Goal: Task Accomplishment & Management: Use online tool/utility

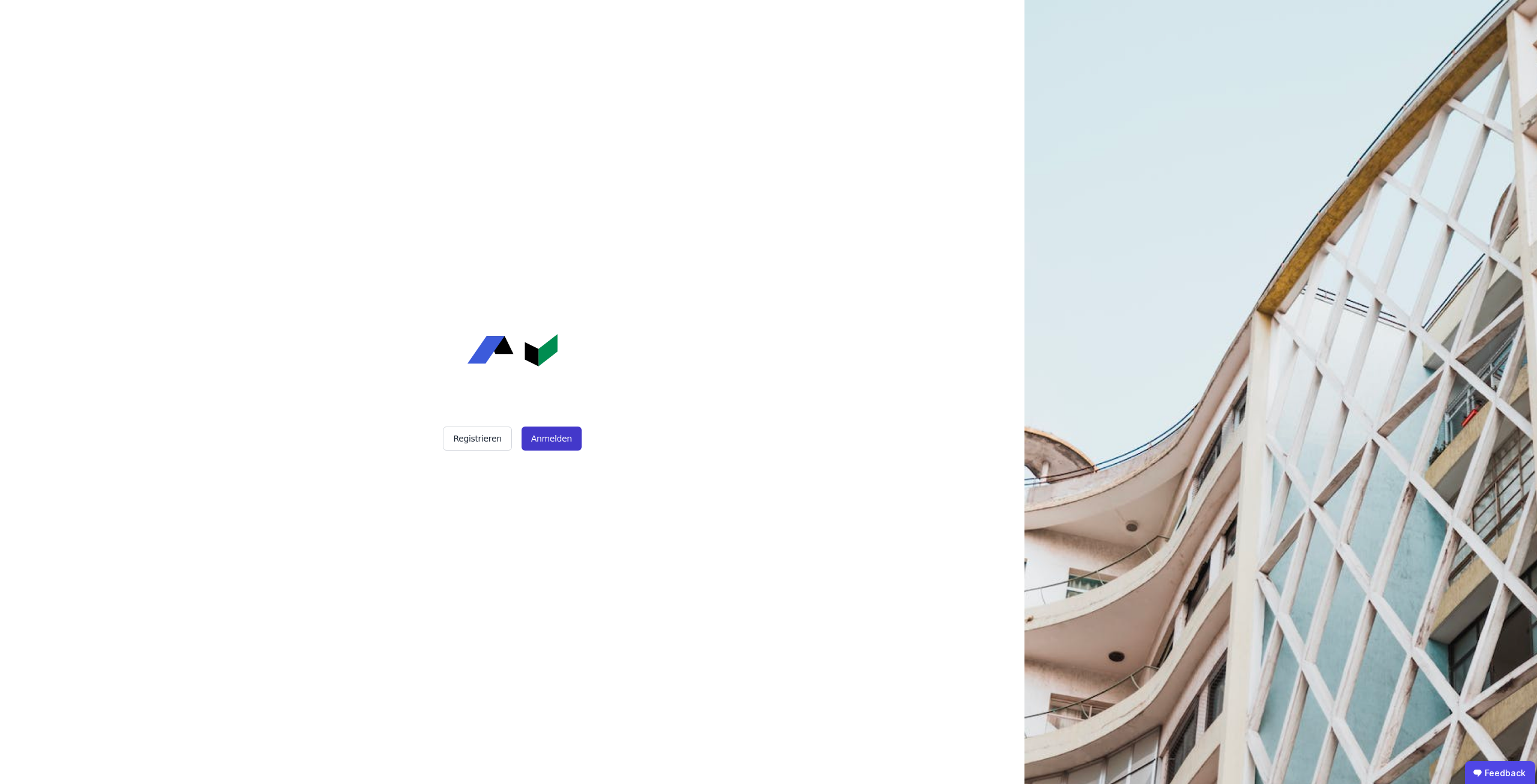
click at [548, 443] on button "Anmelden" at bounding box center [552, 438] width 60 height 24
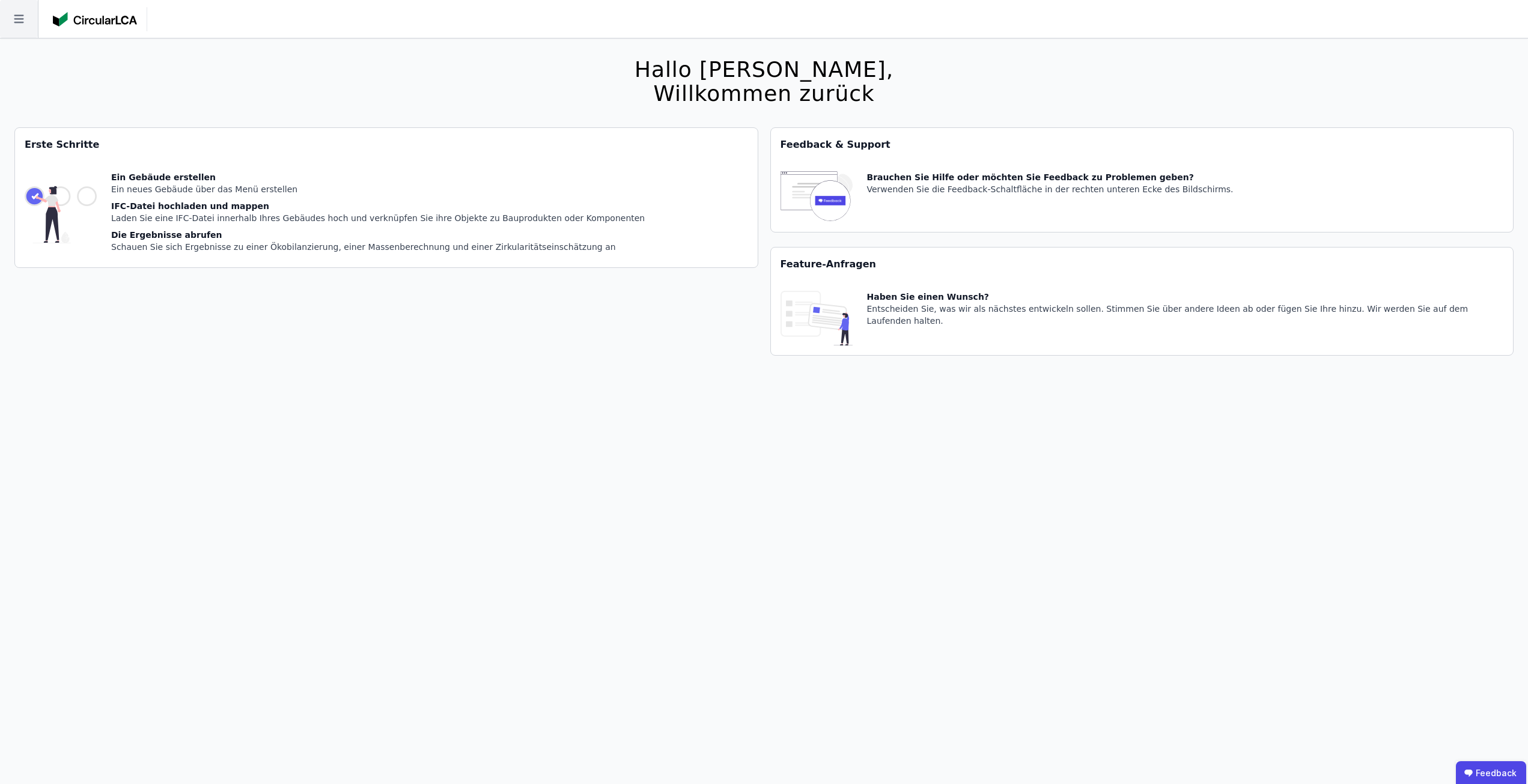
click at [27, 21] on icon at bounding box center [19, 19] width 38 height 38
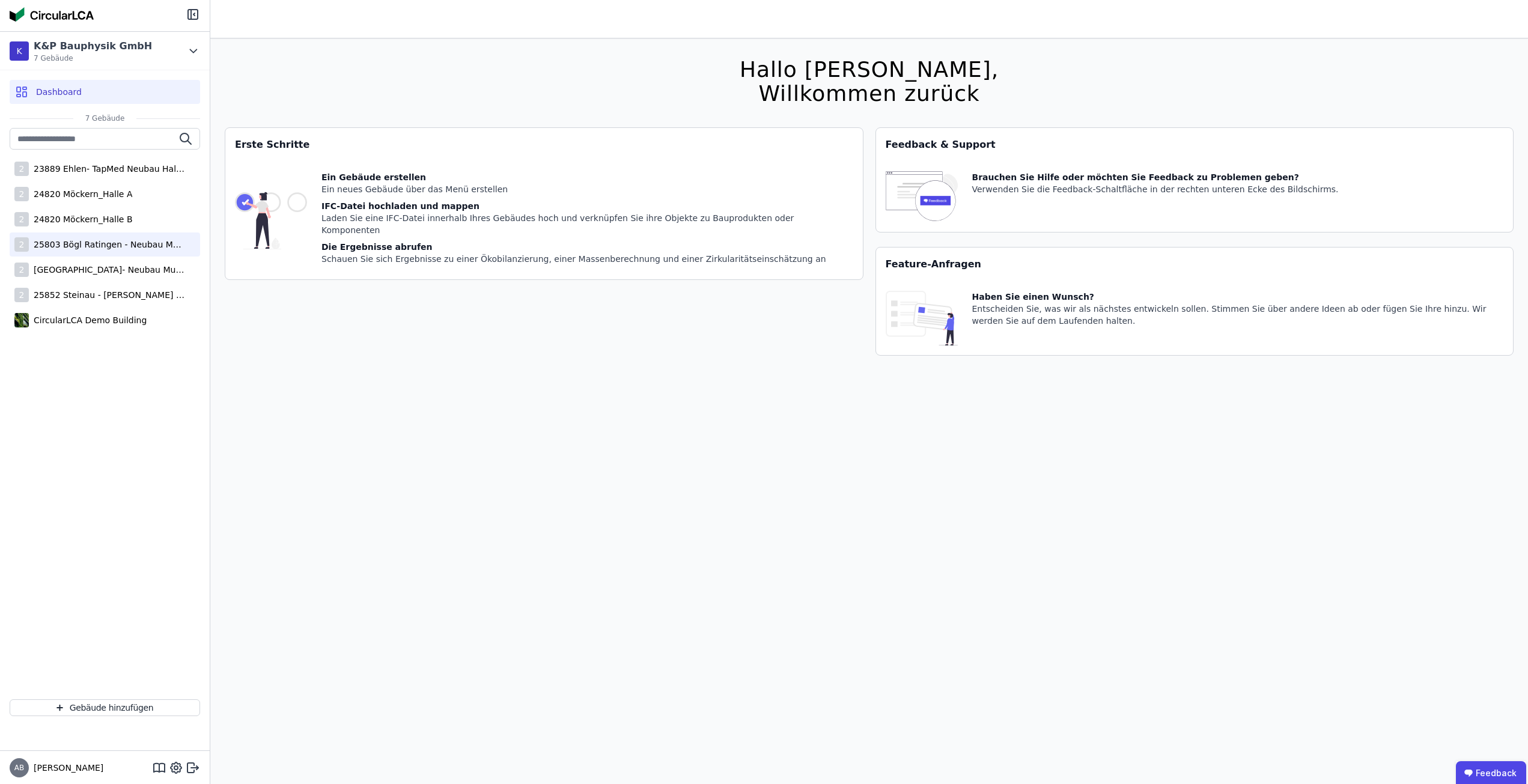
click at [117, 252] on div "2 25803 Bögl Ratingen - Neubau Multi-User Center" at bounding box center [105, 244] width 190 height 24
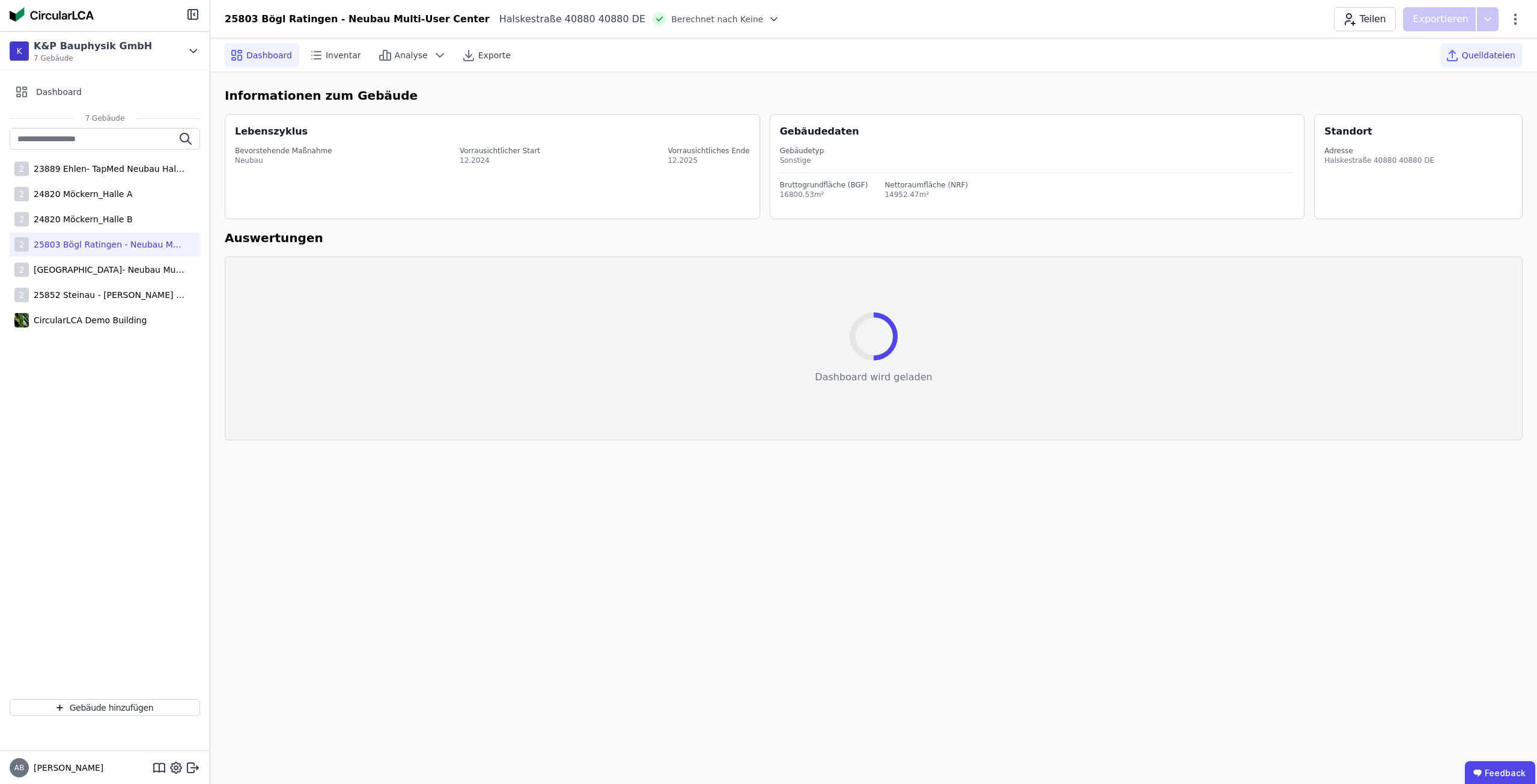
click at [1470, 57] on span "Quelldateien" at bounding box center [1488, 55] width 54 height 12
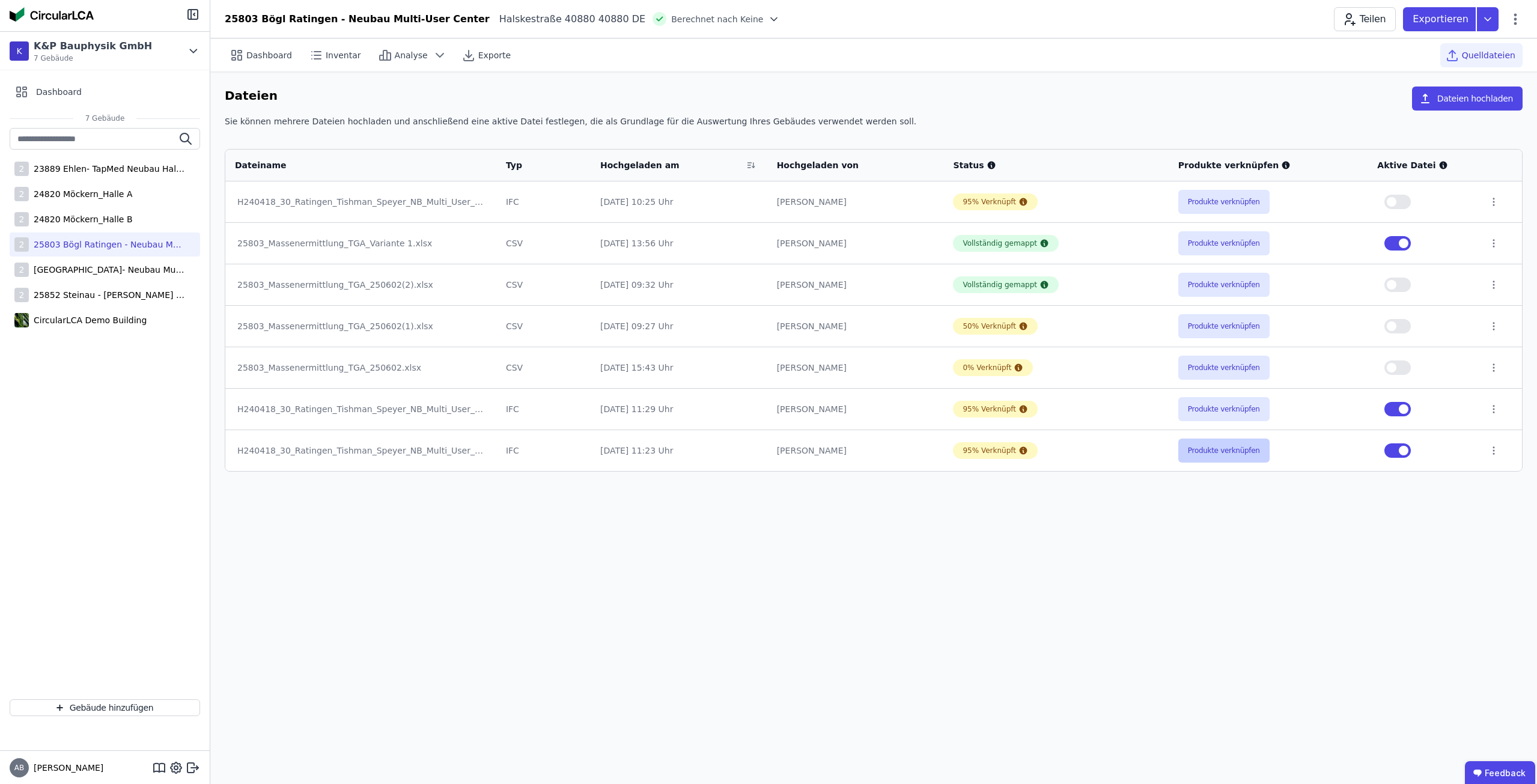
click at [1215, 460] on button "Produkte verknüpfen" at bounding box center [1224, 451] width 91 height 24
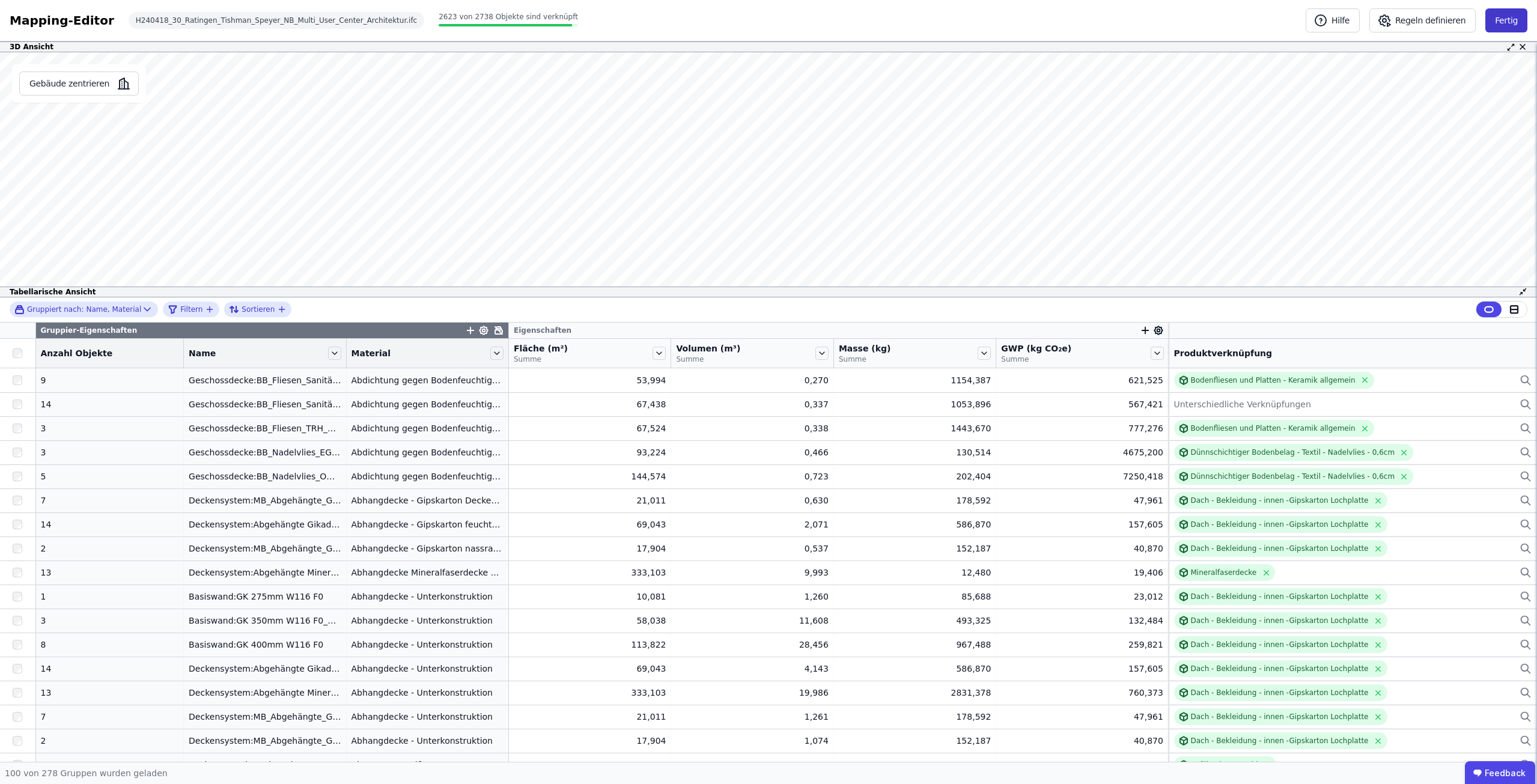
click at [1516, 28] on button "Fertig" at bounding box center [1506, 20] width 42 height 24
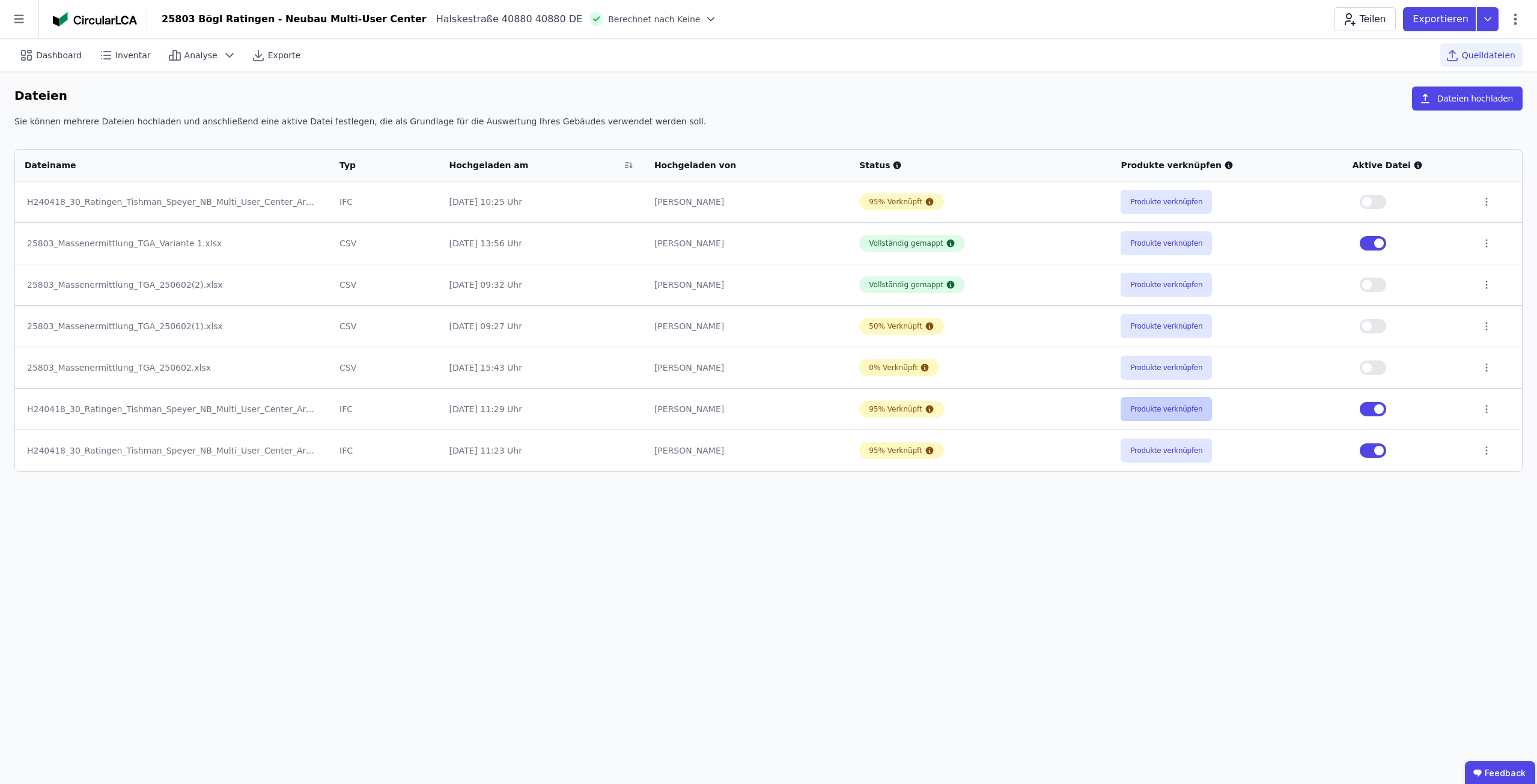
click at [1160, 414] on button "Produkte verknüpfen" at bounding box center [1166, 409] width 91 height 24
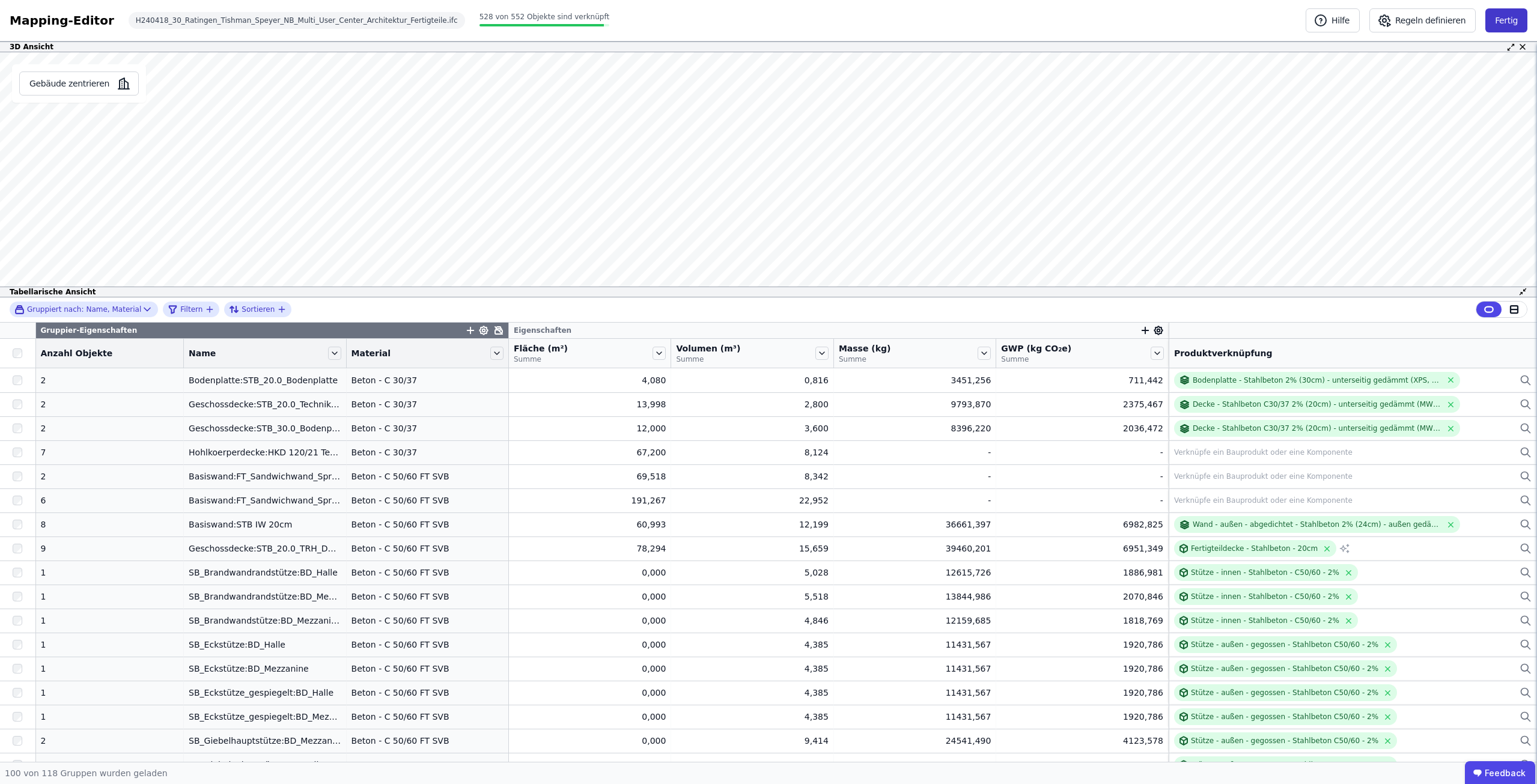
click at [1514, 20] on button "Fertig" at bounding box center [1506, 20] width 42 height 24
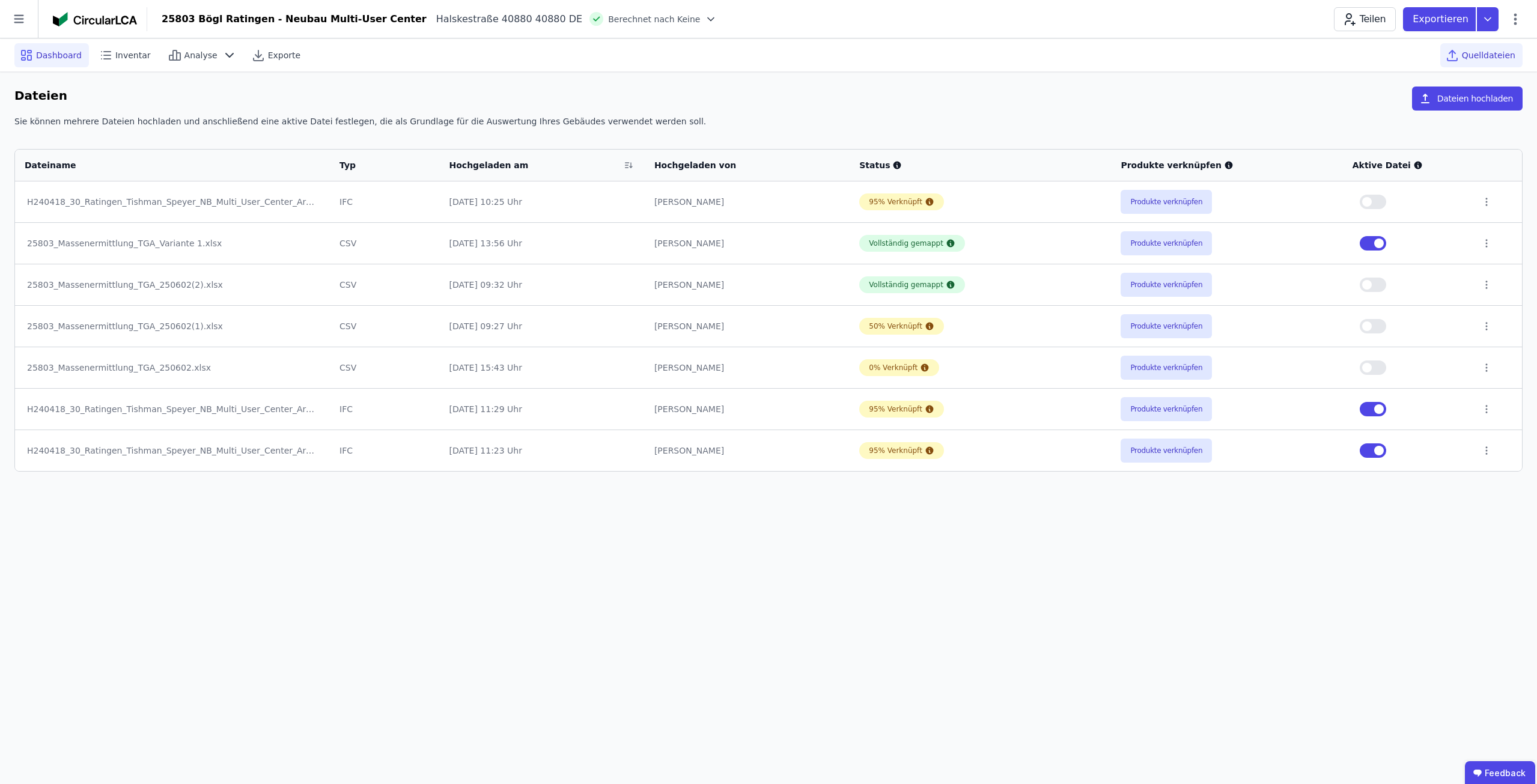
click at [68, 56] on span "Dashboard" at bounding box center [59, 55] width 46 height 12
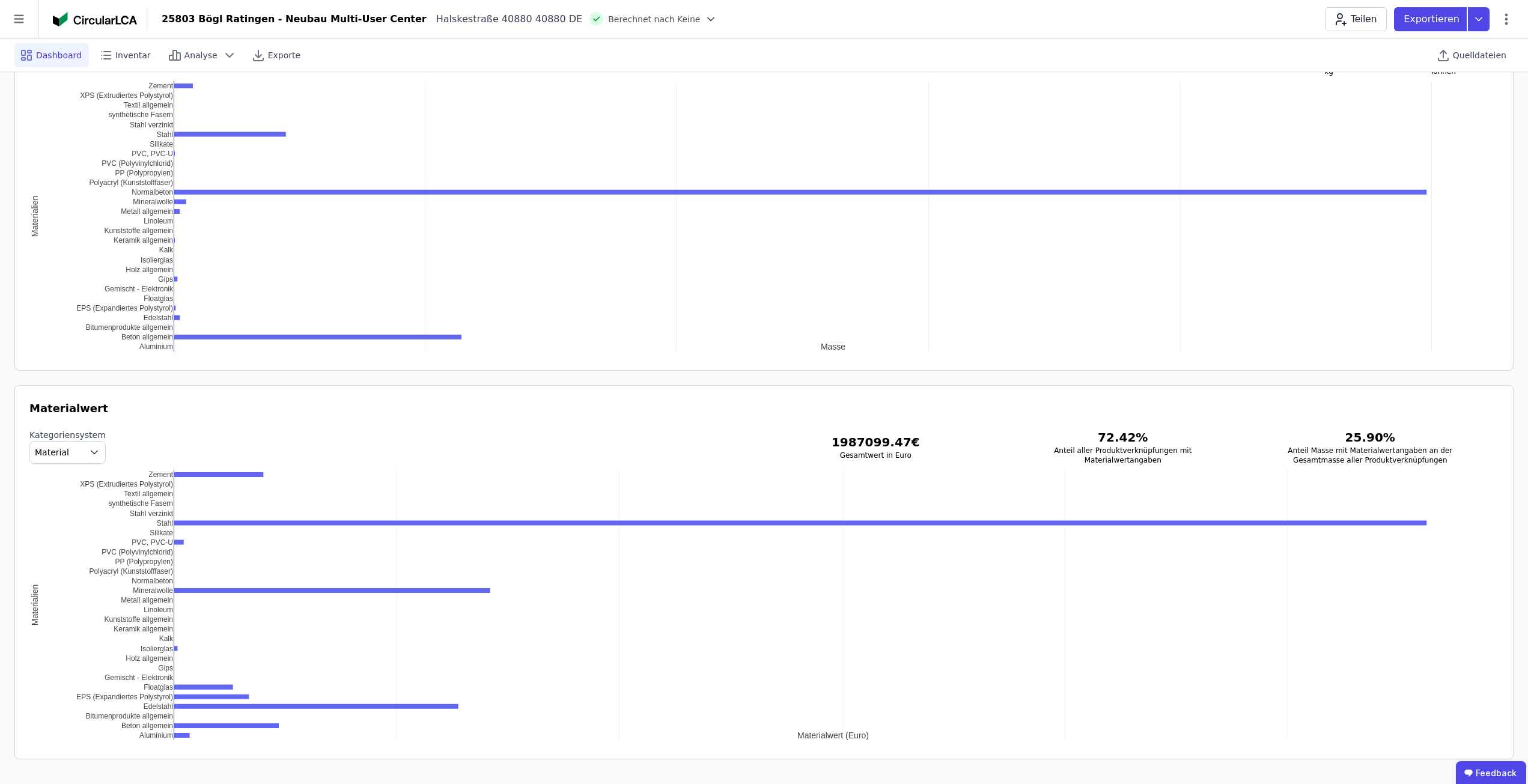
scroll to position [1276, 0]
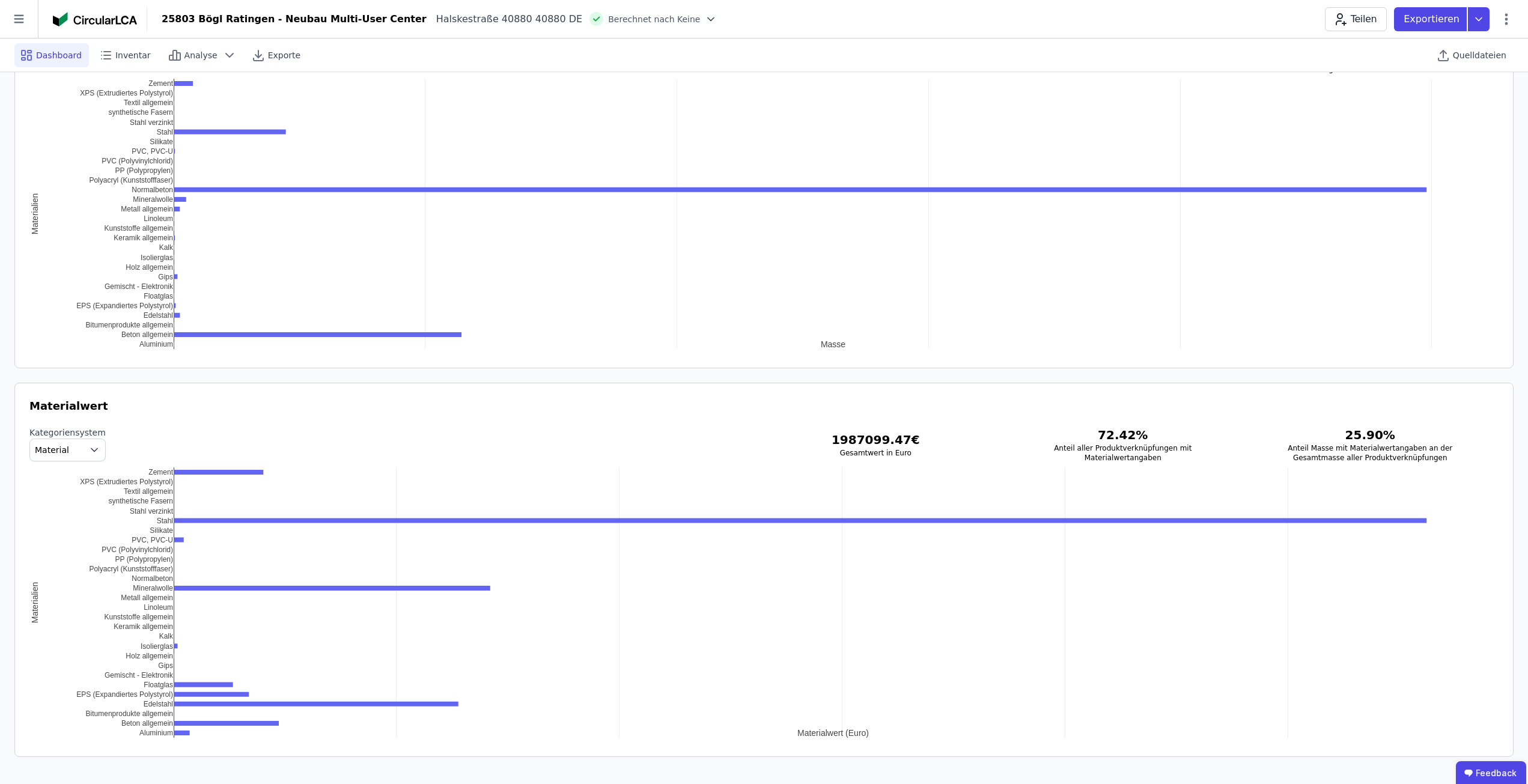
click at [74, 454] on button "Material" at bounding box center [67, 450] width 76 height 23
click at [74, 526] on li "DIN 276" at bounding box center [67, 521] width 75 height 21
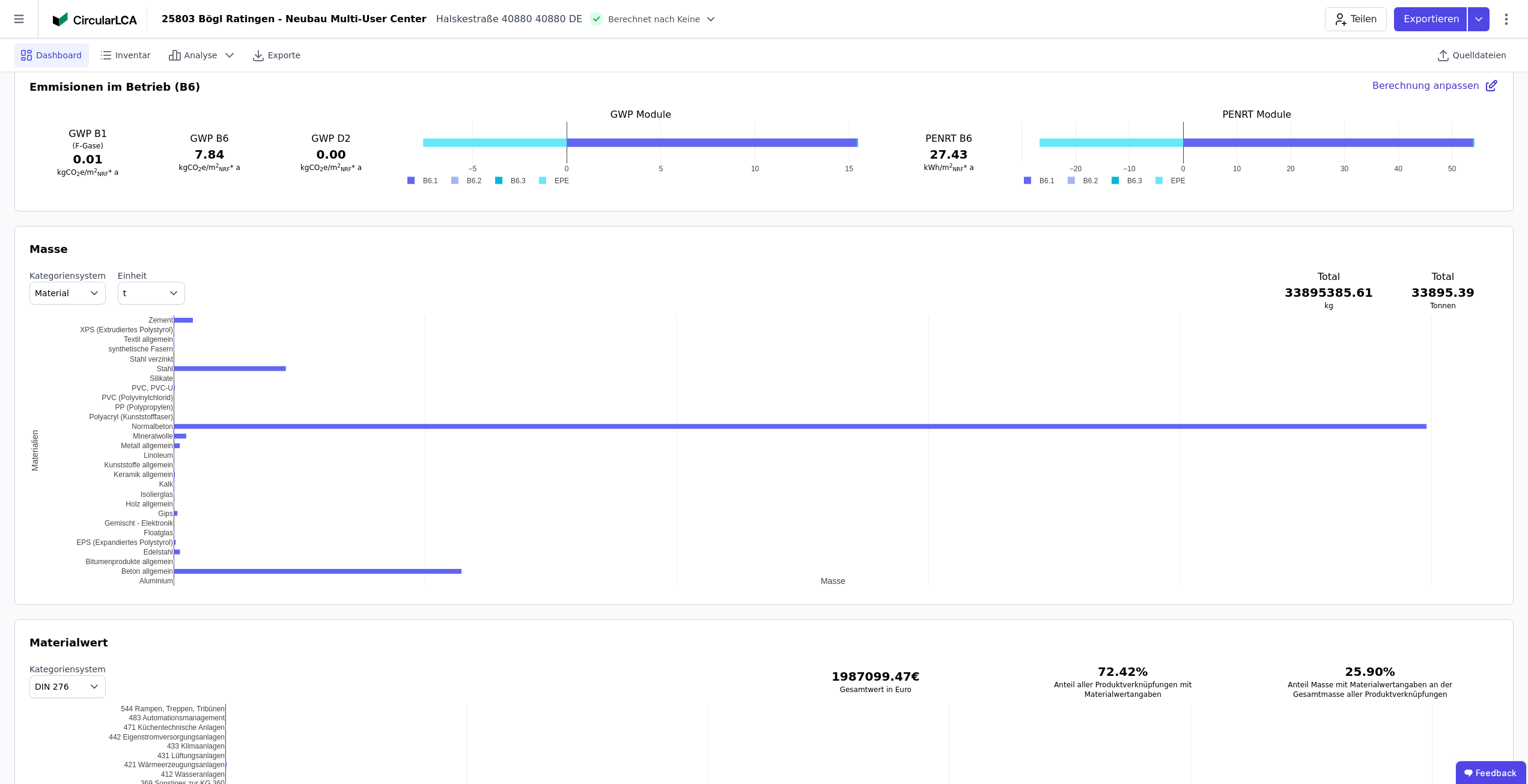
scroll to position [1036, 0]
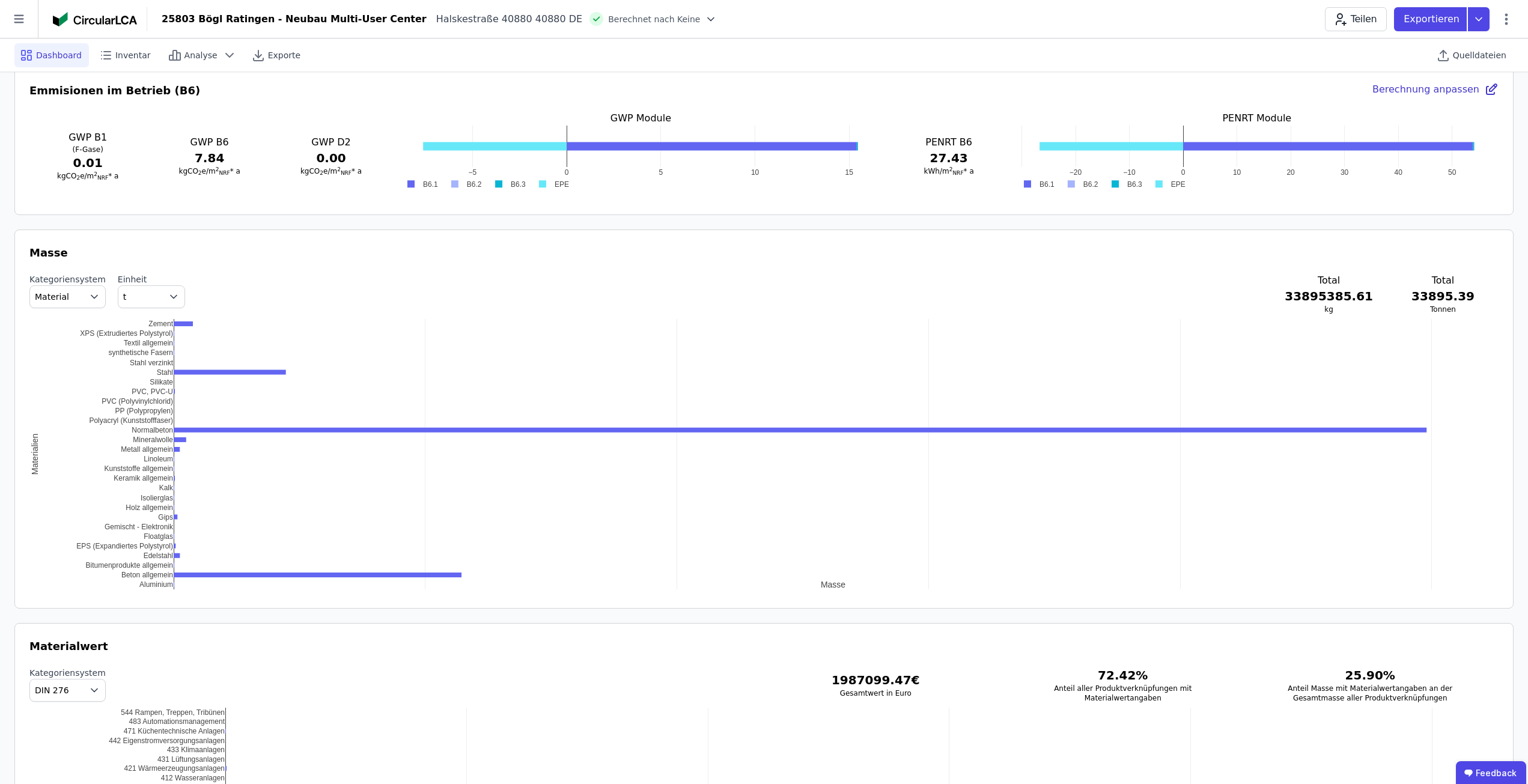
click at [88, 306] on span "button" at bounding box center [96, 297] width 17 height 21
click at [72, 357] on li "DIN 276" at bounding box center [67, 367] width 75 height 21
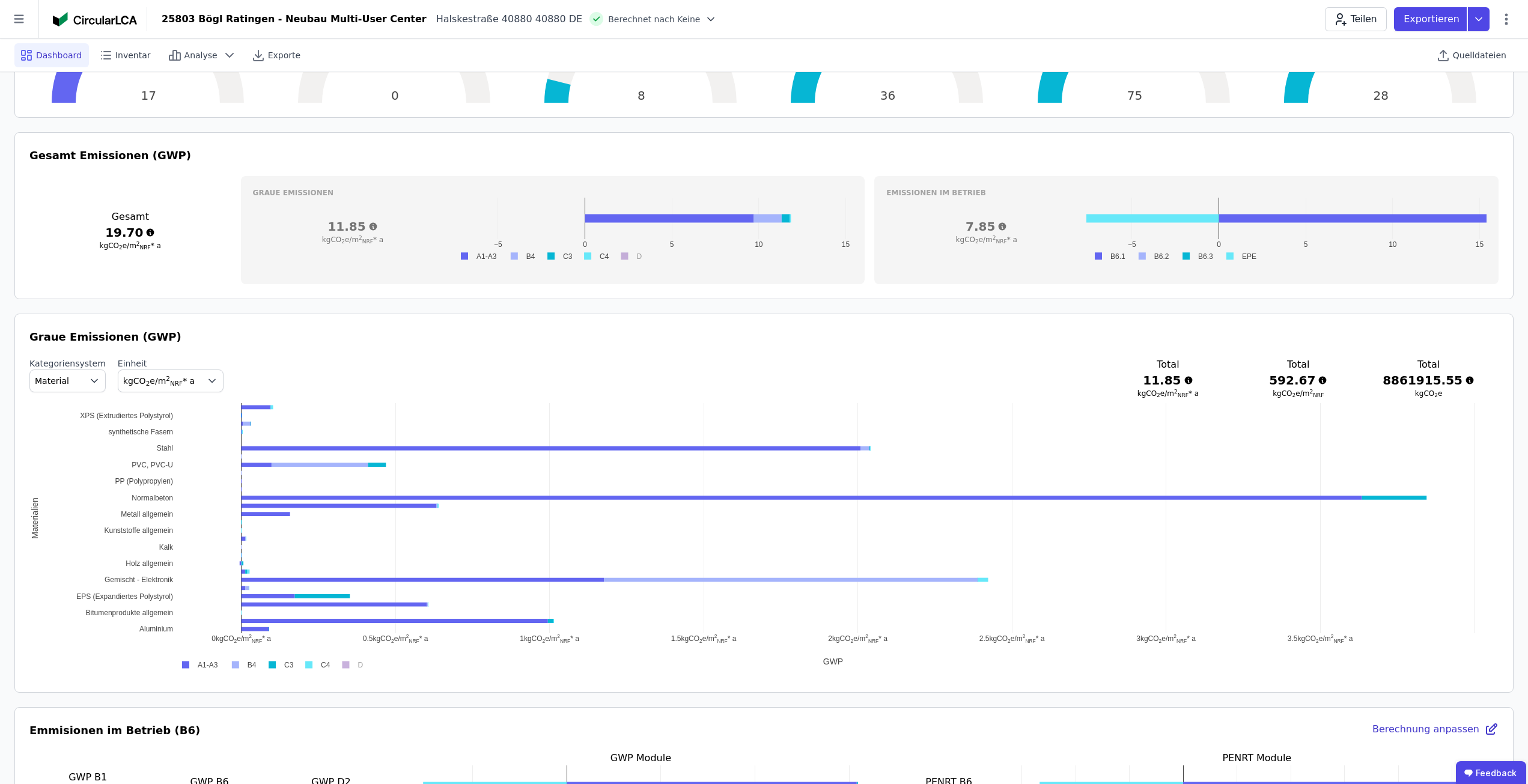
scroll to position [375, 0]
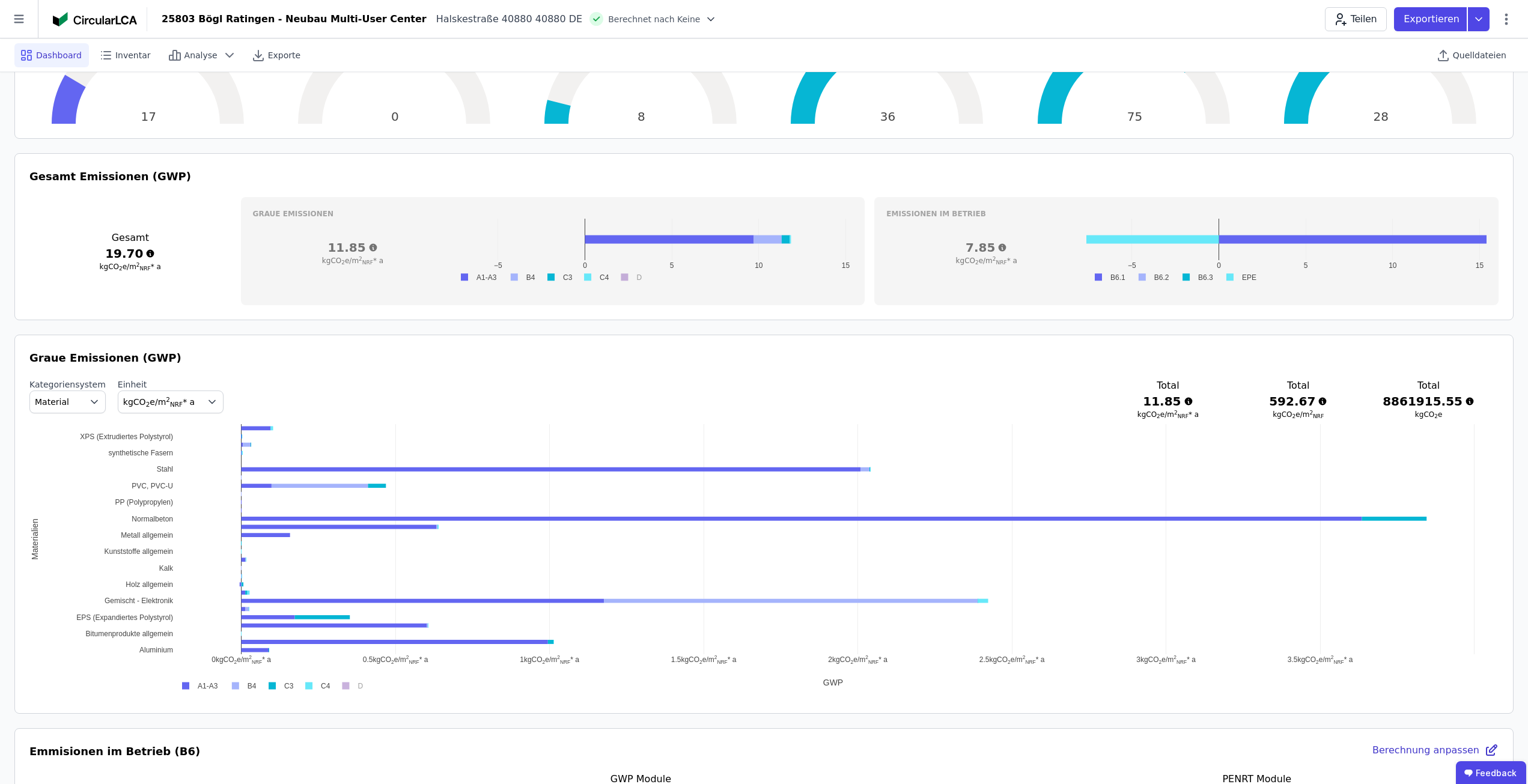
click at [88, 401] on icon "button" at bounding box center [94, 402] width 12 height 12
click at [71, 465] on li "DIN 276" at bounding box center [67, 473] width 75 height 21
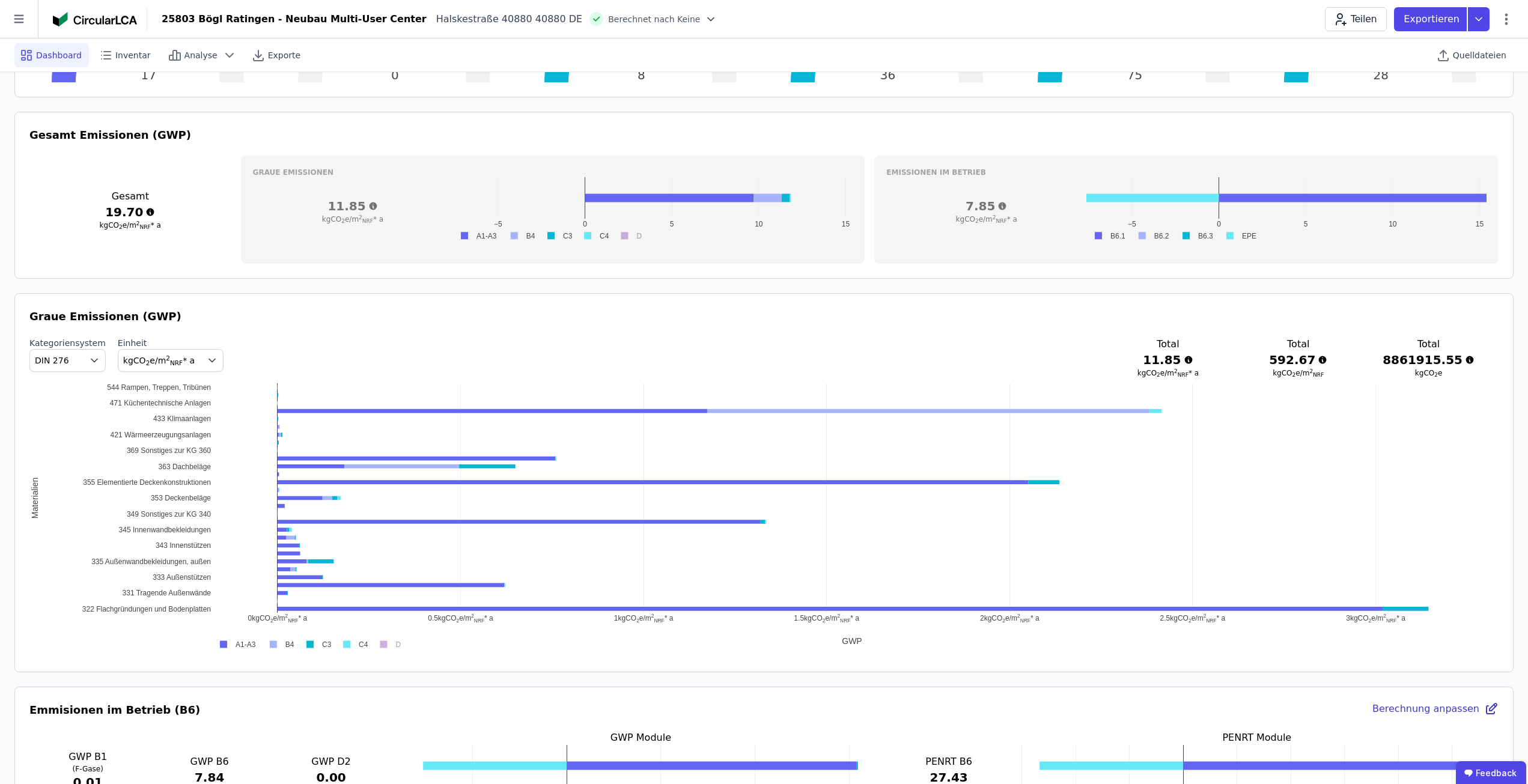
scroll to position [435, 0]
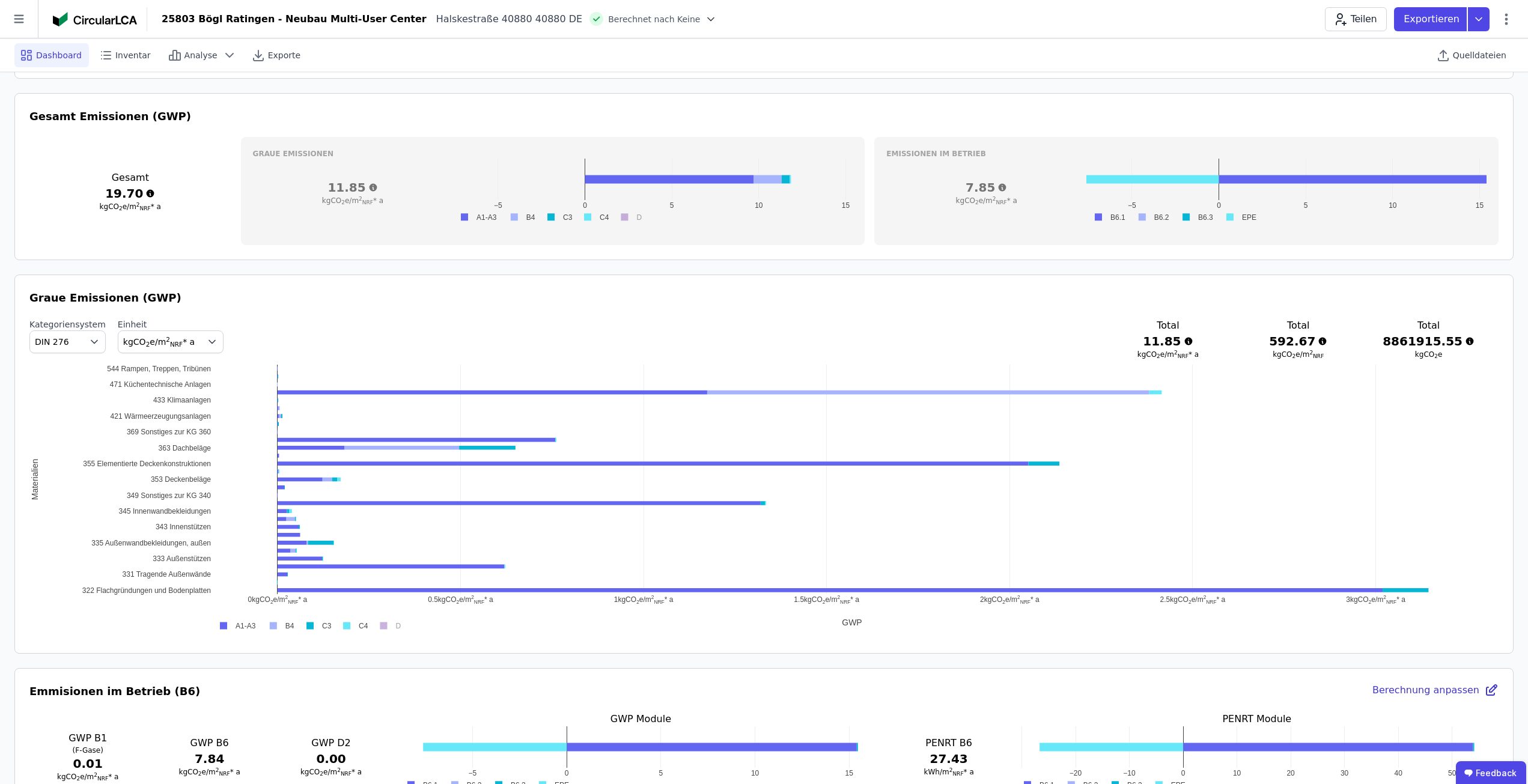
click at [206, 339] on icon "button" at bounding box center [212, 342] width 12 height 12
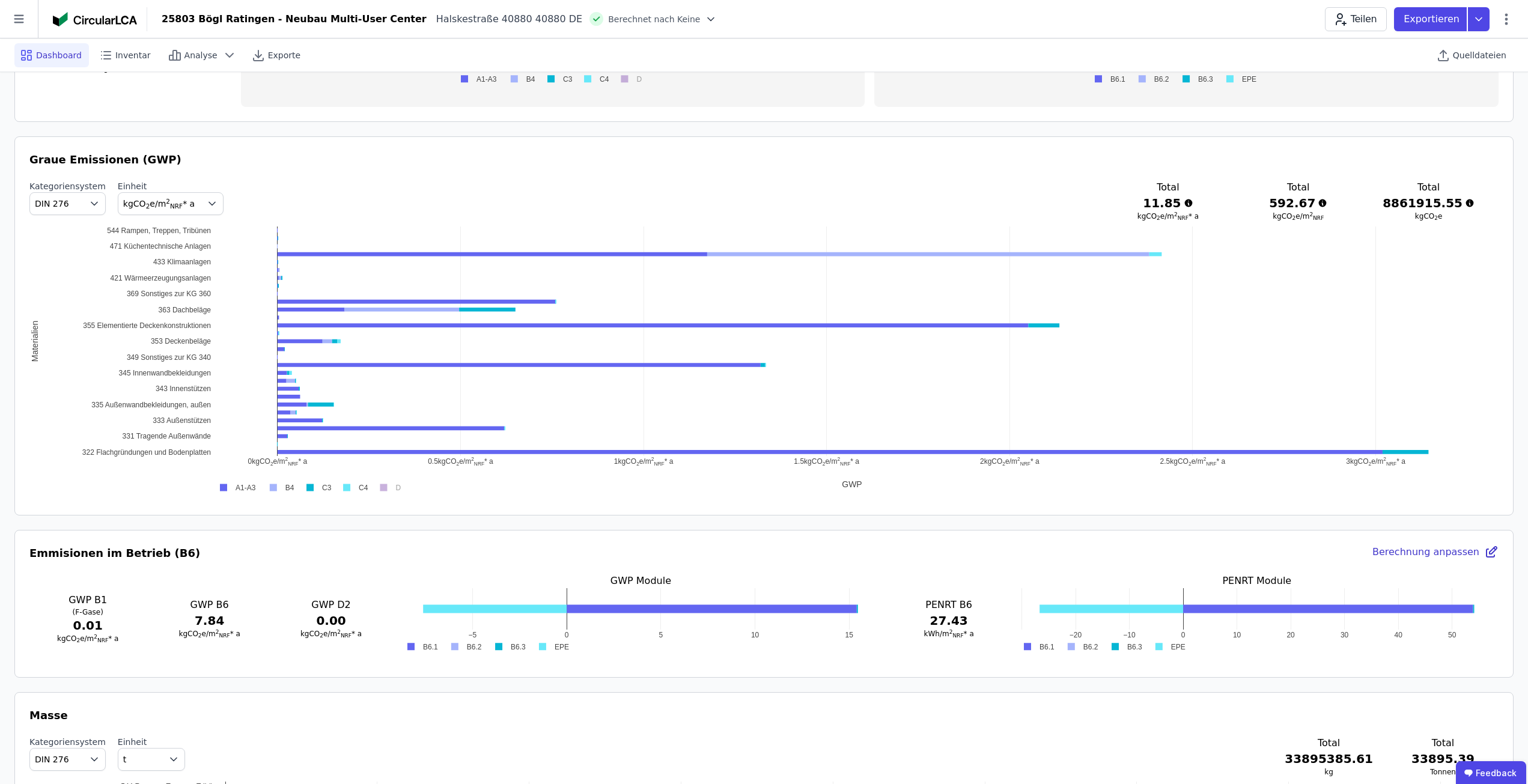
scroll to position [555, 0]
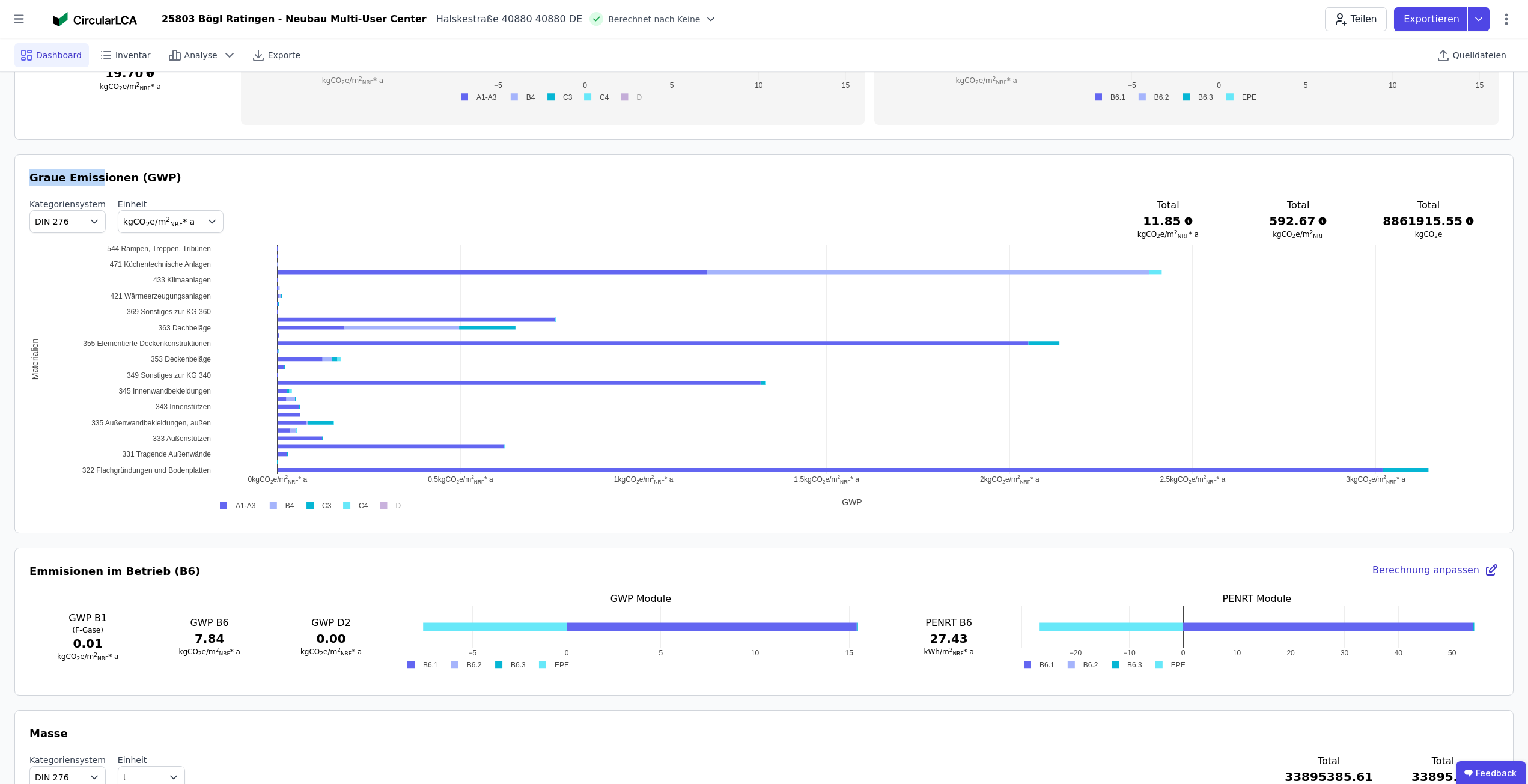
drag, startPoint x: 18, startPoint y: 167, endPoint x: 90, endPoint y: 176, distance: 72.6
click at [90, 176] on div "Graue Emissionen (GWP) Kategoriensystem DIN 276 Einheit kgCO 2 e/m 2 NRF * a To…" at bounding box center [764, 344] width 1500 height 379
click at [90, 176] on h3 "Graue Emissionen (GWP)" at bounding box center [763, 178] width 1469 height 17
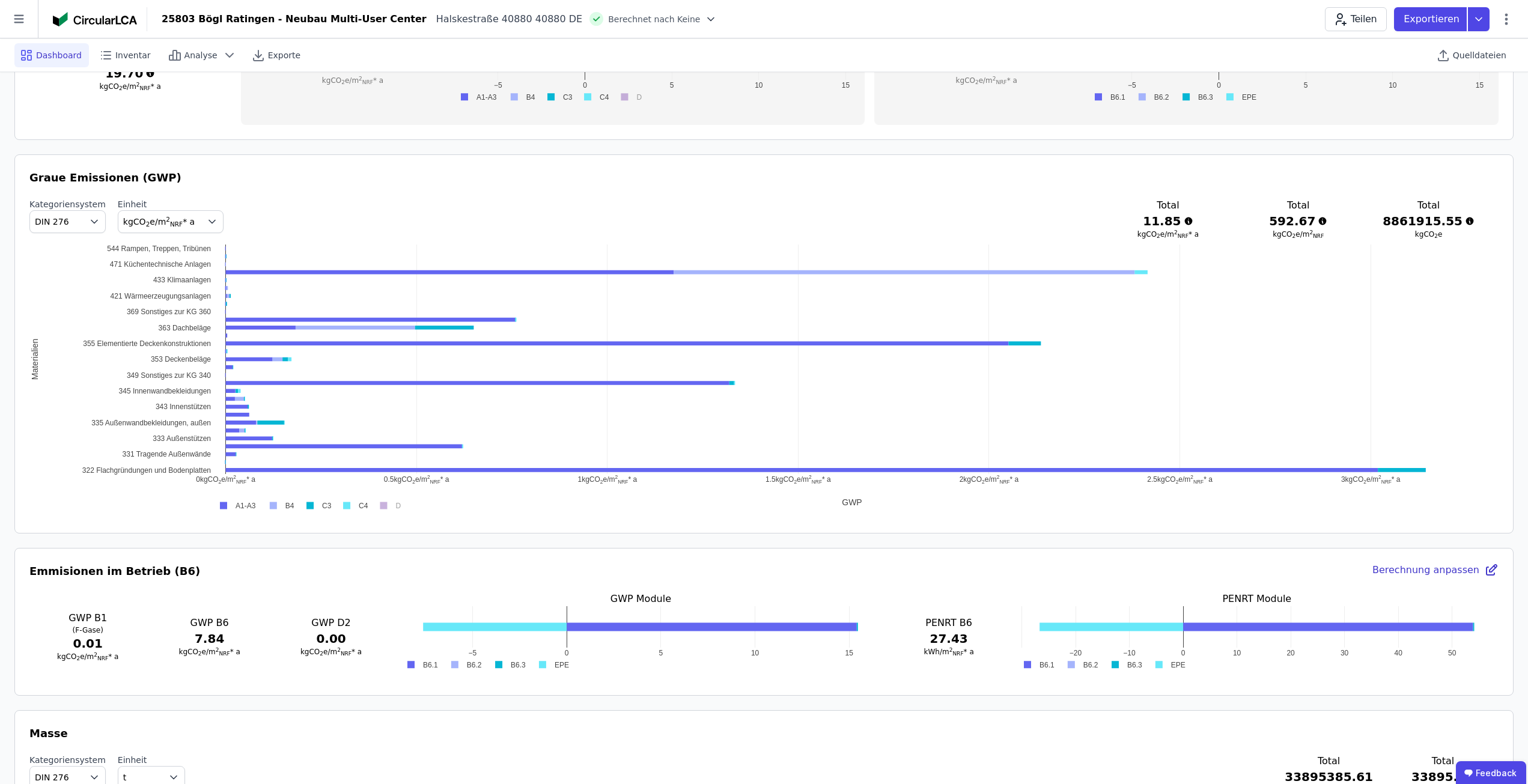
drag, startPoint x: 213, startPoint y: 478, endPoint x: 164, endPoint y: 462, distance: 51.5
drag, startPoint x: 94, startPoint y: 251, endPoint x: 175, endPoint y: 401, distance: 170.5
click at [175, 401] on div "0.5 kgCO ​ 2 ​ e/m ​ 2 ​ ​ NRF ​ * a 1 kgCO ​ 2 ​ e/m ​ 2 ​ ​ NRF ​ * a 1.5 kgC…" at bounding box center [763, 379] width 1469 height 271
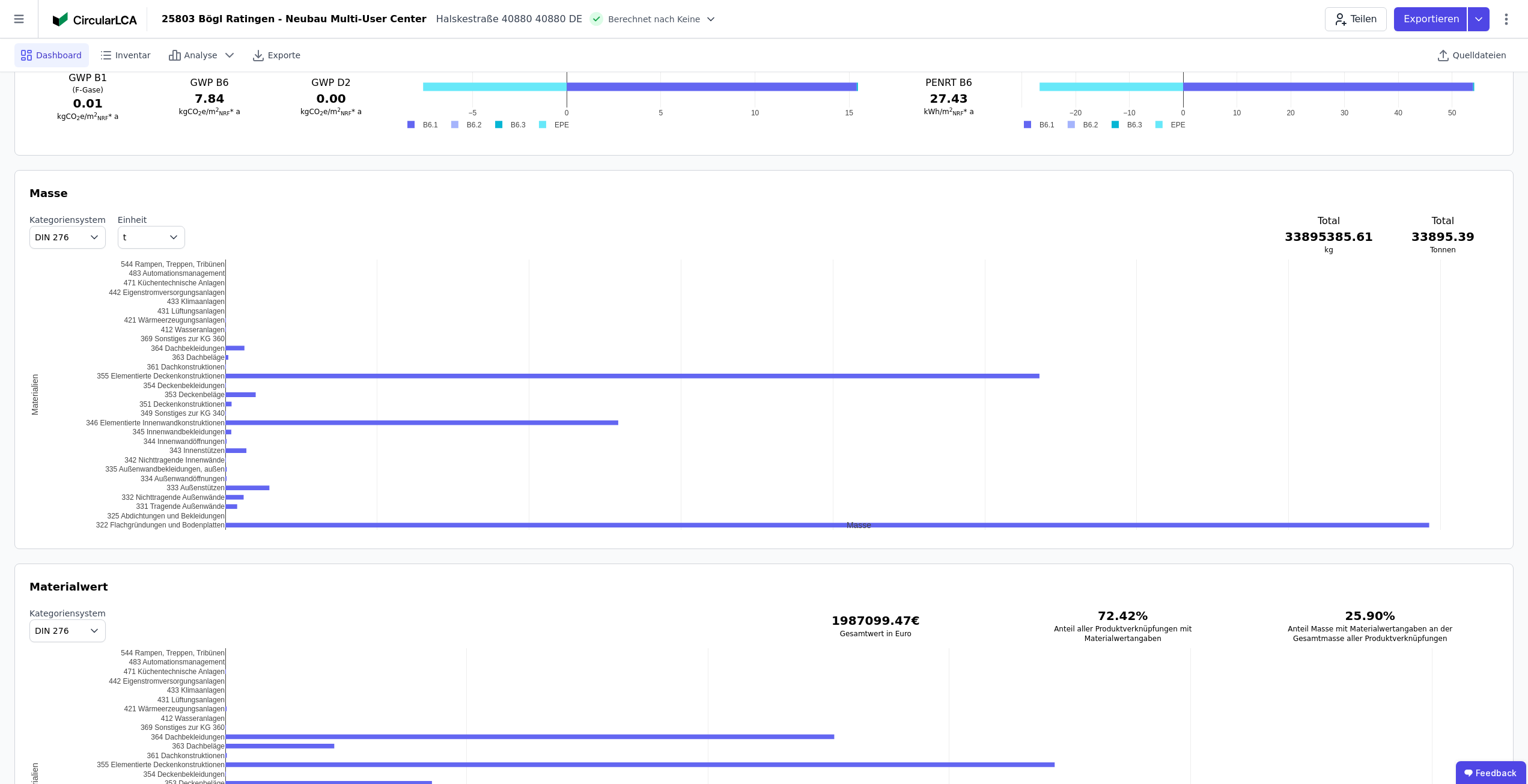
scroll to position [1096, 0]
click at [43, 230] on button "DIN 276" at bounding box center [67, 236] width 76 height 23
click at [49, 262] on span "Material" at bounding box center [56, 264] width 34 height 12
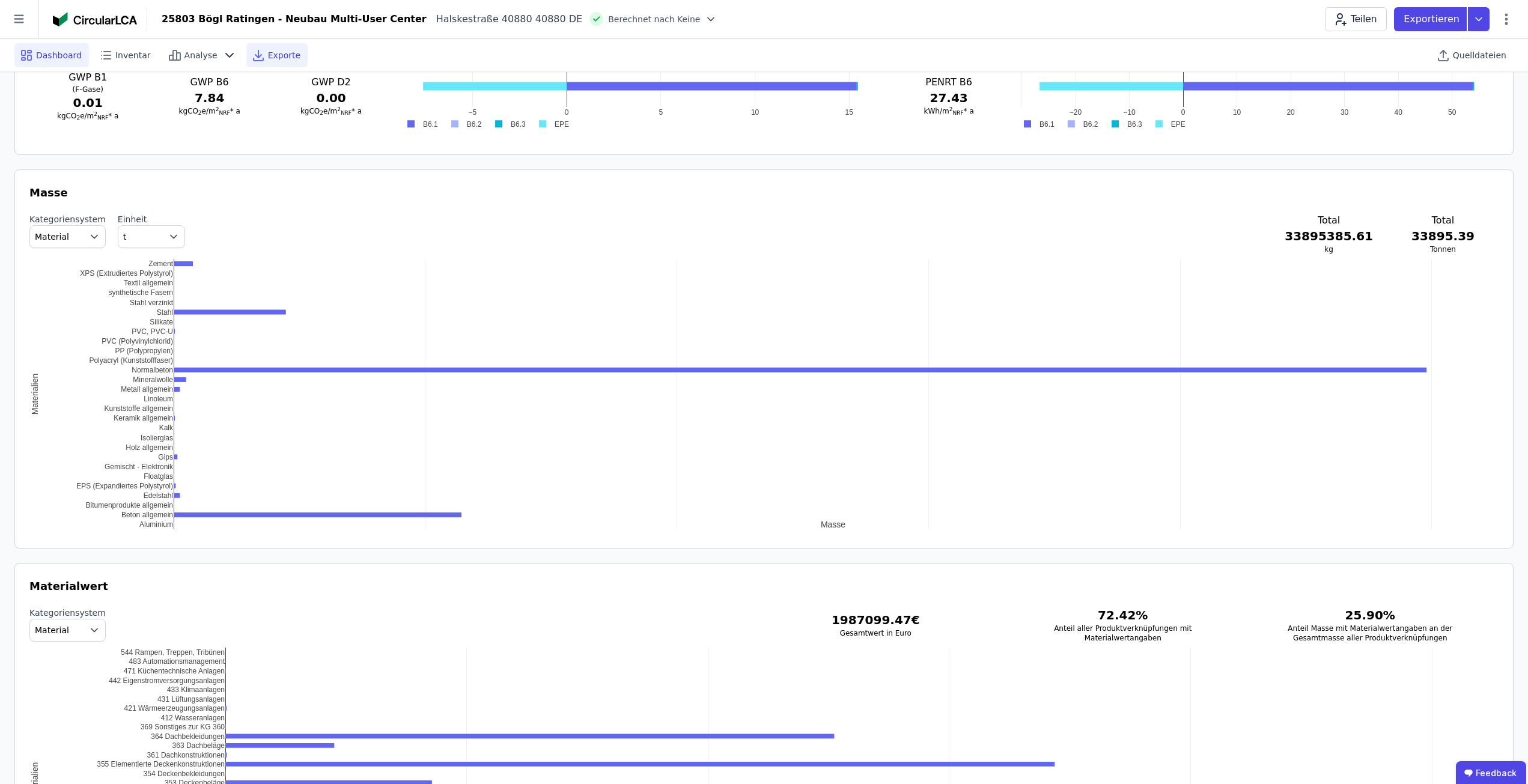
click at [268, 55] on span "Exporte" at bounding box center [284, 55] width 32 height 12
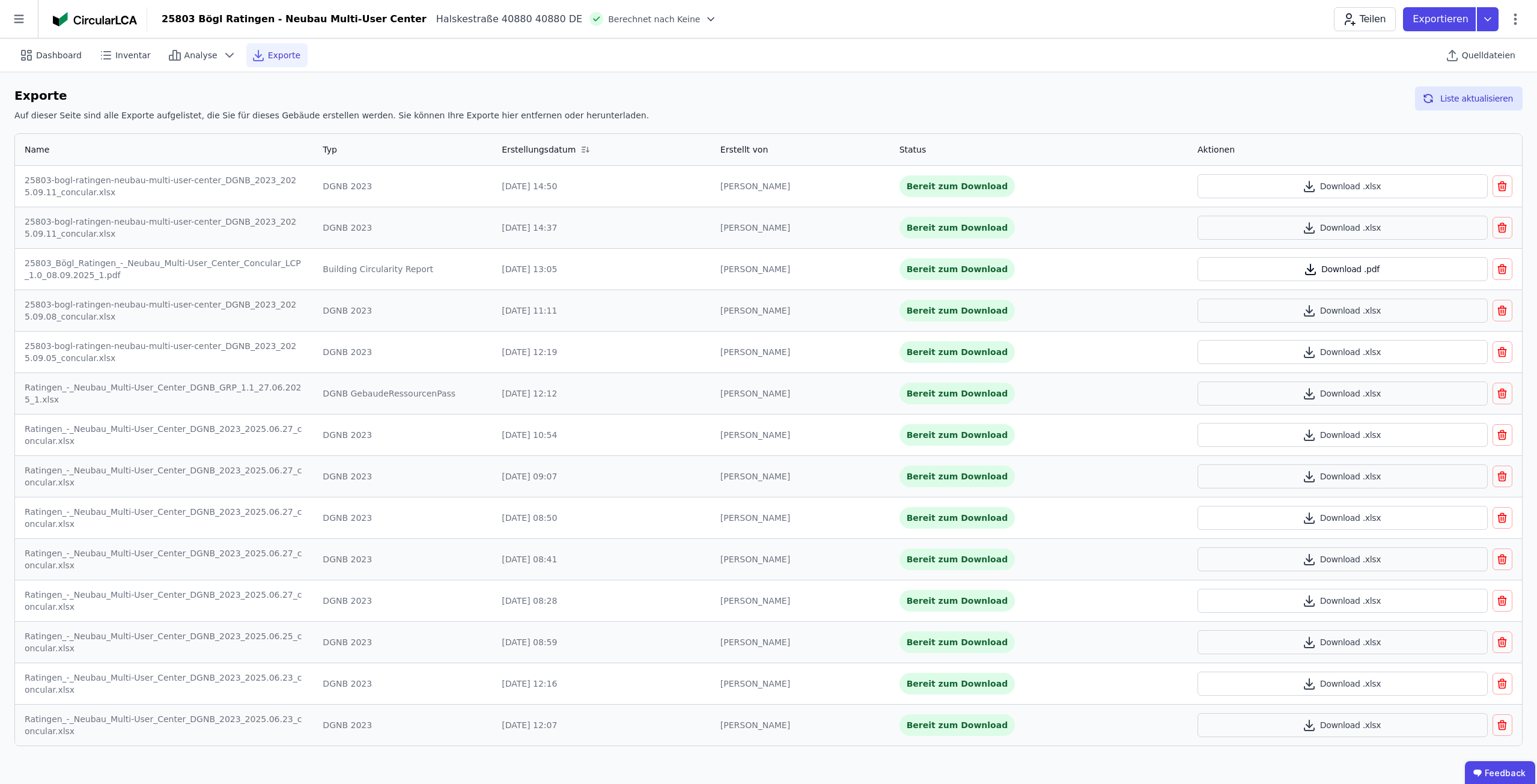
click at [1327, 273] on button "Download .pdf" at bounding box center [1343, 269] width 290 height 24
click at [53, 52] on span "Dashboard" at bounding box center [59, 55] width 46 height 12
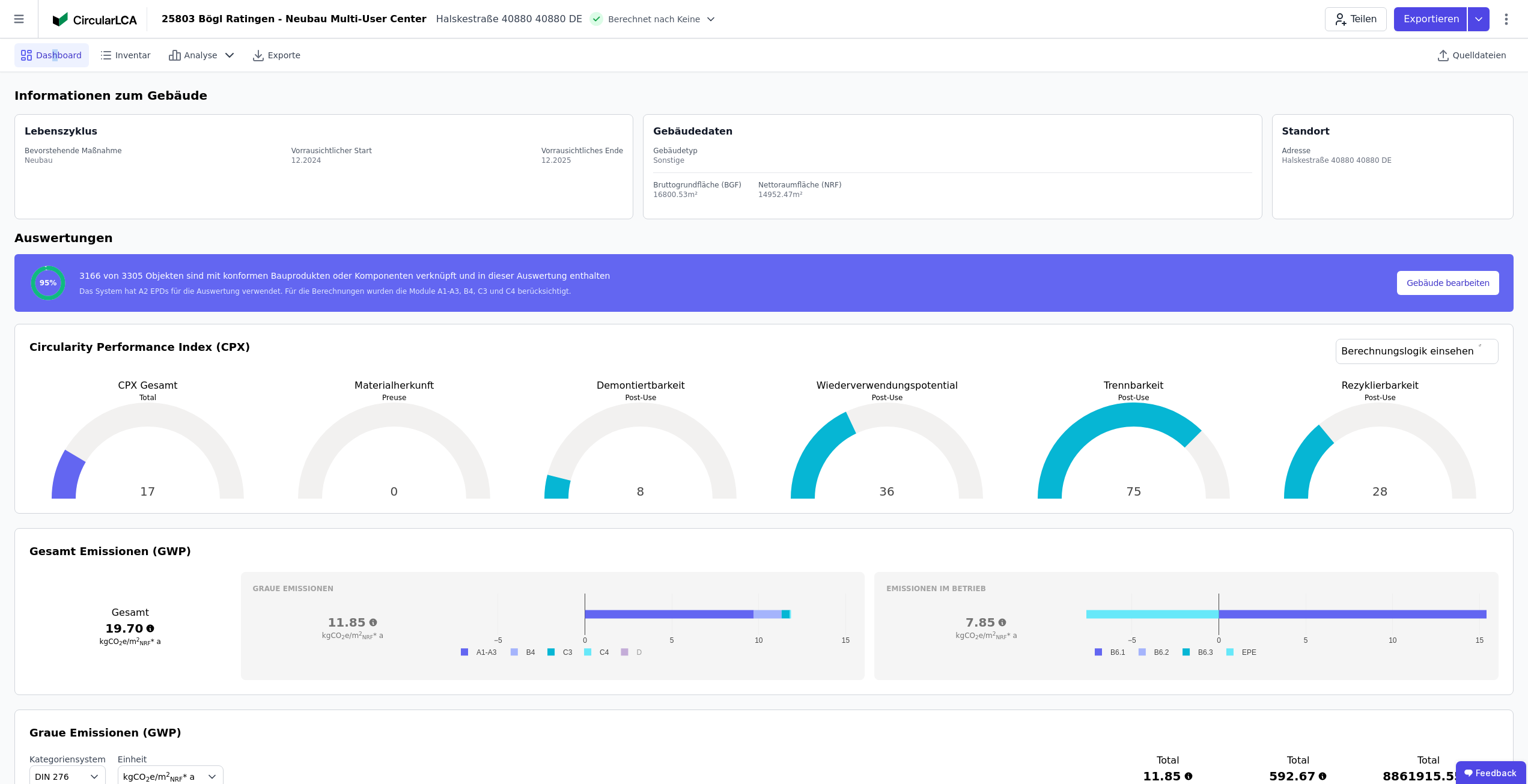
click at [54, 54] on span "Dashboard" at bounding box center [59, 55] width 46 height 12
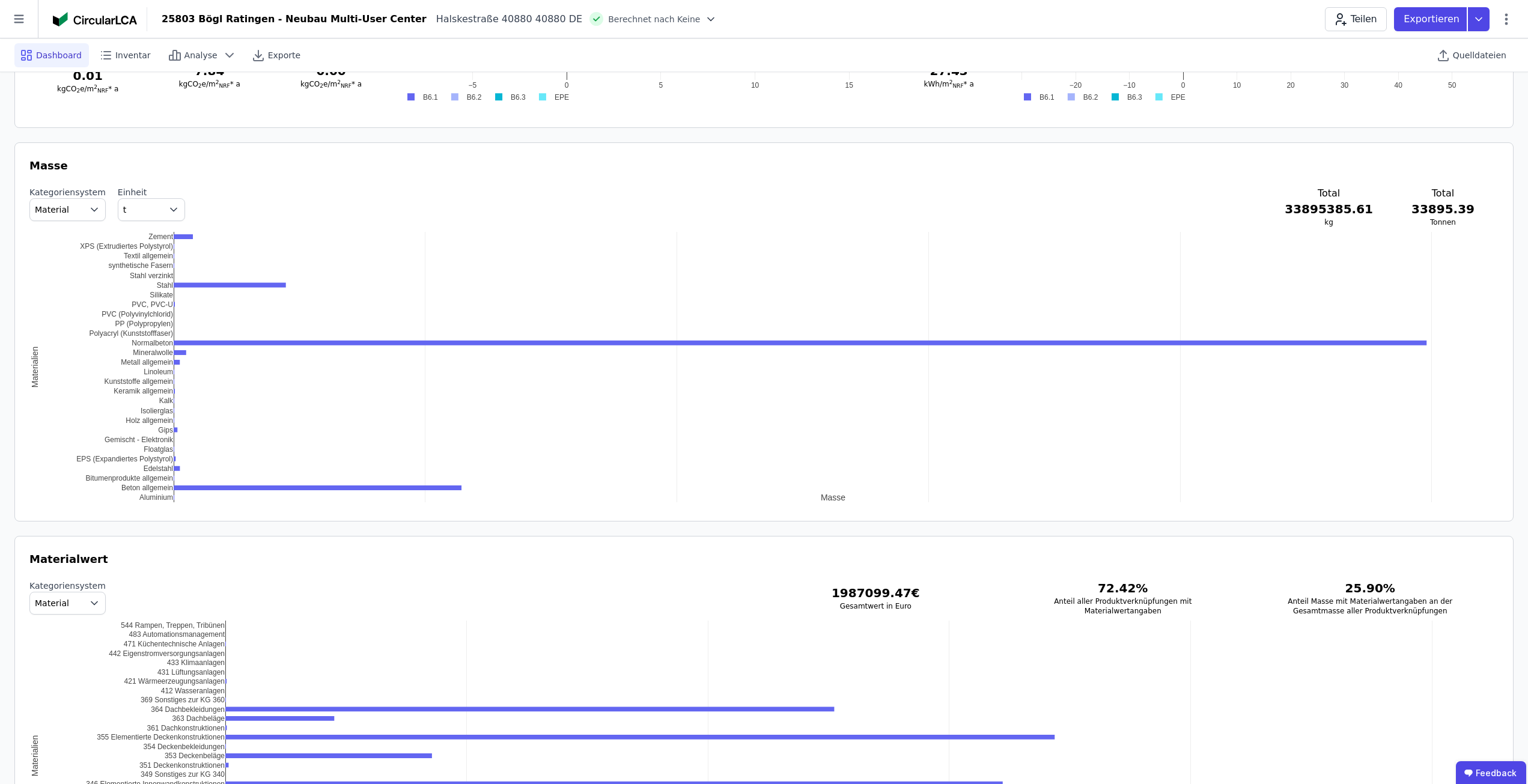
scroll to position [1142, 0]
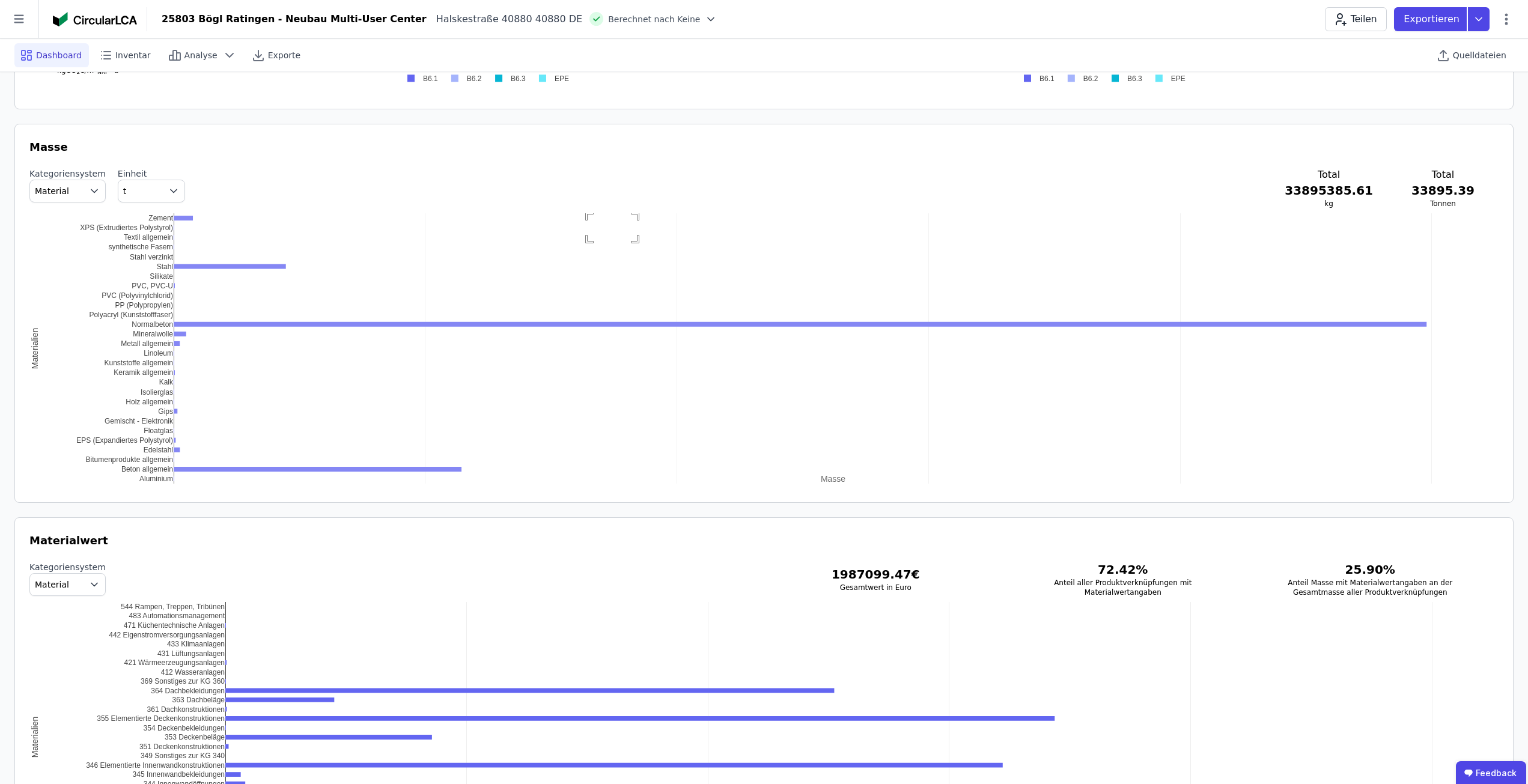
drag, startPoint x: 588, startPoint y: 214, endPoint x: 642, endPoint y: 243, distance: 61.3
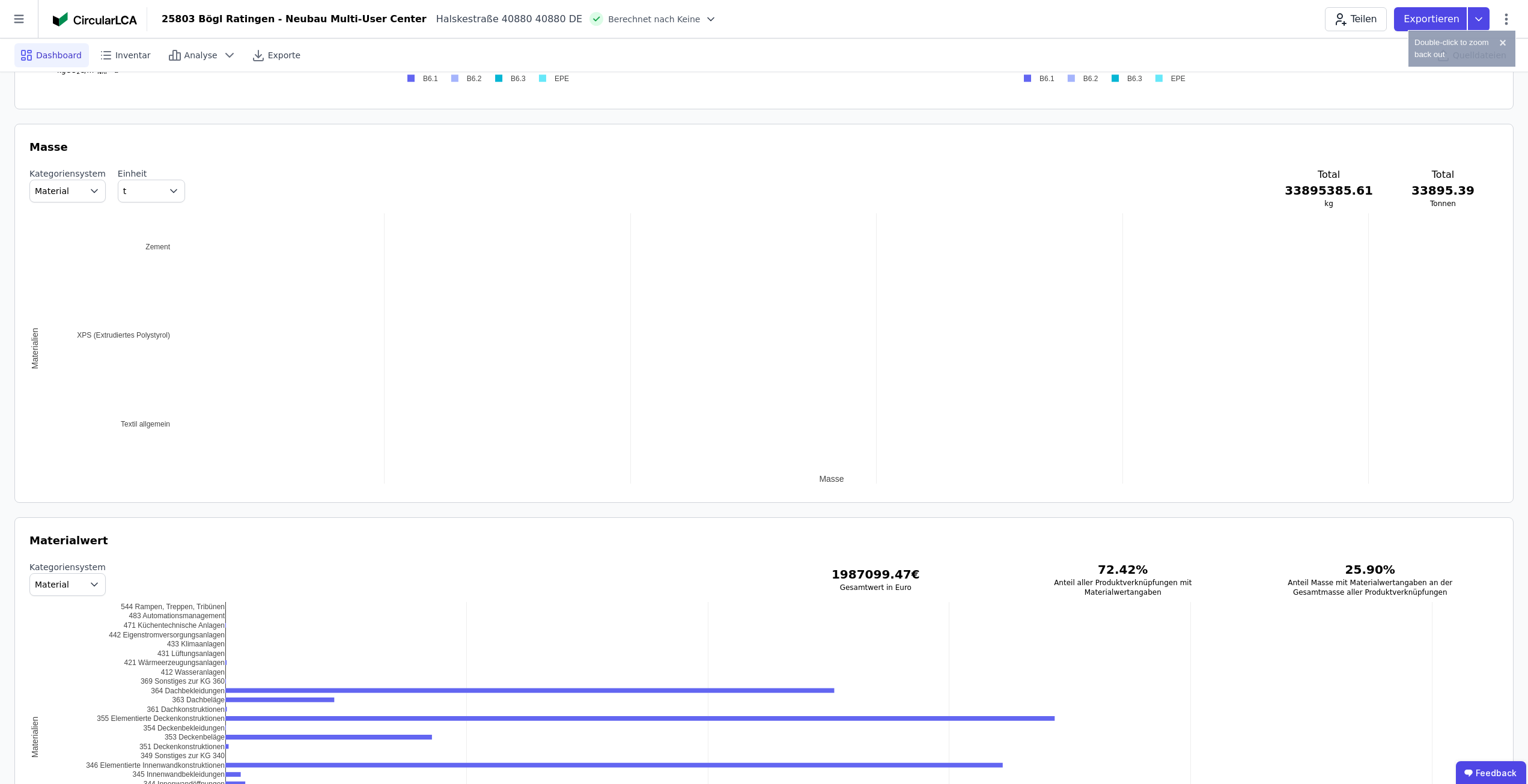
drag, startPoint x: 642, startPoint y: 243, endPoint x: 605, endPoint y: 230, distance: 39.2
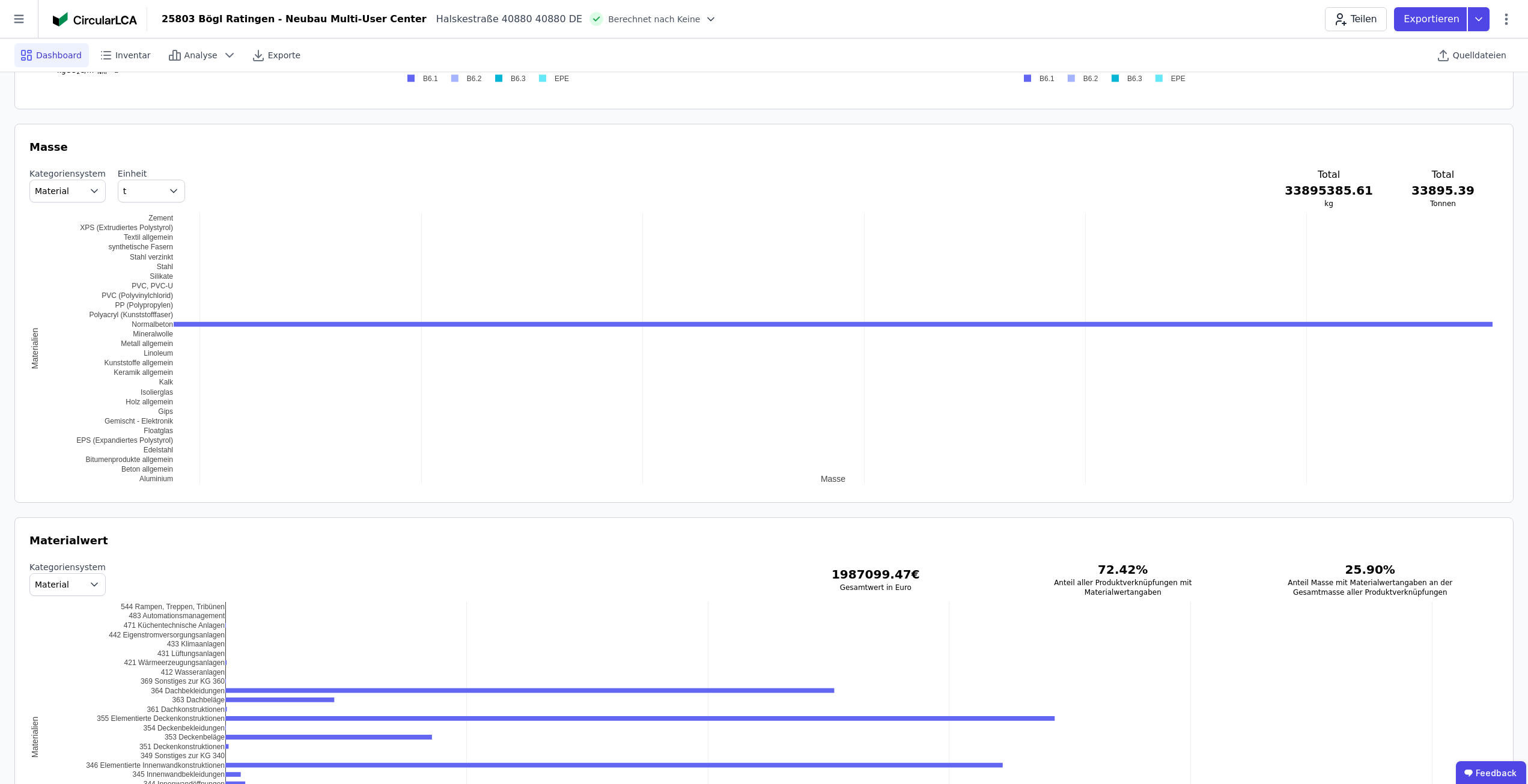
click at [91, 311] on div "8580 8585 8590 8595 8600 8605 Aluminium Beton allgemein Bitumenprodukte allgeme…" at bounding box center [763, 348] width 1469 height 271
click at [115, 308] on div "8580 8585 8590 8595 8600 8605 Aluminium Beton allgemein Bitumenprodukte allgeme…" at bounding box center [763, 348] width 1469 height 271
click at [116, 308] on div "8580 8585 8590 8595 8600 8605 Aluminium Beton allgemein Bitumenprodukte allgeme…" at bounding box center [763, 348] width 1469 height 271
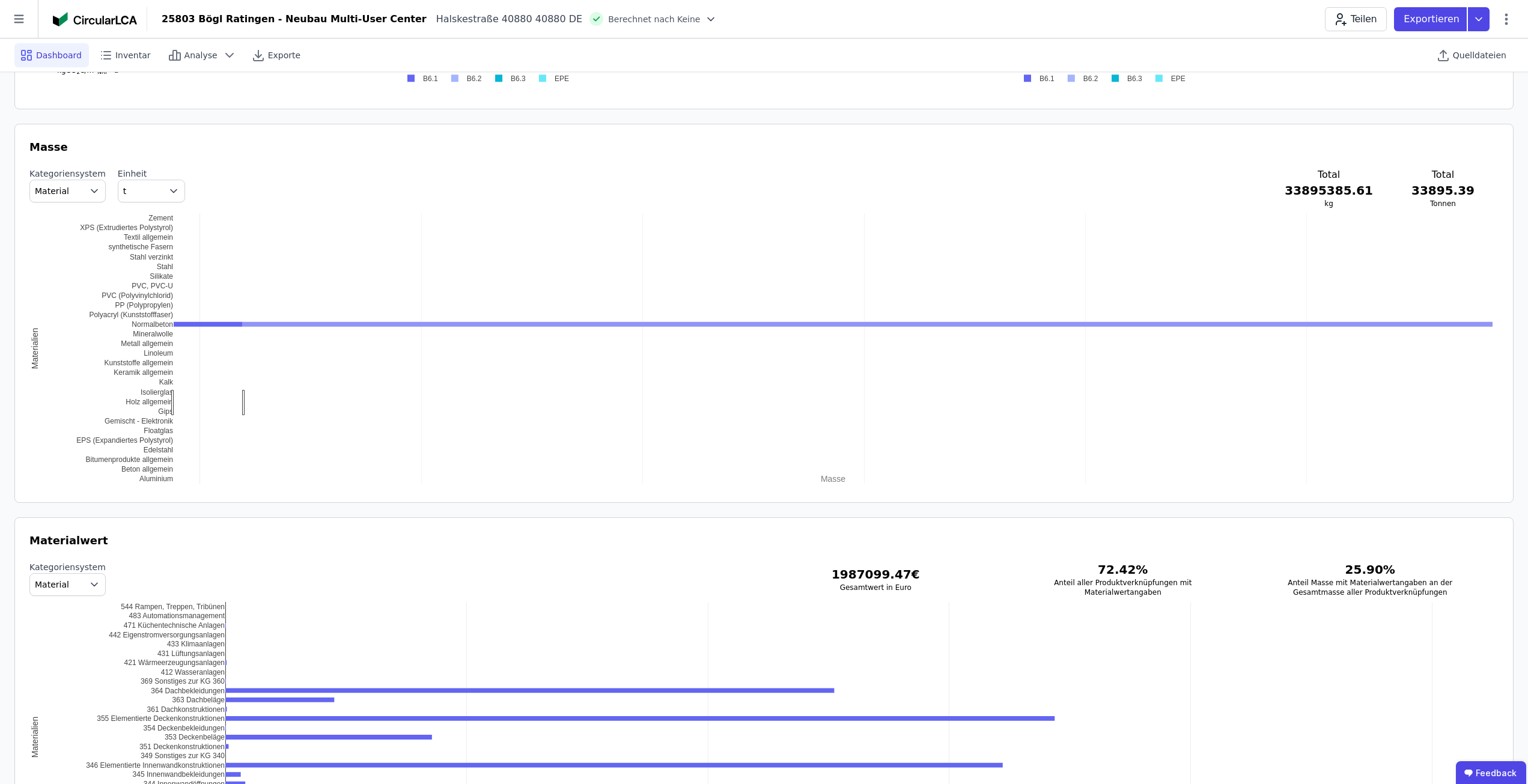
drag, startPoint x: 242, startPoint y: 402, endPoint x: 157, endPoint y: 397, distance: 85.1
drag, startPoint x: 258, startPoint y: 398, endPoint x: 117, endPoint y: 392, distance: 141.1
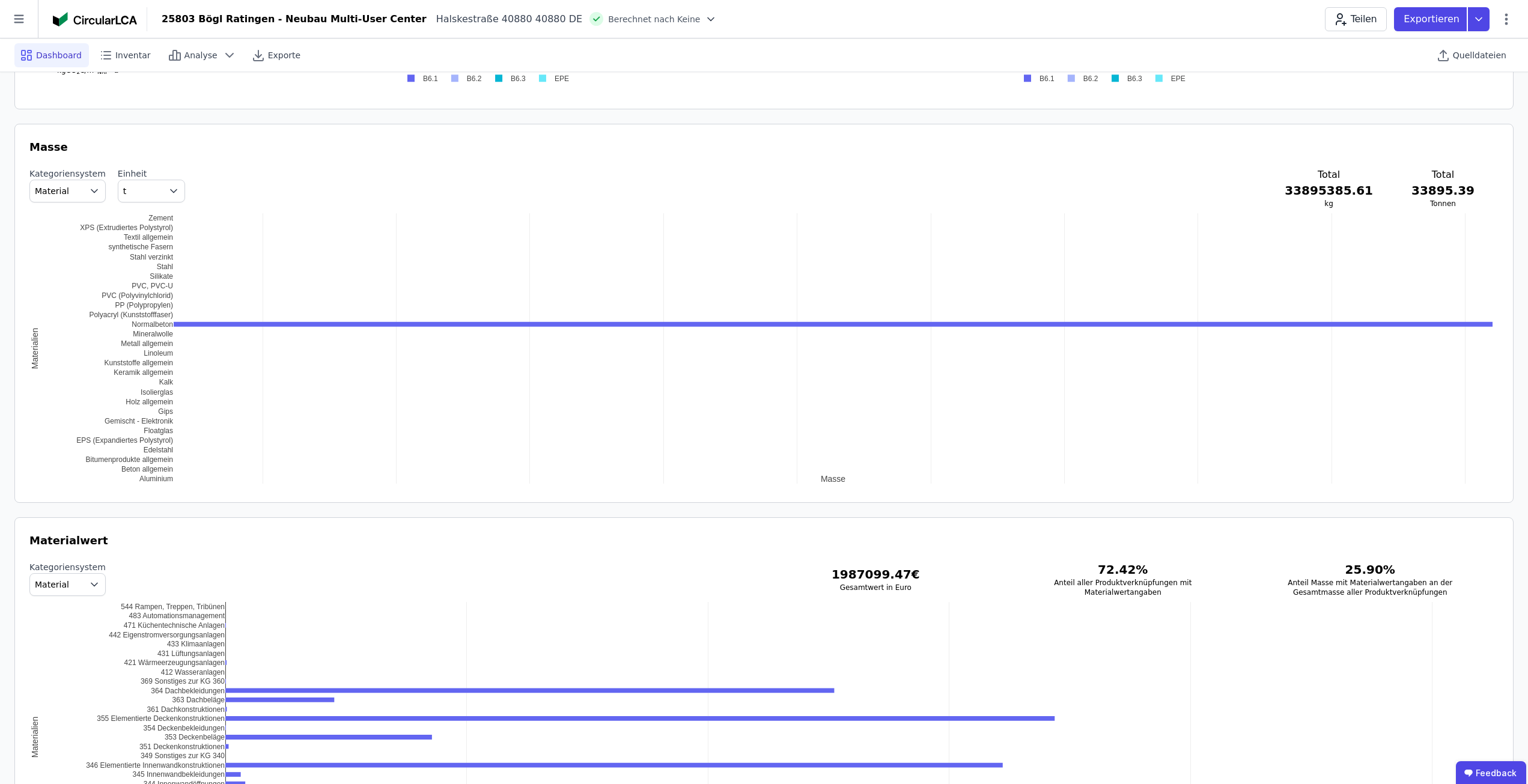
drag, startPoint x: 121, startPoint y: 392, endPoint x: 109, endPoint y: 392, distance: 12.0
click at [117, 392] on div "8,579.41 8,579.42 8,579.43 8,579.44 8,579.45 8,579.46 8,579.47 8,579.48 8,579.4…" at bounding box center [763, 348] width 1469 height 271
click at [71, 194] on span "Material" at bounding box center [58, 191] width 46 height 12
click at [120, 319] on div "0 5k 10k 15k 20k 25k Aluminium Beton allgemein Bitumenprodukte allgemein Edelst…" at bounding box center [763, 348] width 1469 height 271
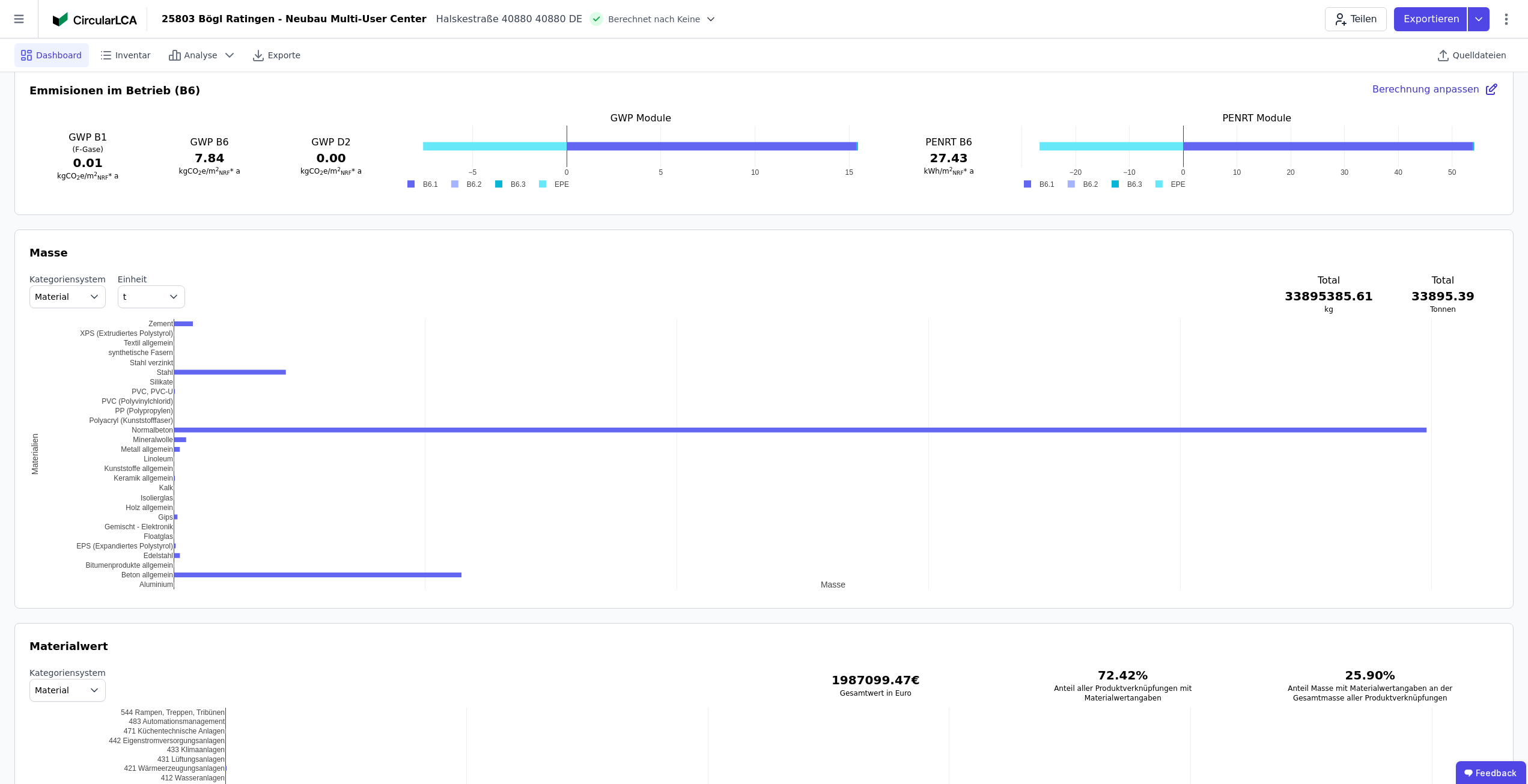
scroll to position [1096, 0]
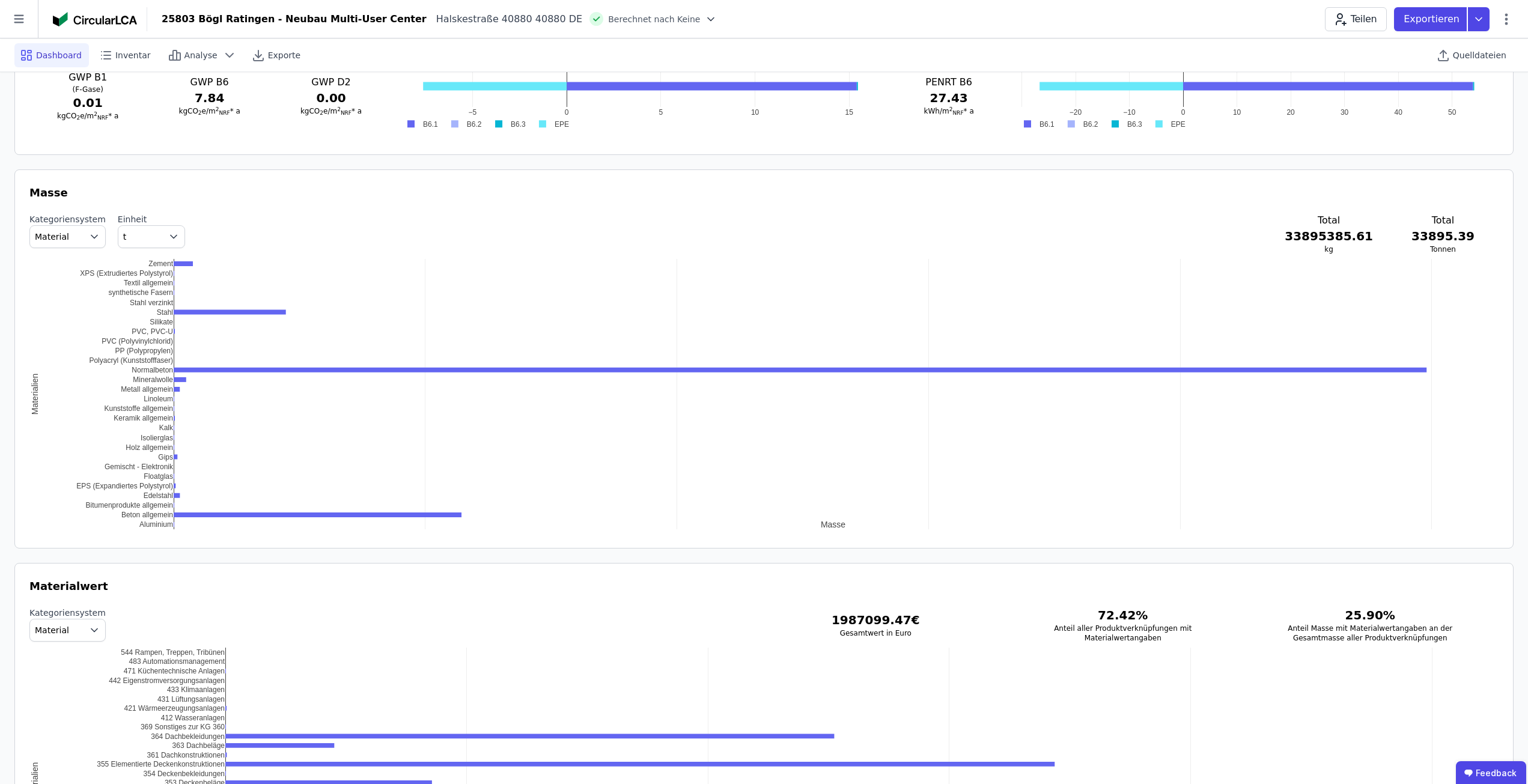
click at [57, 236] on span "Material" at bounding box center [52, 236] width 34 height 12
click at [74, 231] on button "Material" at bounding box center [67, 236] width 76 height 23
click at [69, 293] on div "0 5k 10k 15k 20k 25k Aluminium Beton allgemein Bitumenprodukte allgemein Edelst…" at bounding box center [763, 394] width 1469 height 271
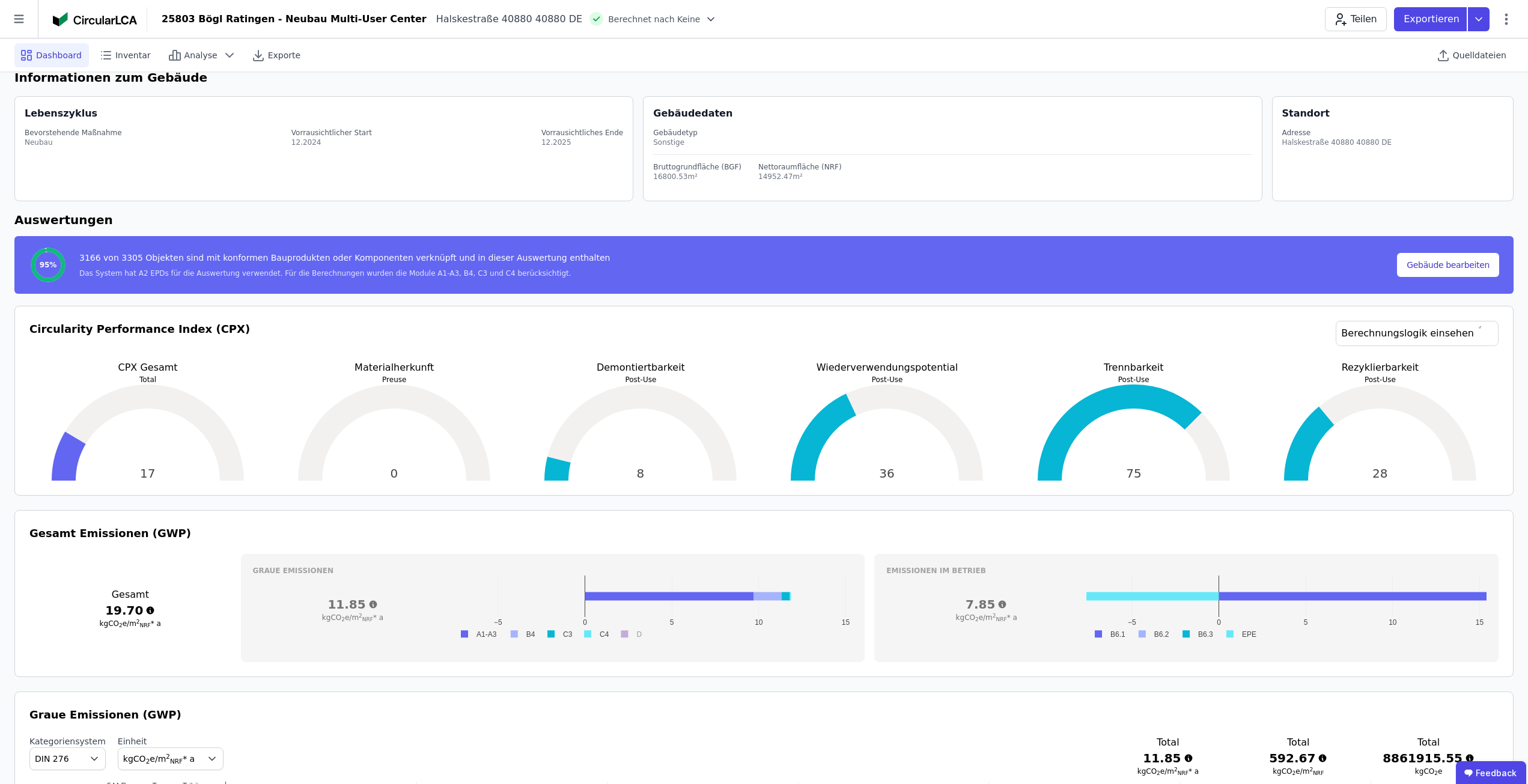
scroll to position [0, 0]
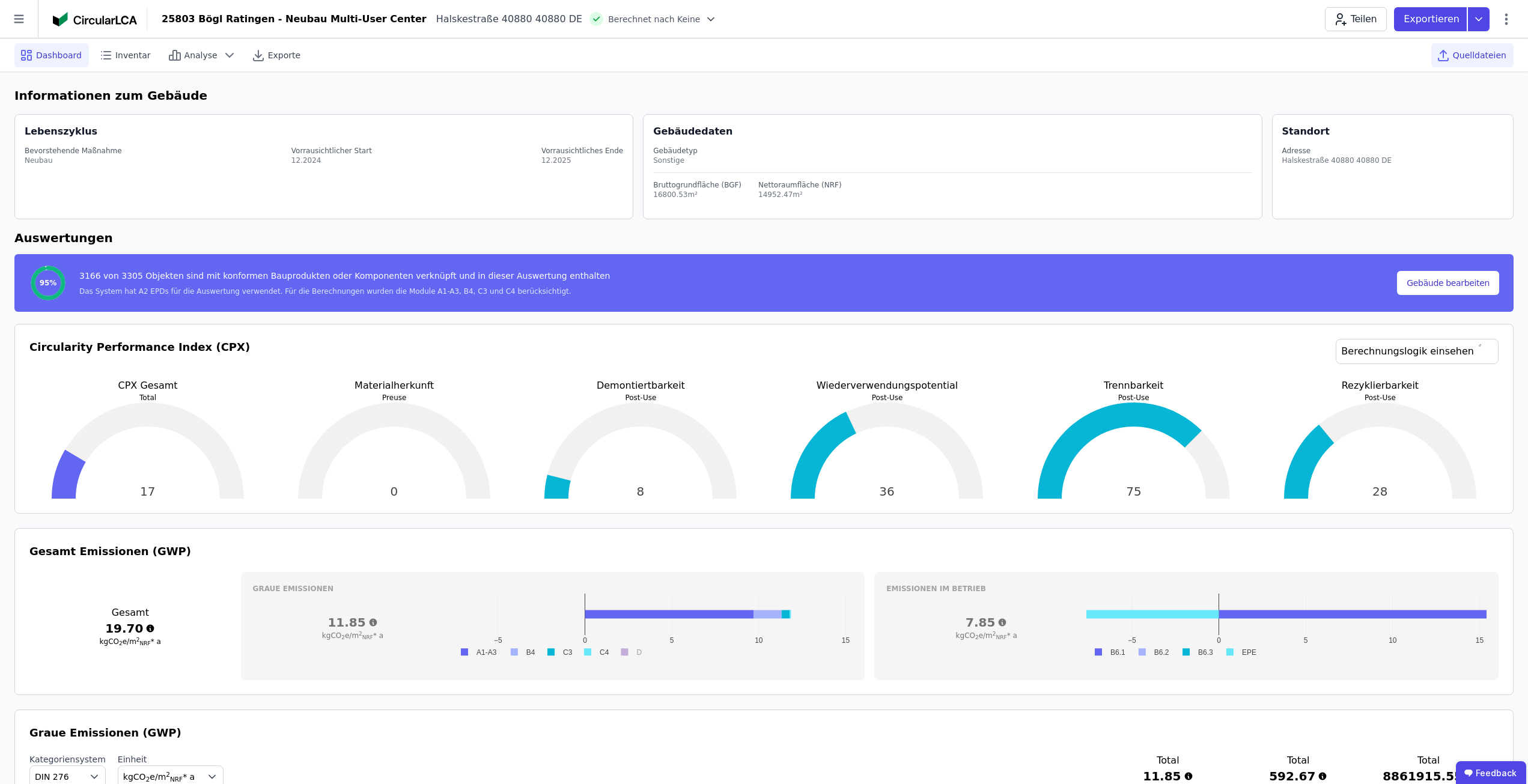
click at [1498, 46] on div "Quelldateien" at bounding box center [1472, 55] width 82 height 24
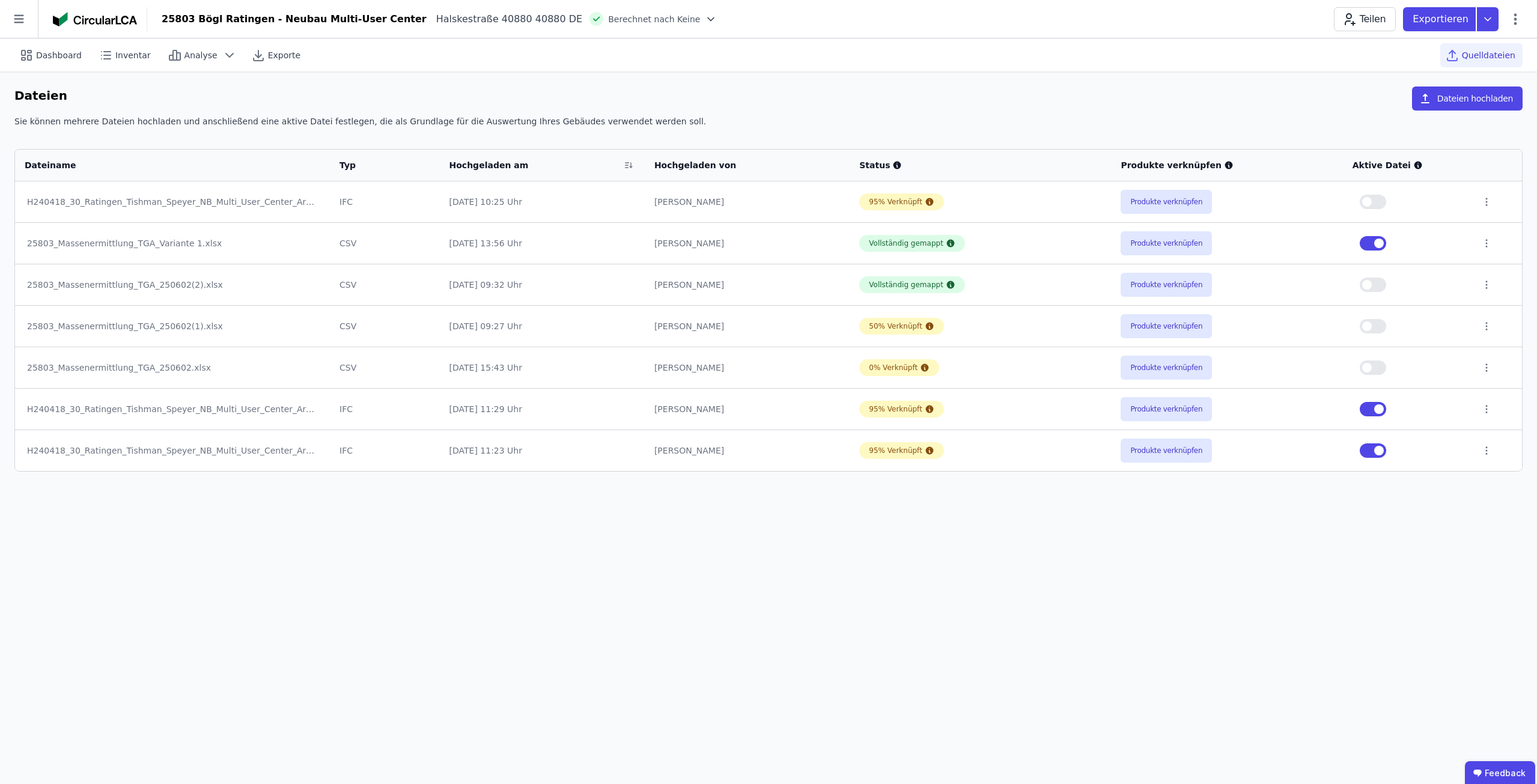
click at [1373, 239] on button "button" at bounding box center [1373, 243] width 27 height 14
click at [1378, 451] on span "button" at bounding box center [1379, 451] width 10 height 10
click at [49, 43] on div "Dashboard" at bounding box center [51, 55] width 74 height 24
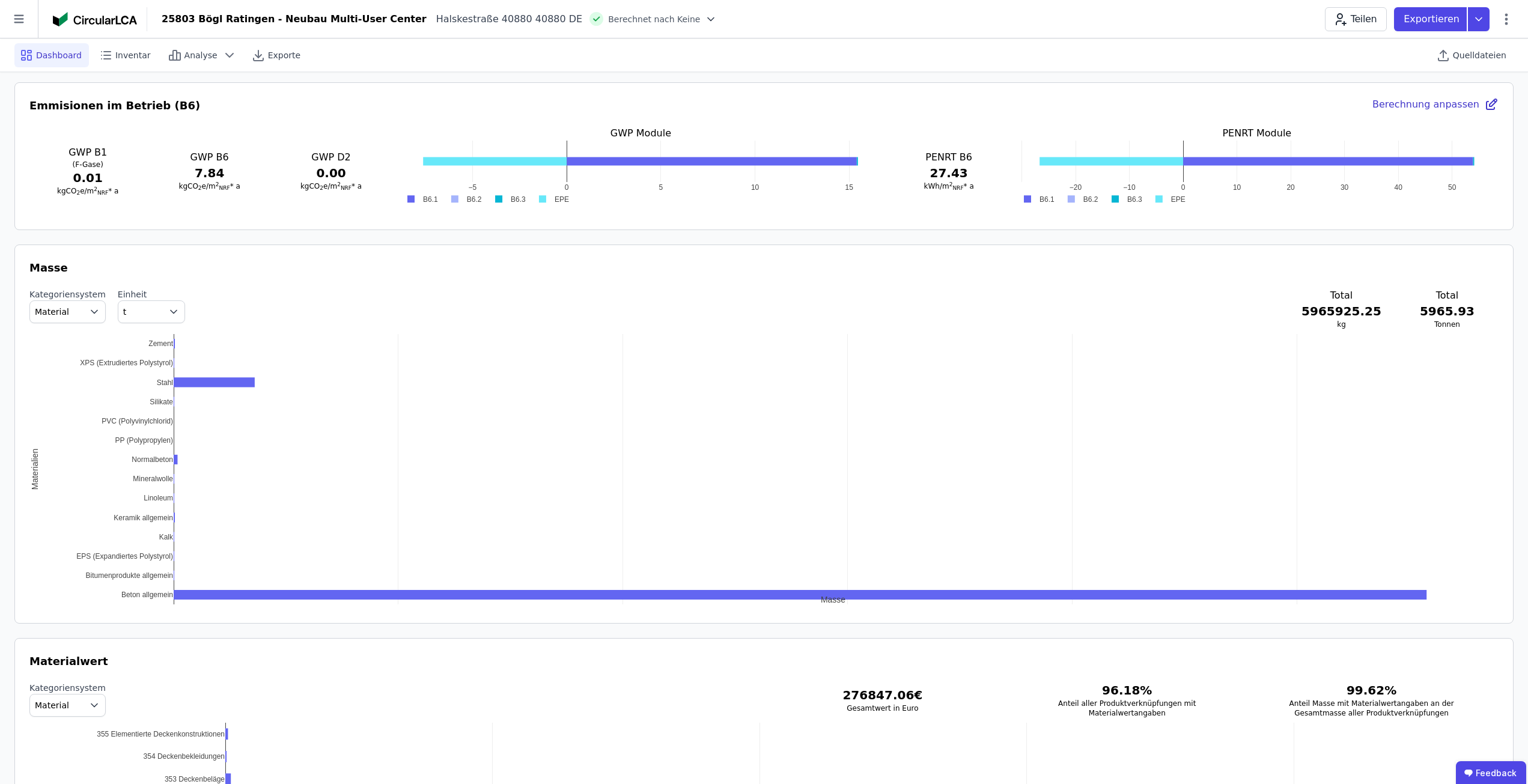
scroll to position [1082, 0]
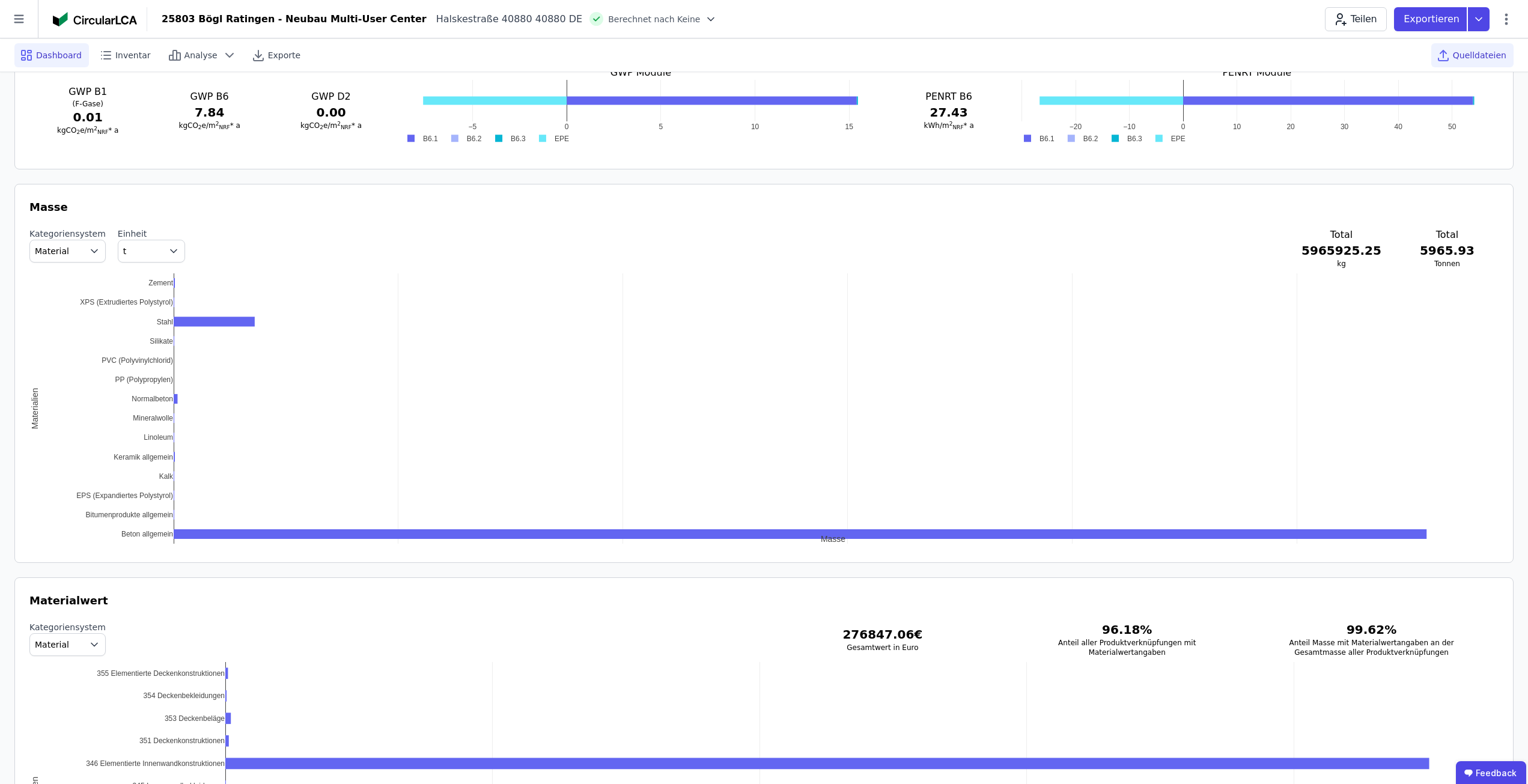
click at [1468, 46] on div "Quelldateien" at bounding box center [1472, 55] width 82 height 24
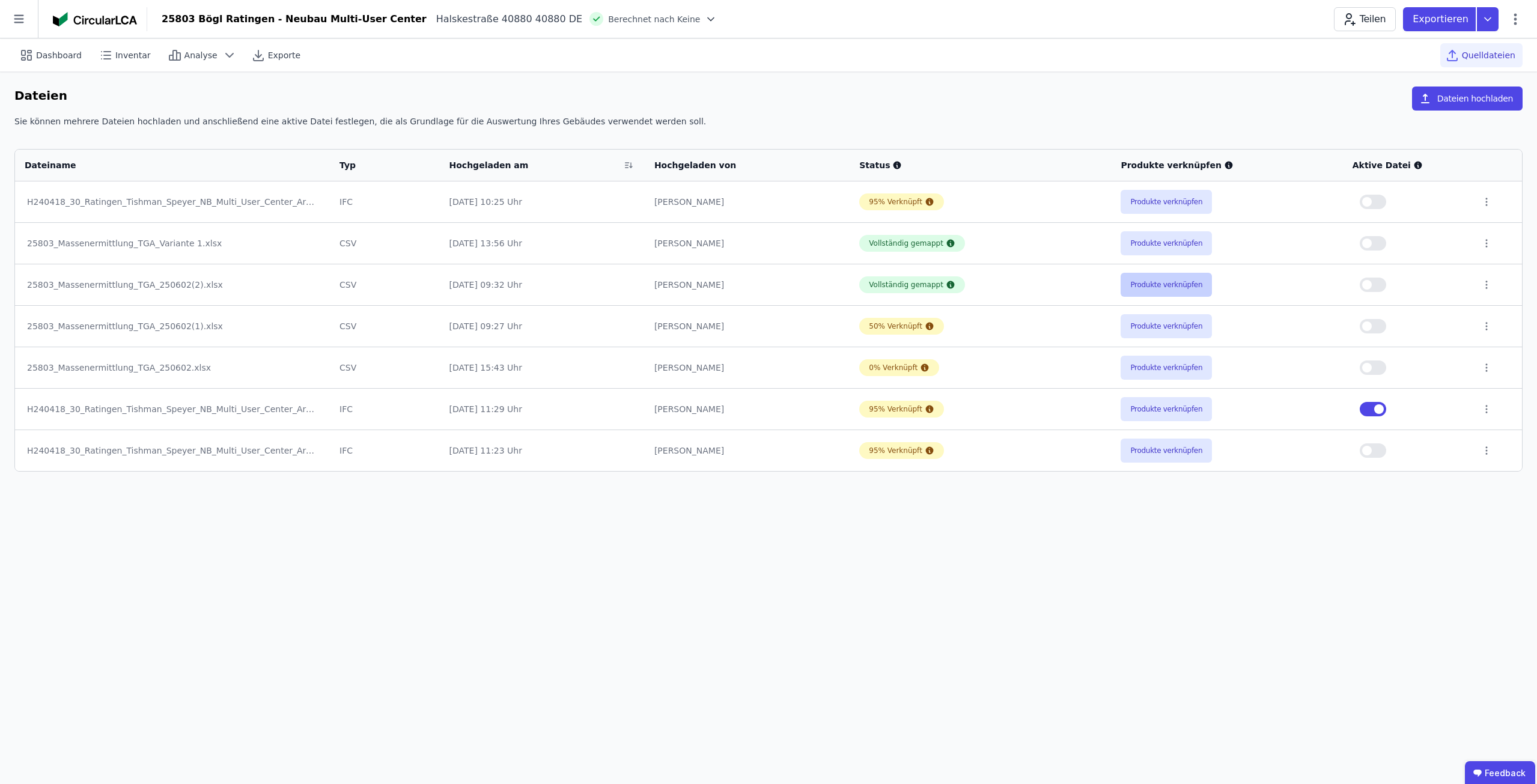
click at [1165, 280] on button "Produkte verknüpfen" at bounding box center [1166, 284] width 91 height 24
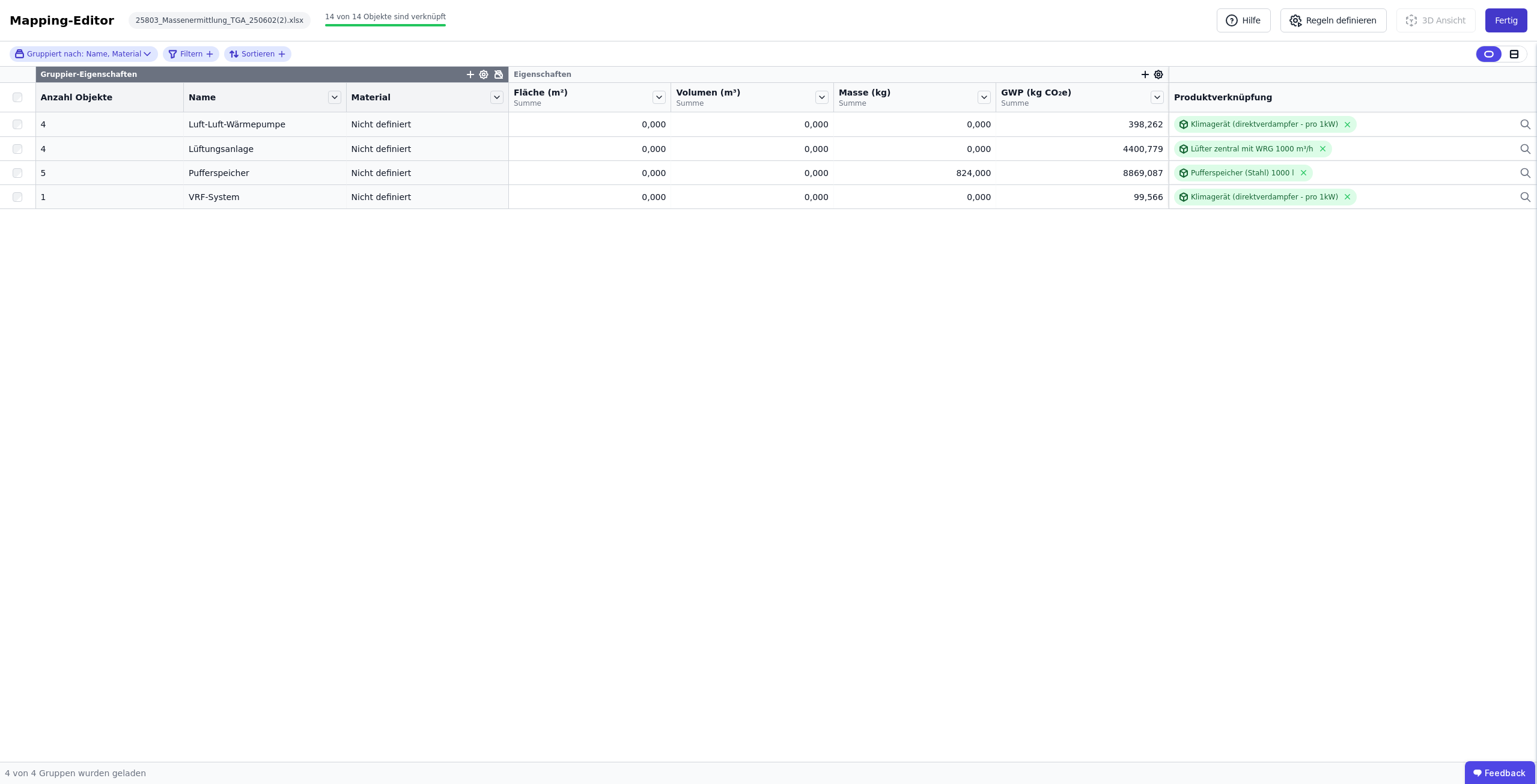
click at [1514, 12] on button "Fertig" at bounding box center [1506, 20] width 42 height 24
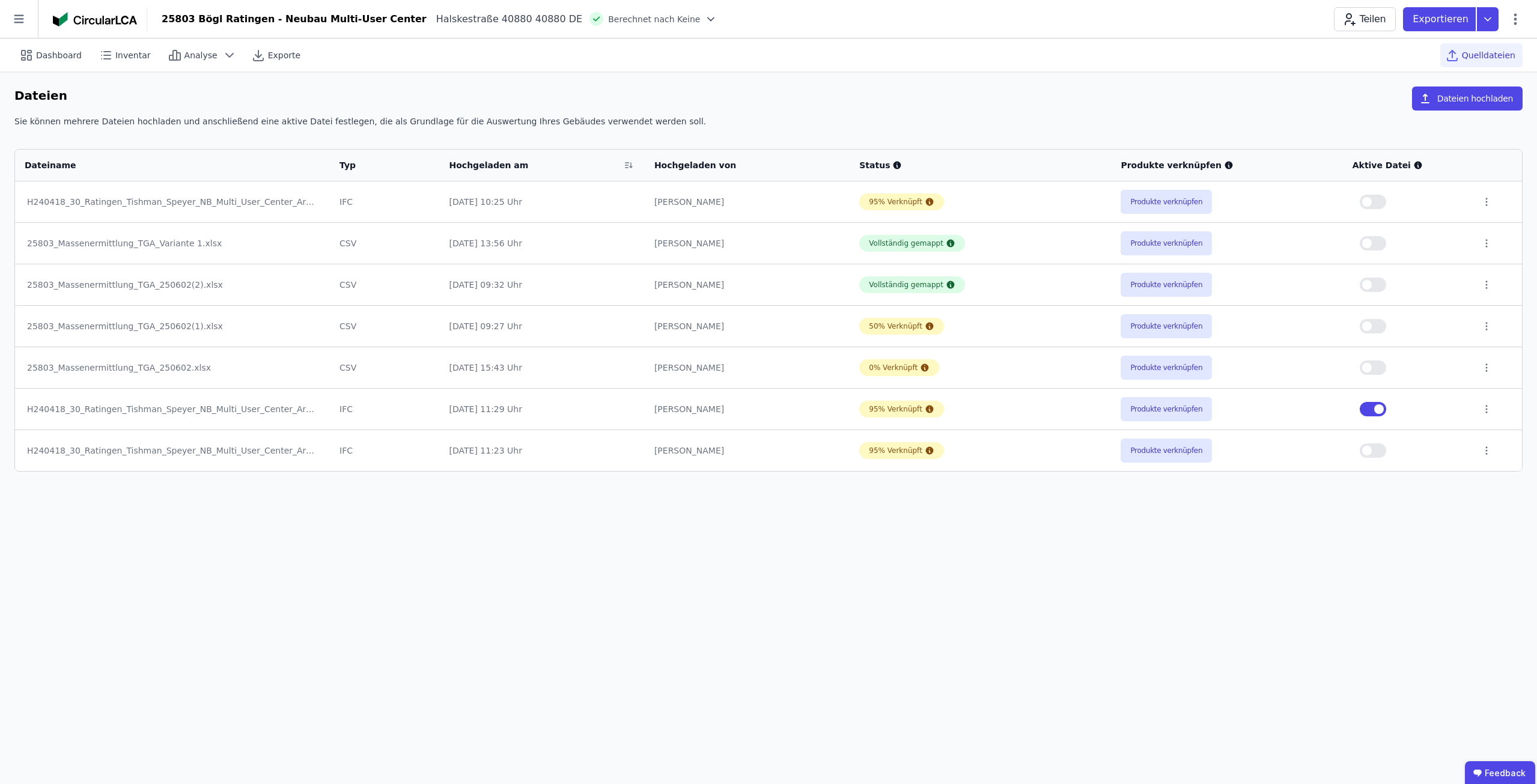
click at [1380, 282] on button "button" at bounding box center [1373, 285] width 27 height 14
click at [1380, 456] on button "button" at bounding box center [1373, 451] width 27 height 14
click at [52, 56] on span "Dashboard" at bounding box center [59, 55] width 46 height 12
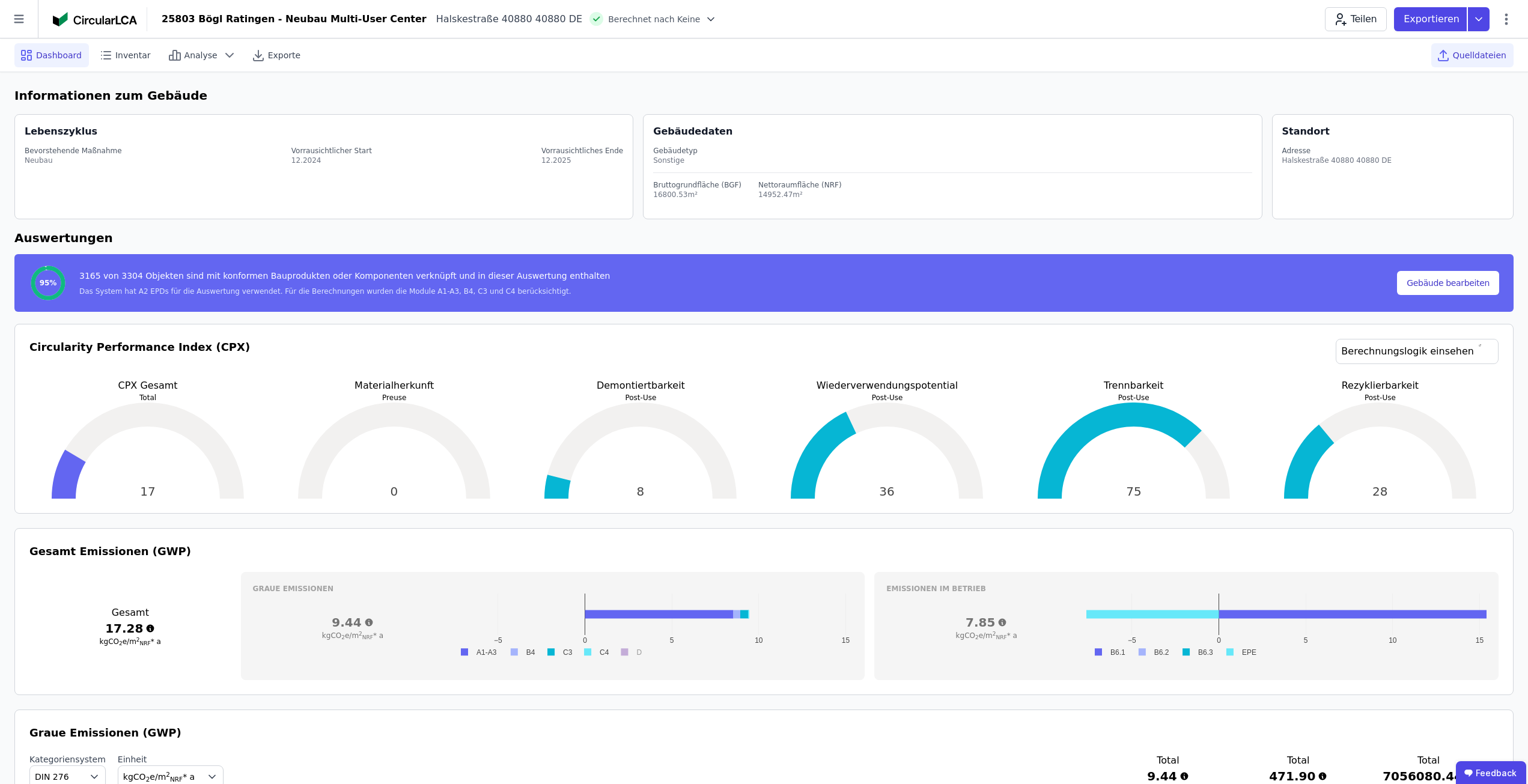
click at [1466, 47] on div "Quelldateien" at bounding box center [1472, 55] width 82 height 24
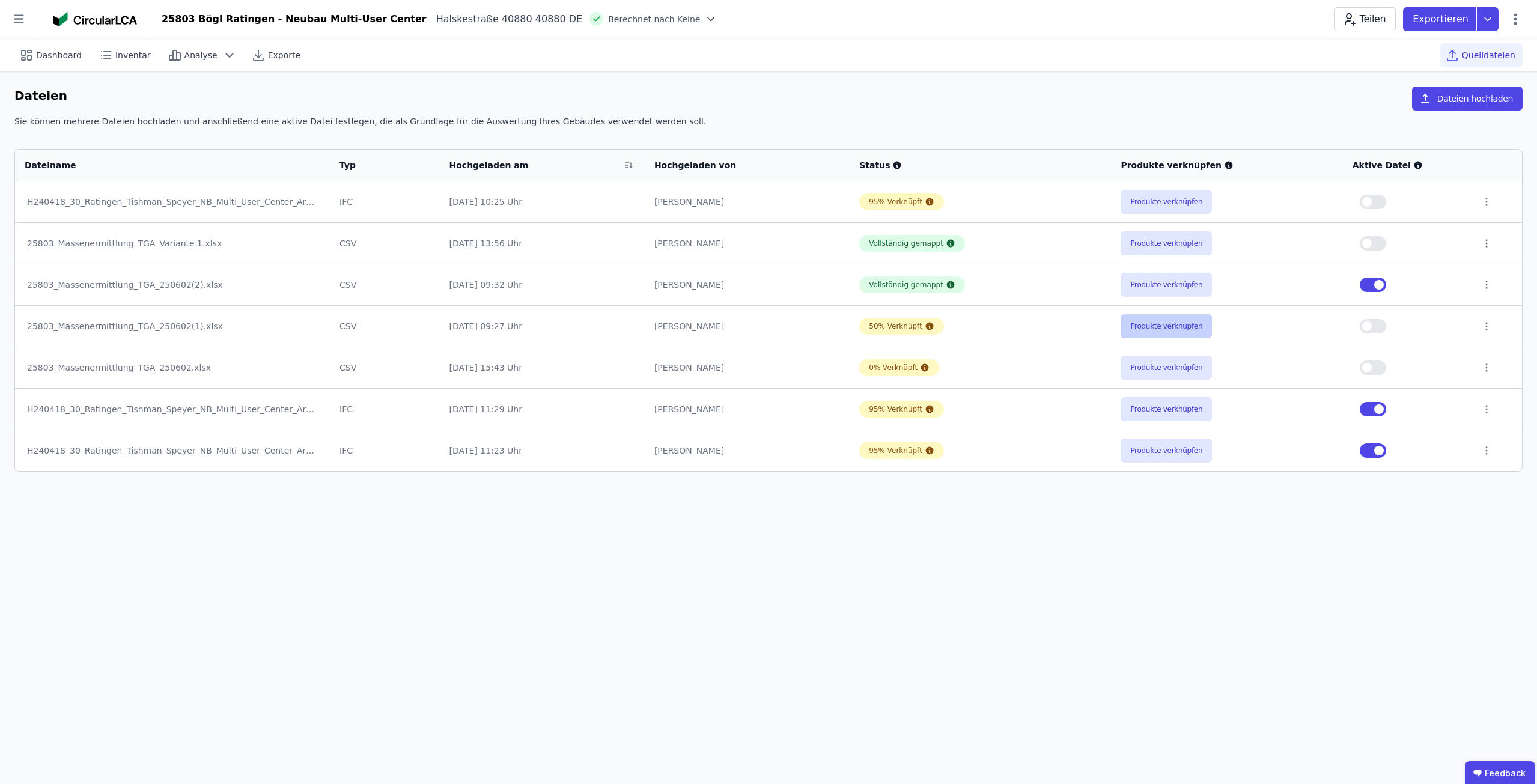
click at [1187, 316] on button "Produkte verknüpfen" at bounding box center [1166, 326] width 91 height 24
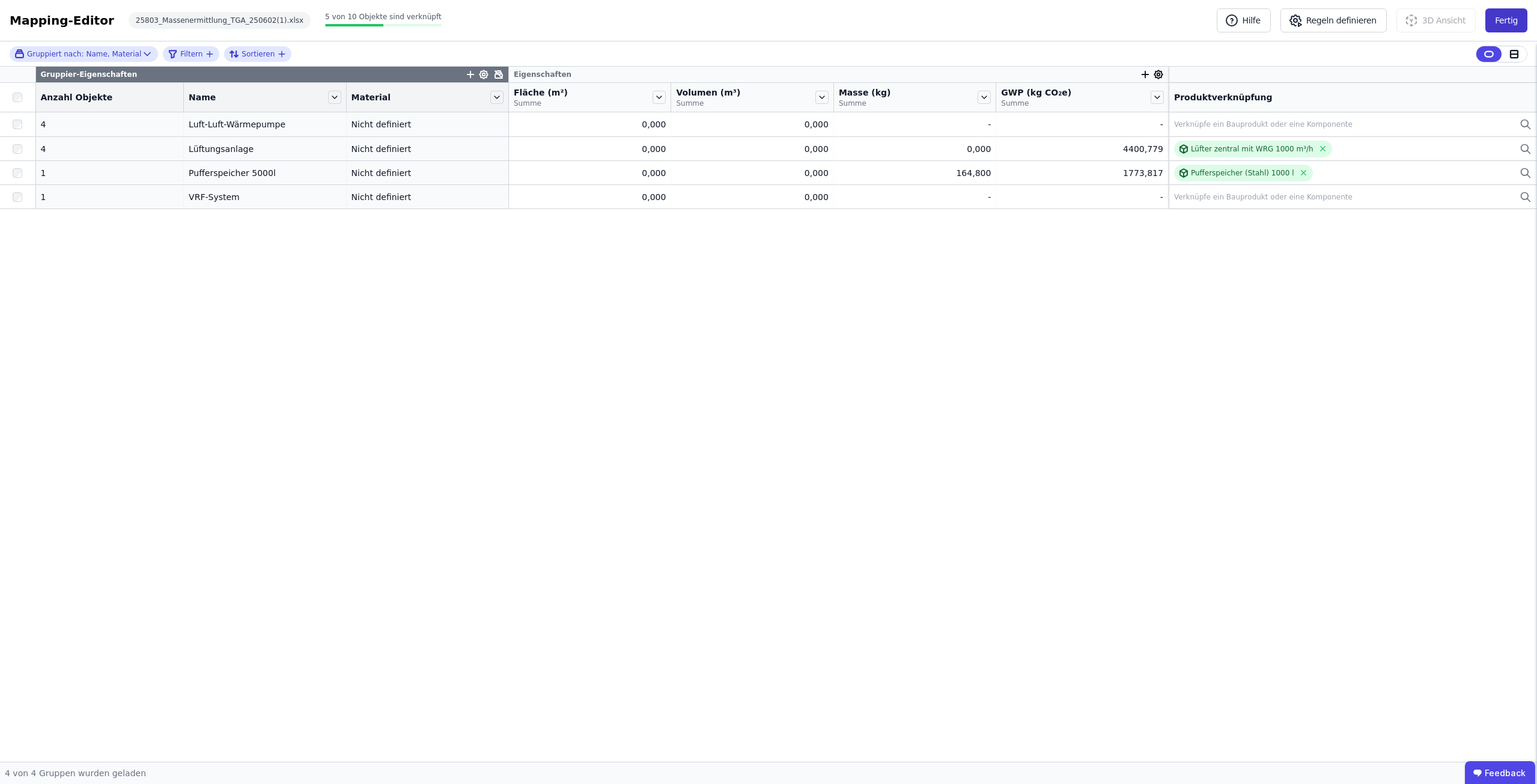
click at [1514, 14] on button "Fertig" at bounding box center [1506, 20] width 42 height 24
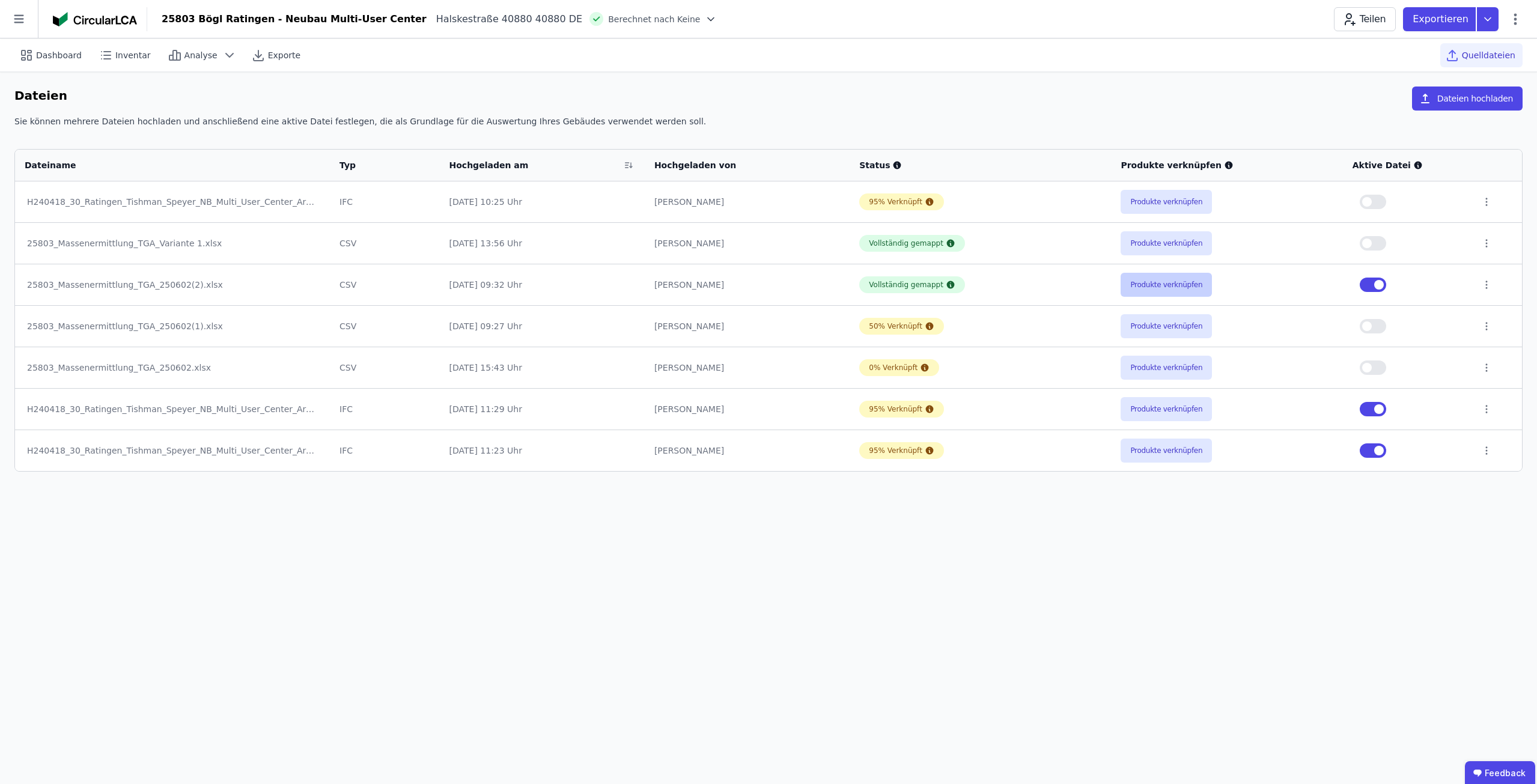
click at [1128, 288] on button "Produkte verknüpfen" at bounding box center [1166, 284] width 91 height 24
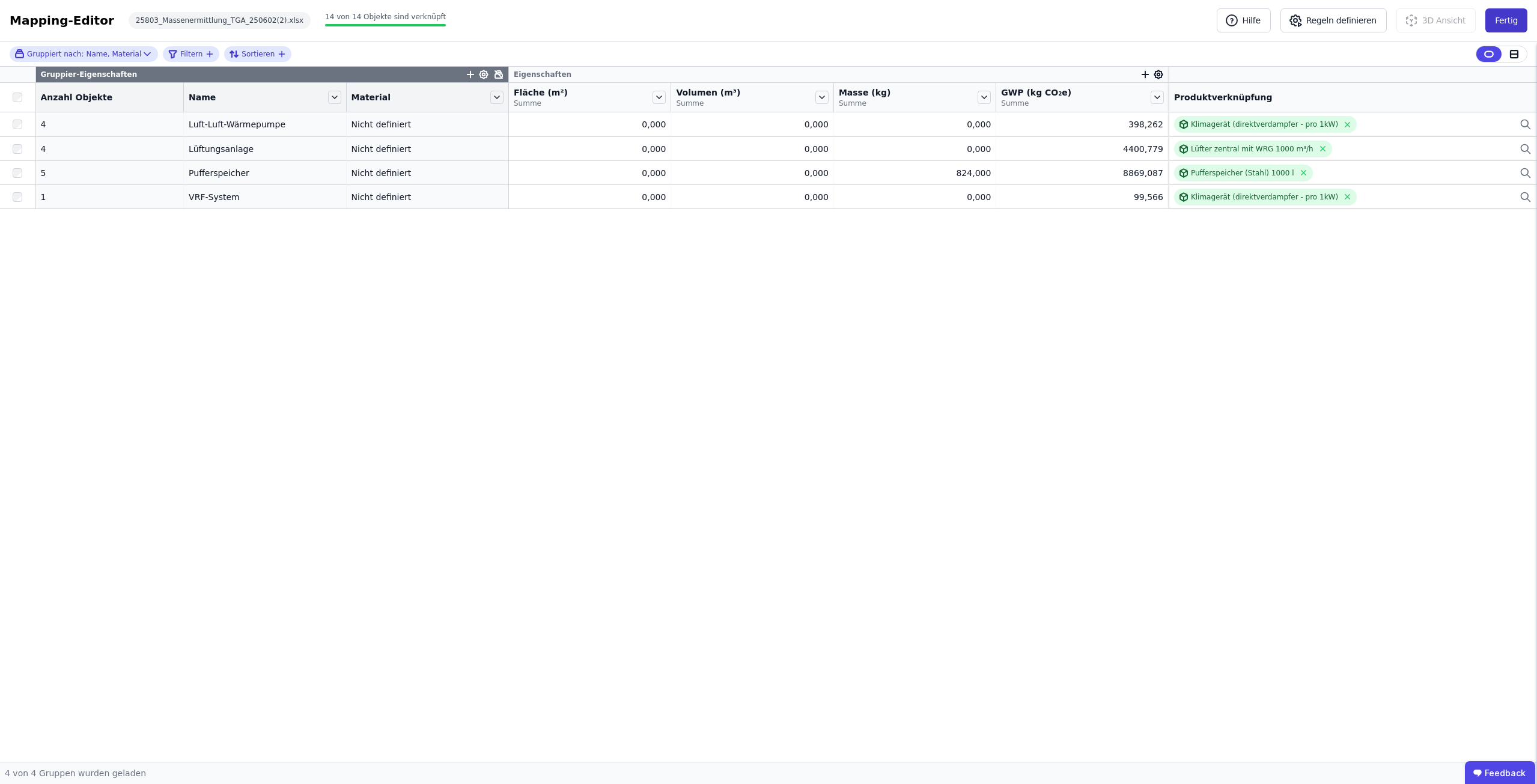
click at [1497, 19] on button "Fertig" at bounding box center [1506, 20] width 42 height 24
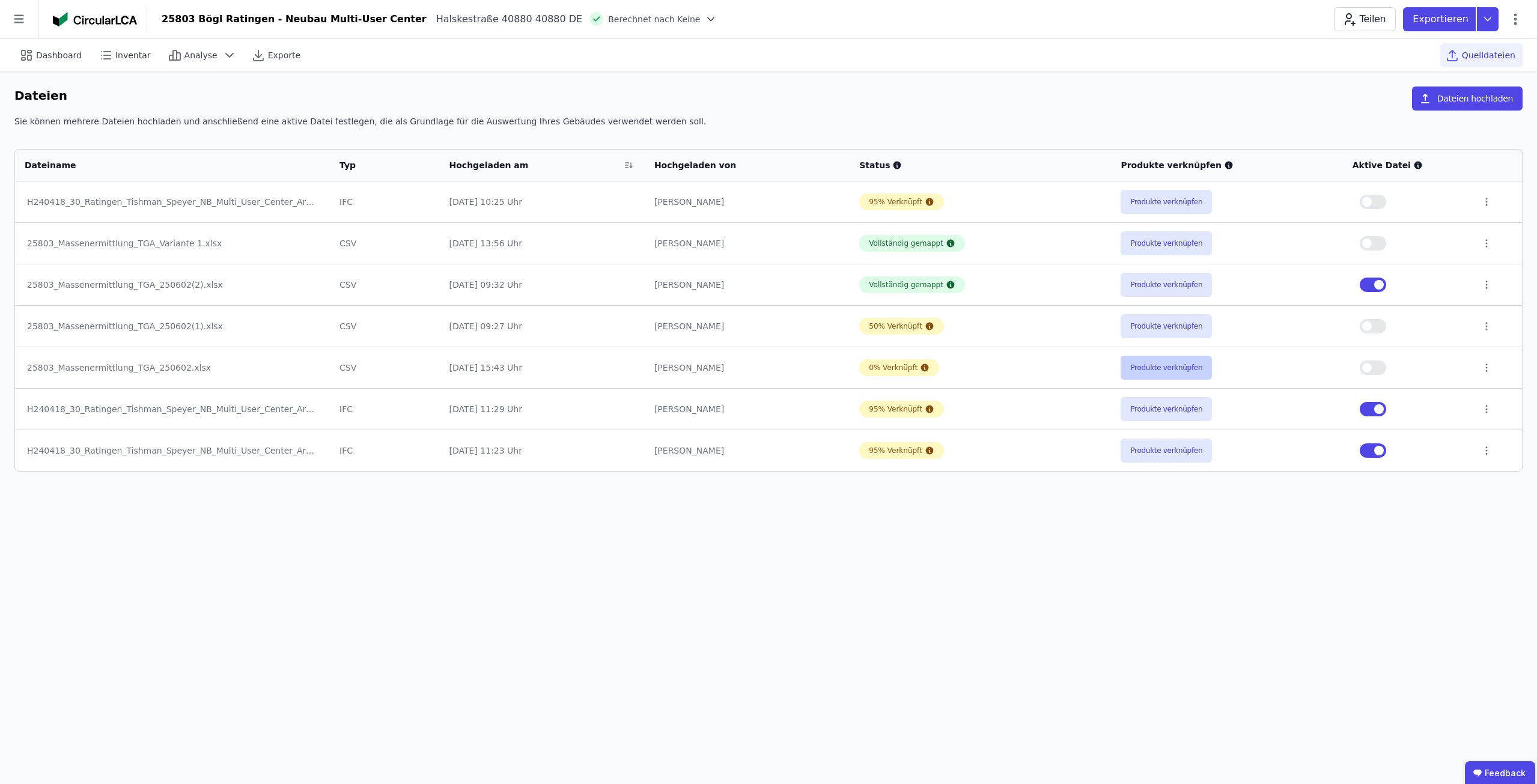
click at [1176, 367] on button "Produkte verknüpfen" at bounding box center [1166, 367] width 91 height 24
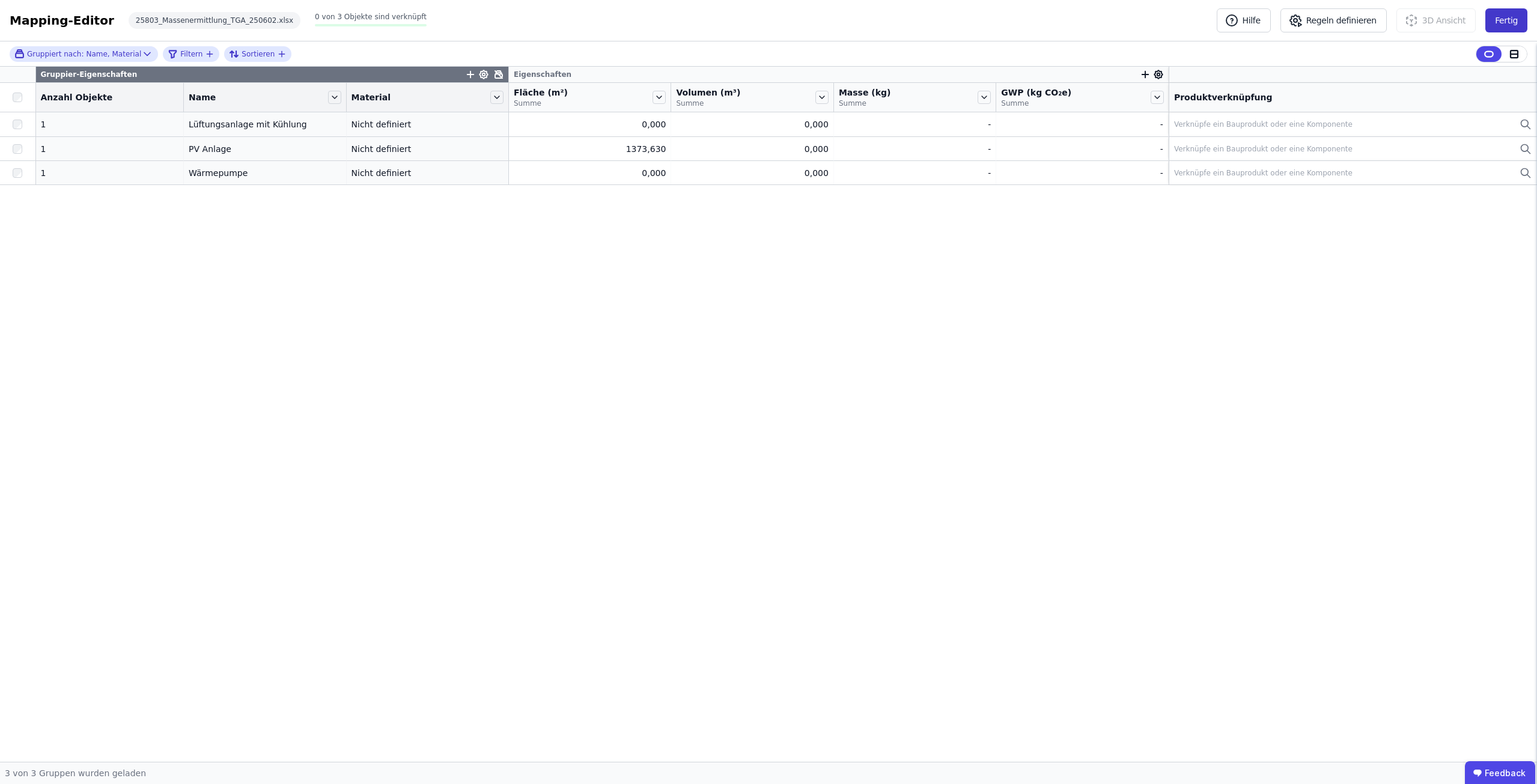
click at [1519, 26] on button "Fertig" at bounding box center [1506, 20] width 42 height 24
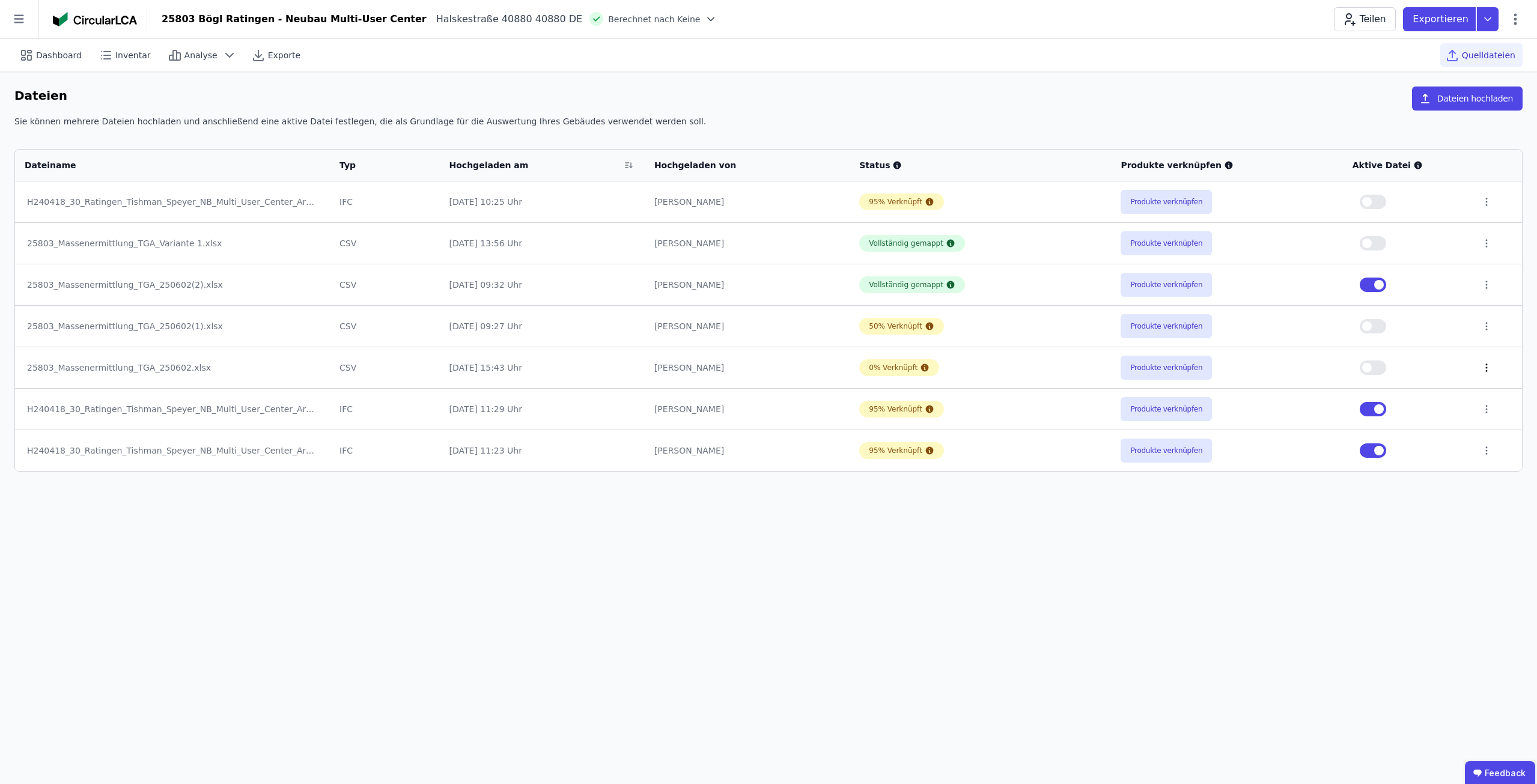
click at [1486, 369] on icon at bounding box center [1487, 368] width 11 height 11
click at [1459, 369] on div "Löschen" at bounding box center [1424, 365] width 120 height 19
click at [1161, 328] on button "Produkte verknüpfen" at bounding box center [1166, 326] width 91 height 24
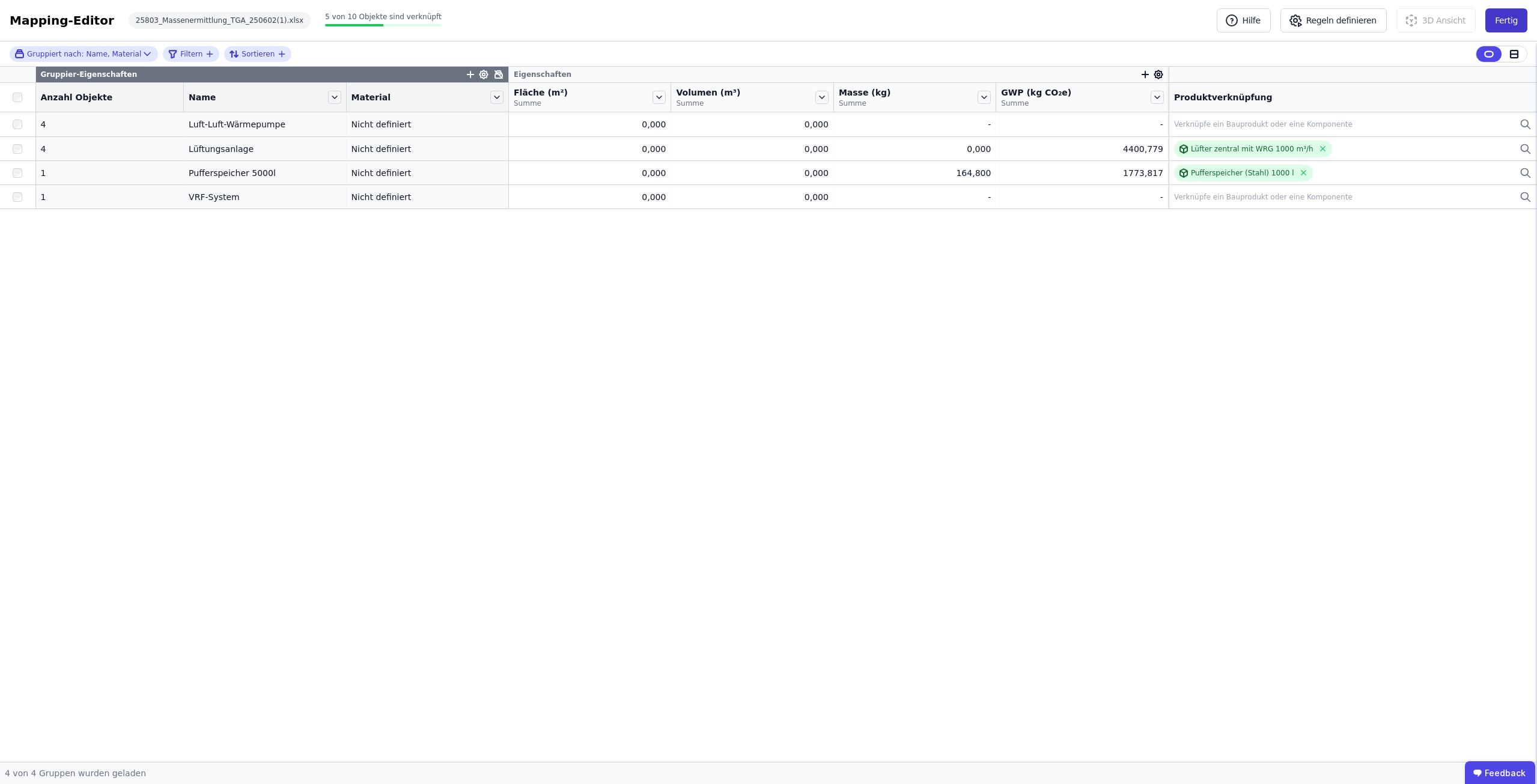
click at [1517, 17] on button "Fertig" at bounding box center [1506, 20] width 42 height 24
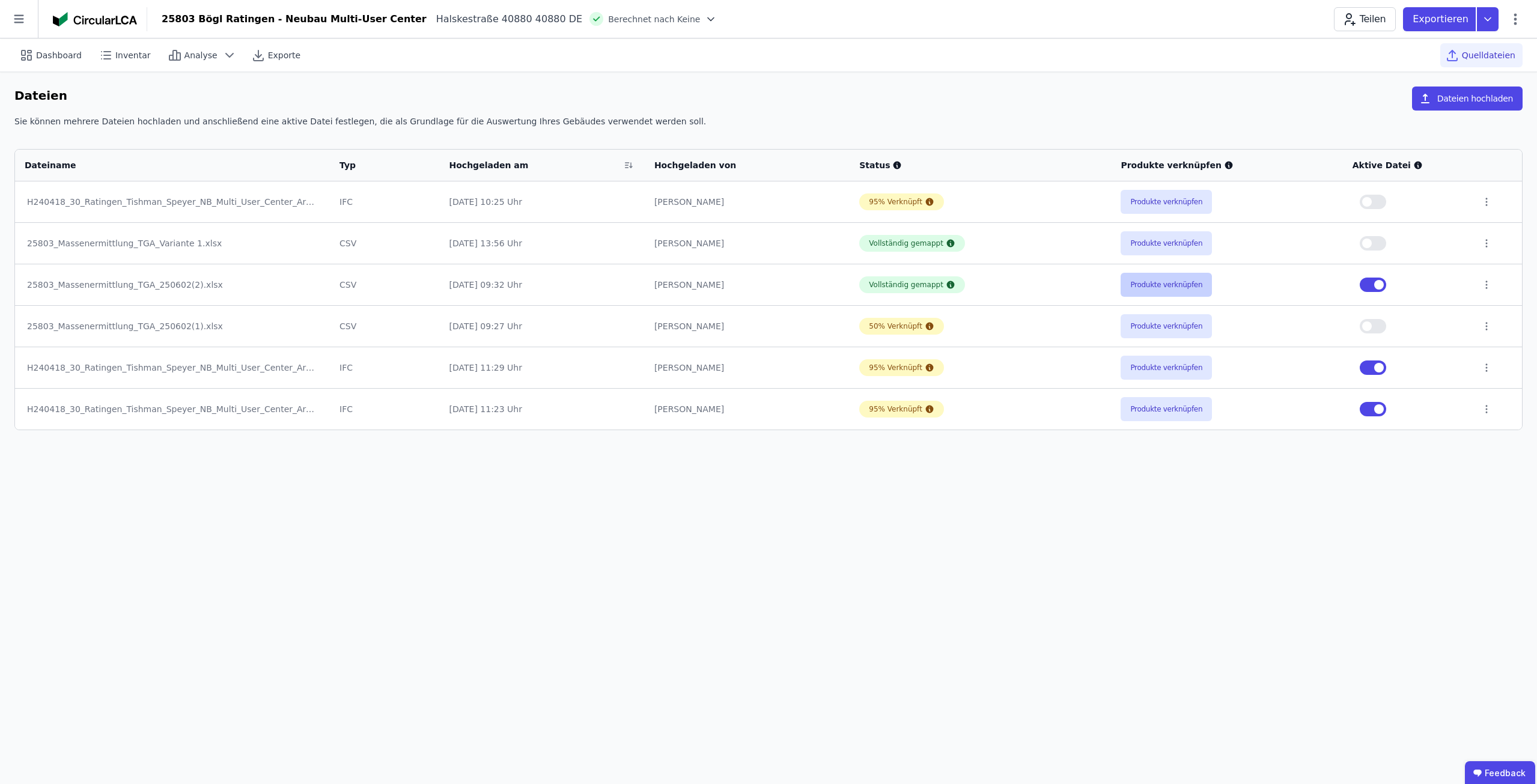
click at [1177, 279] on button "Produkte verknüpfen" at bounding box center [1166, 284] width 91 height 24
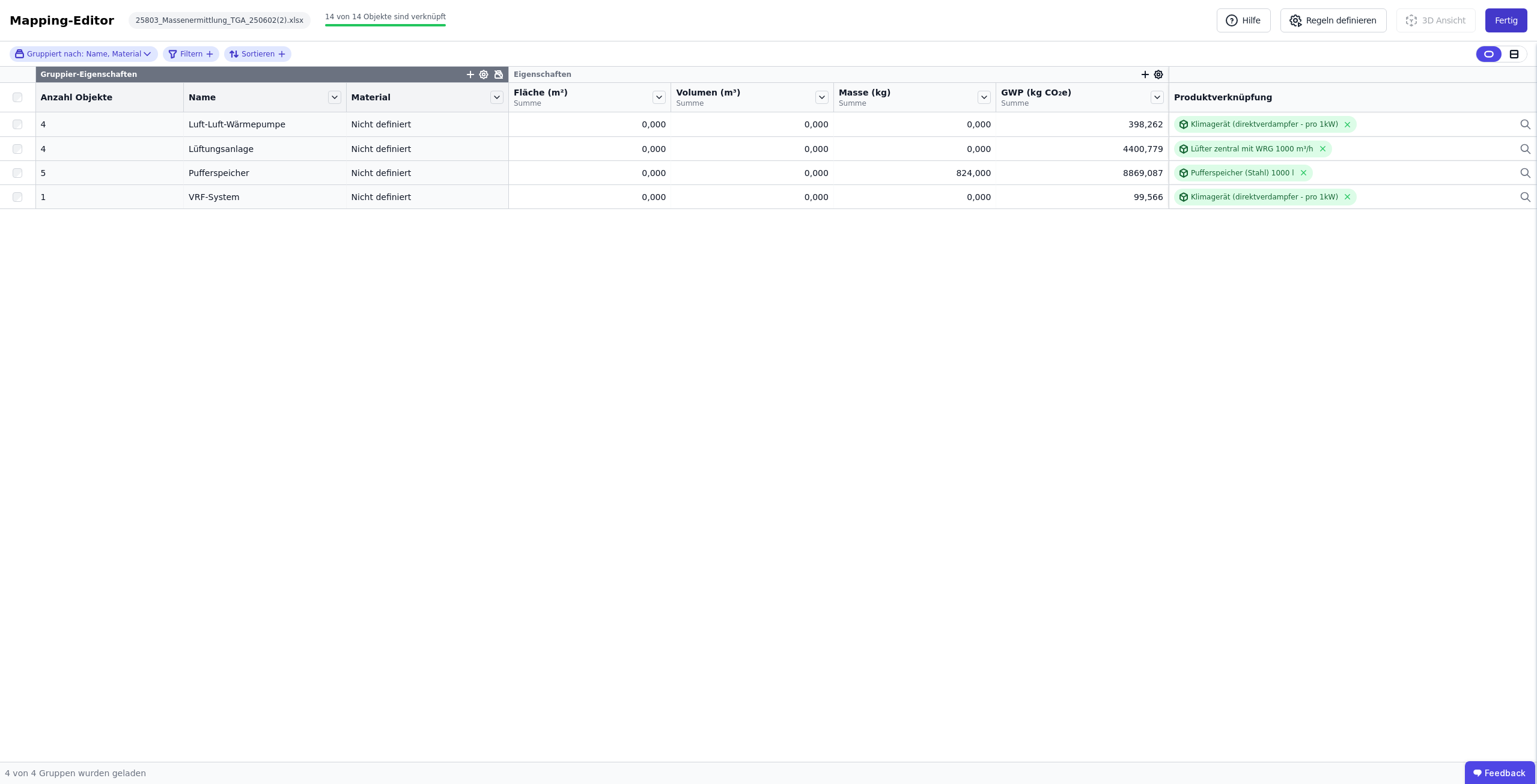
click at [1518, 28] on button "Fertig" at bounding box center [1506, 20] width 42 height 24
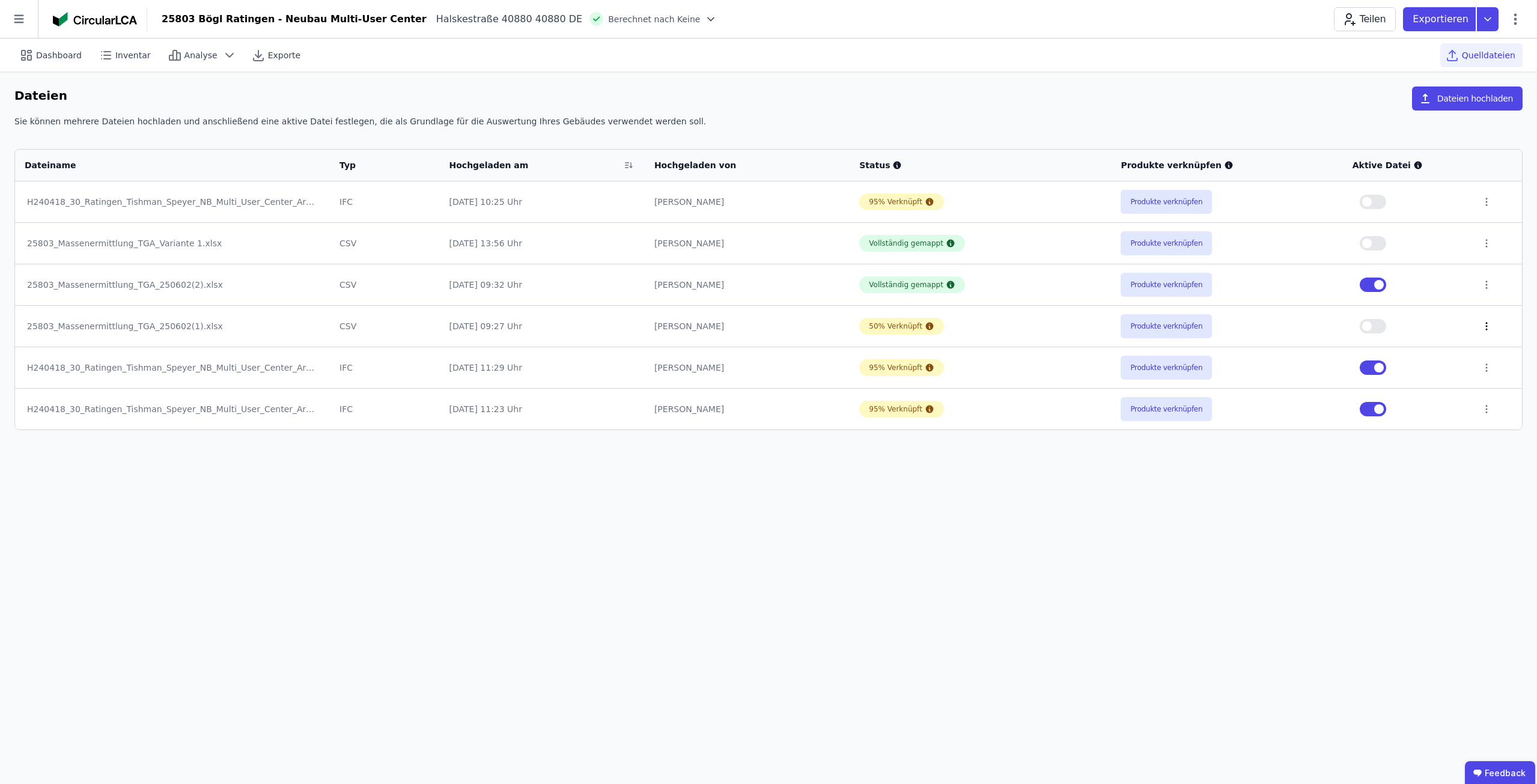
click at [1481, 327] on icon at bounding box center [1487, 326] width 11 height 11
click at [1446, 320] on div "Löschen" at bounding box center [1424, 324] width 120 height 19
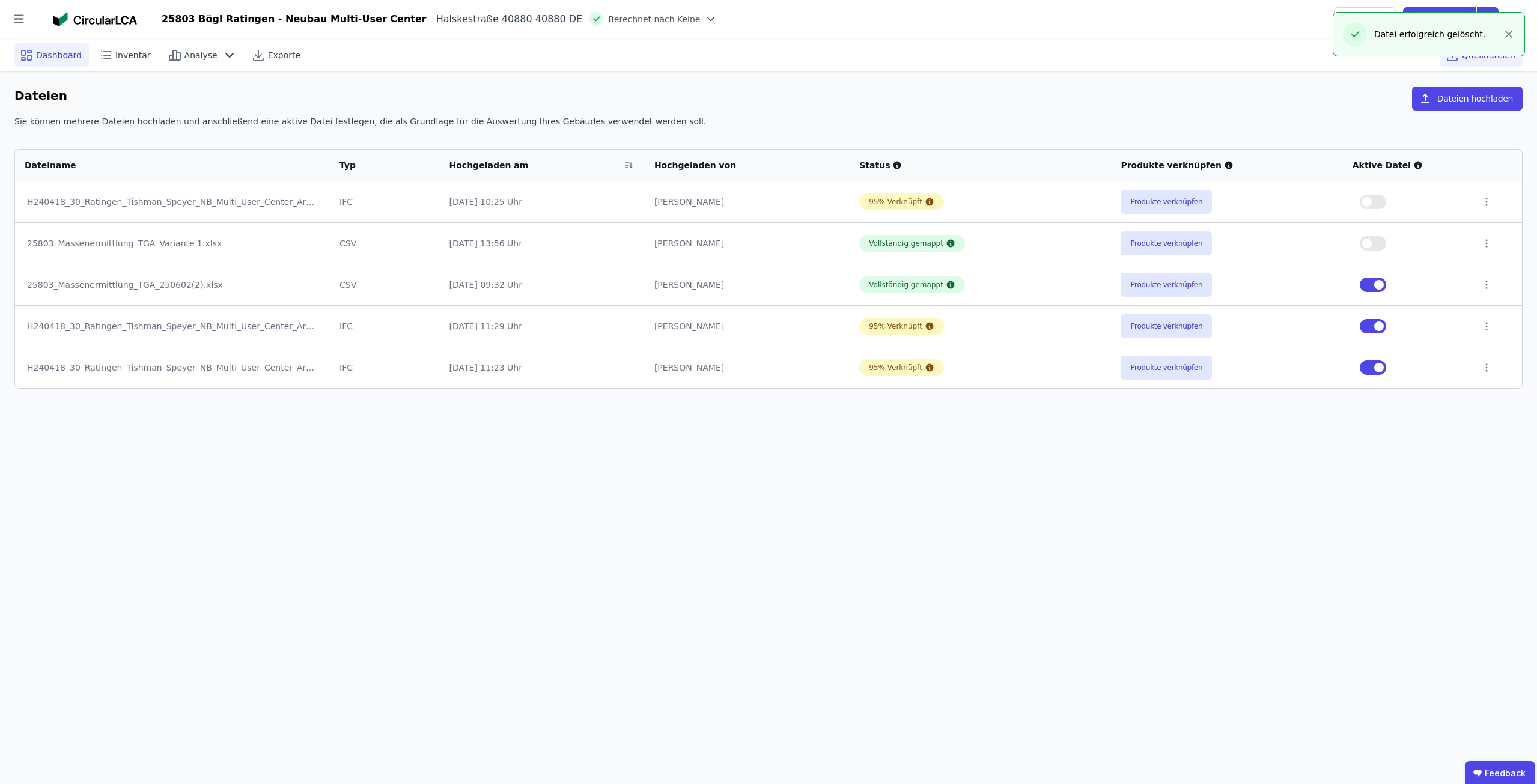
click at [60, 52] on span "Dashboard" at bounding box center [59, 55] width 46 height 12
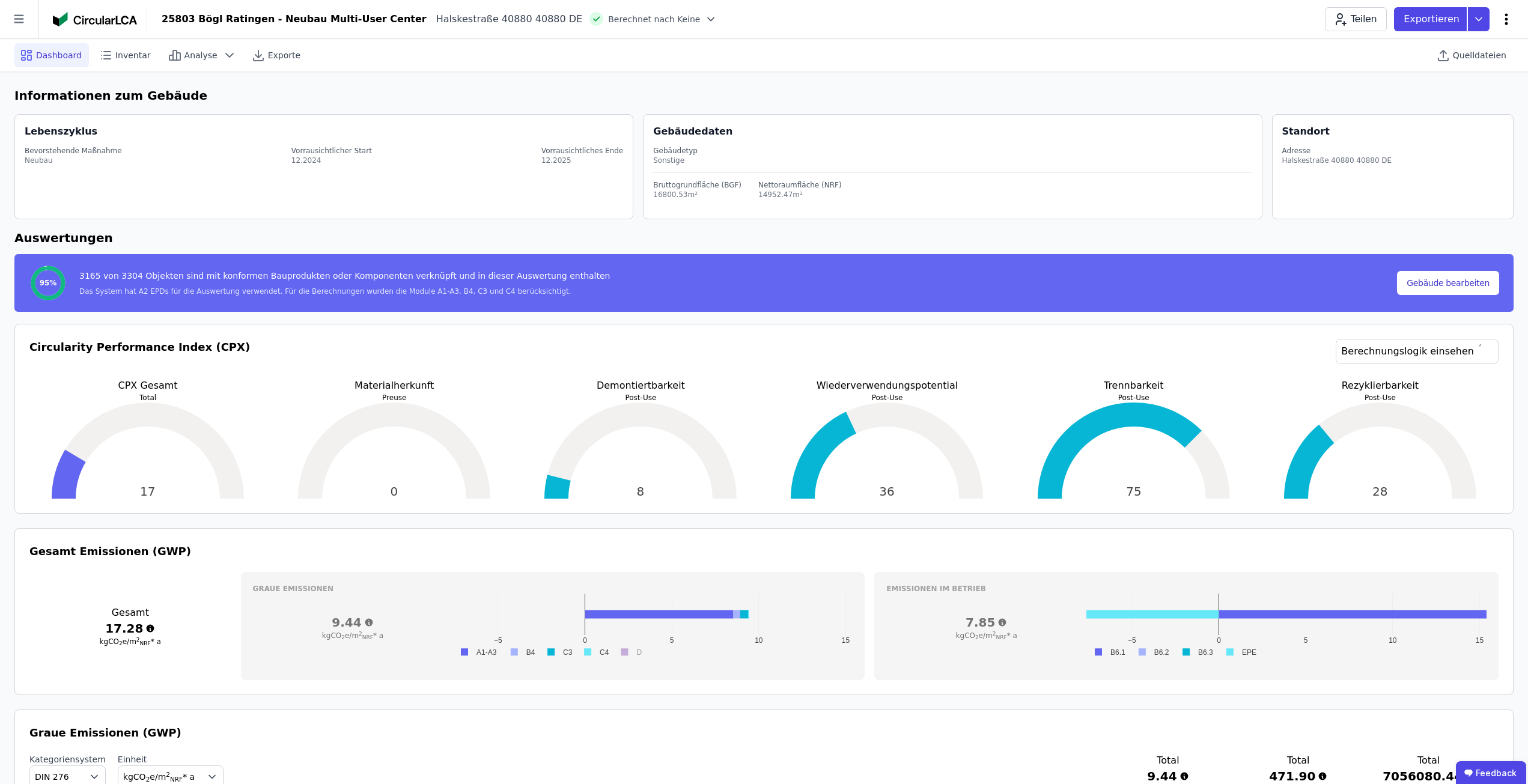
click at [1505, 19] on icon at bounding box center [1507, 19] width 3 height 12
click at [1508, 14] on icon at bounding box center [1507, 19] width 3 height 12
click at [1474, 113] on div "Emissionen aus Betrieb" at bounding box center [1455, 130] width 116 height 34
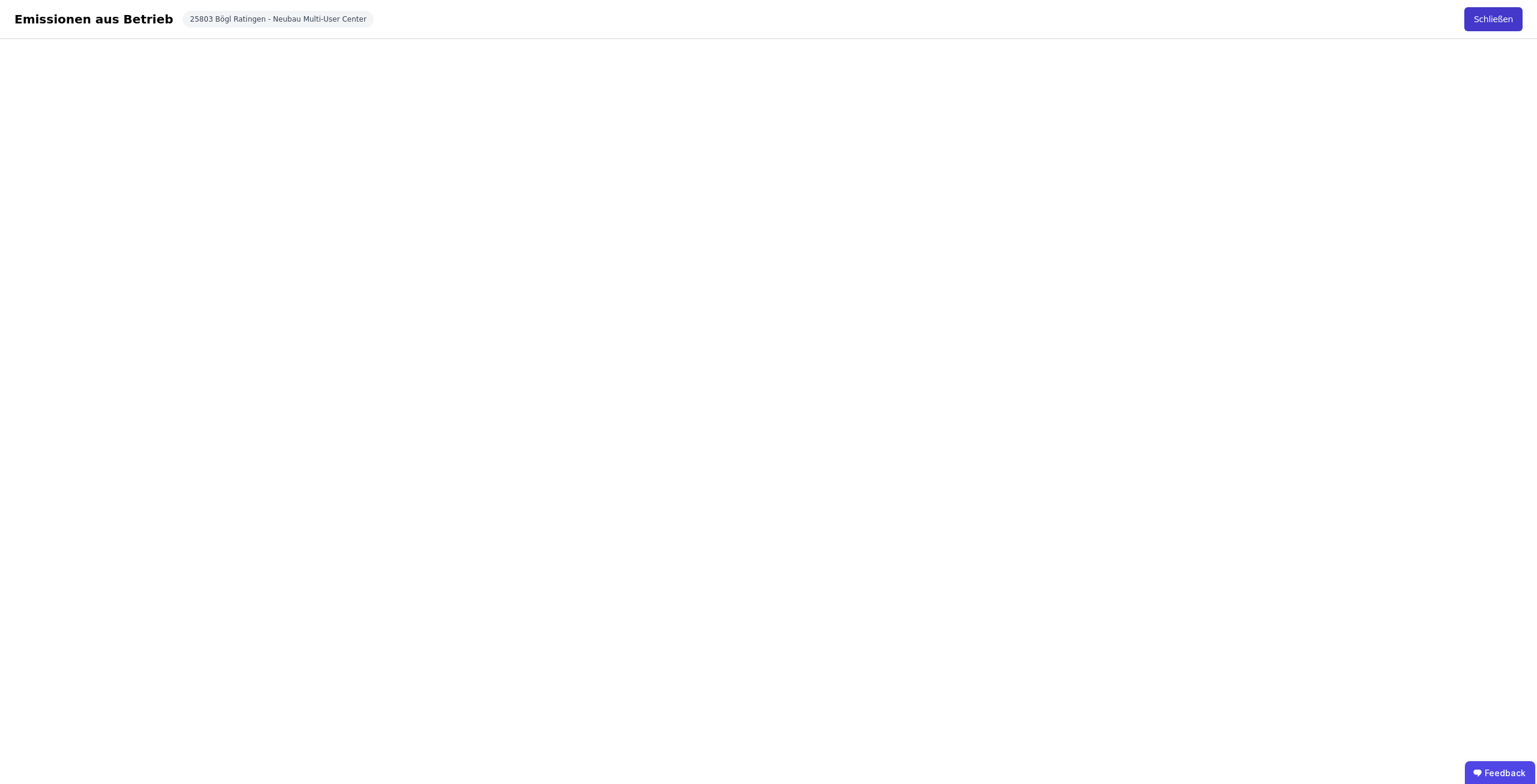
click at [1477, 12] on button "Schließen" at bounding box center [1494, 19] width 58 height 24
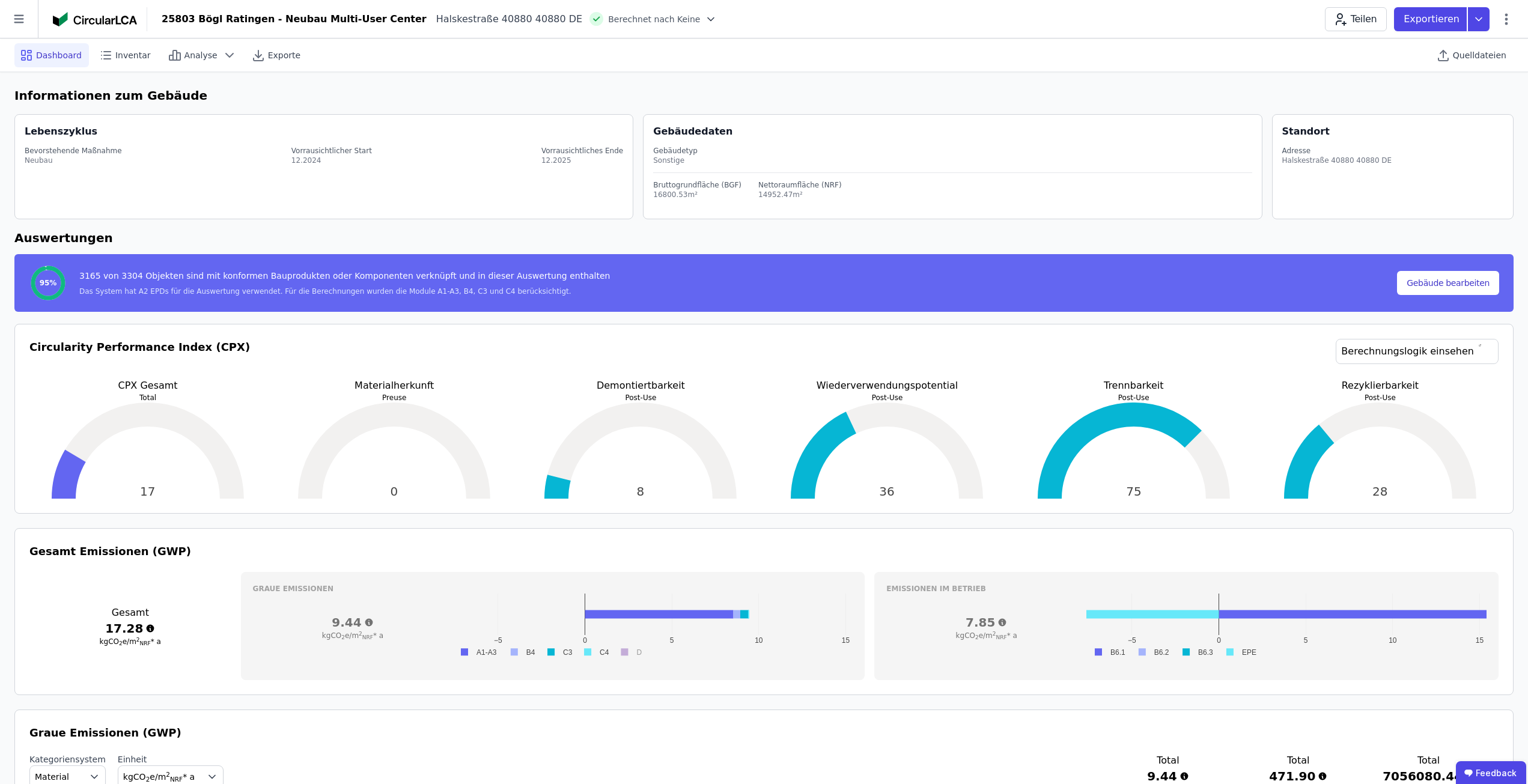
click at [1514, 20] on div "25803 Bögl Ratingen - Neubau Multi-User Center Halskestraße 40880 40880 DE Bere…" at bounding box center [837, 19] width 1381 height 24
click at [1511, 21] on icon at bounding box center [1507, 19] width 14 height 14
click at [1483, 87] on span "Energie im Betrieb (B6)" at bounding box center [1455, 96] width 96 height 24
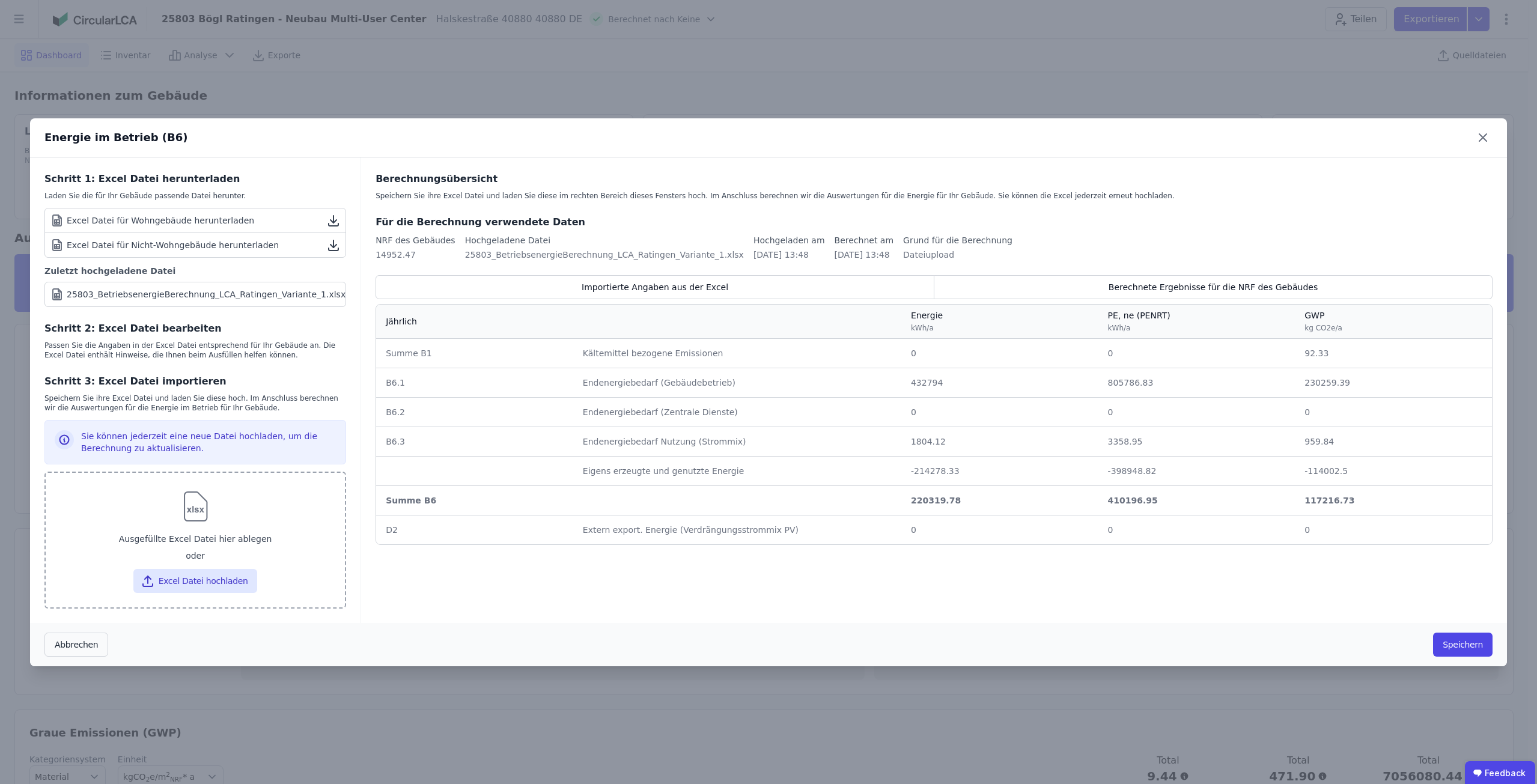
click at [203, 530] on div "Ausgefüllte Excel Datei hier ablegen" at bounding box center [195, 539] width 280 height 21
type input "**********"
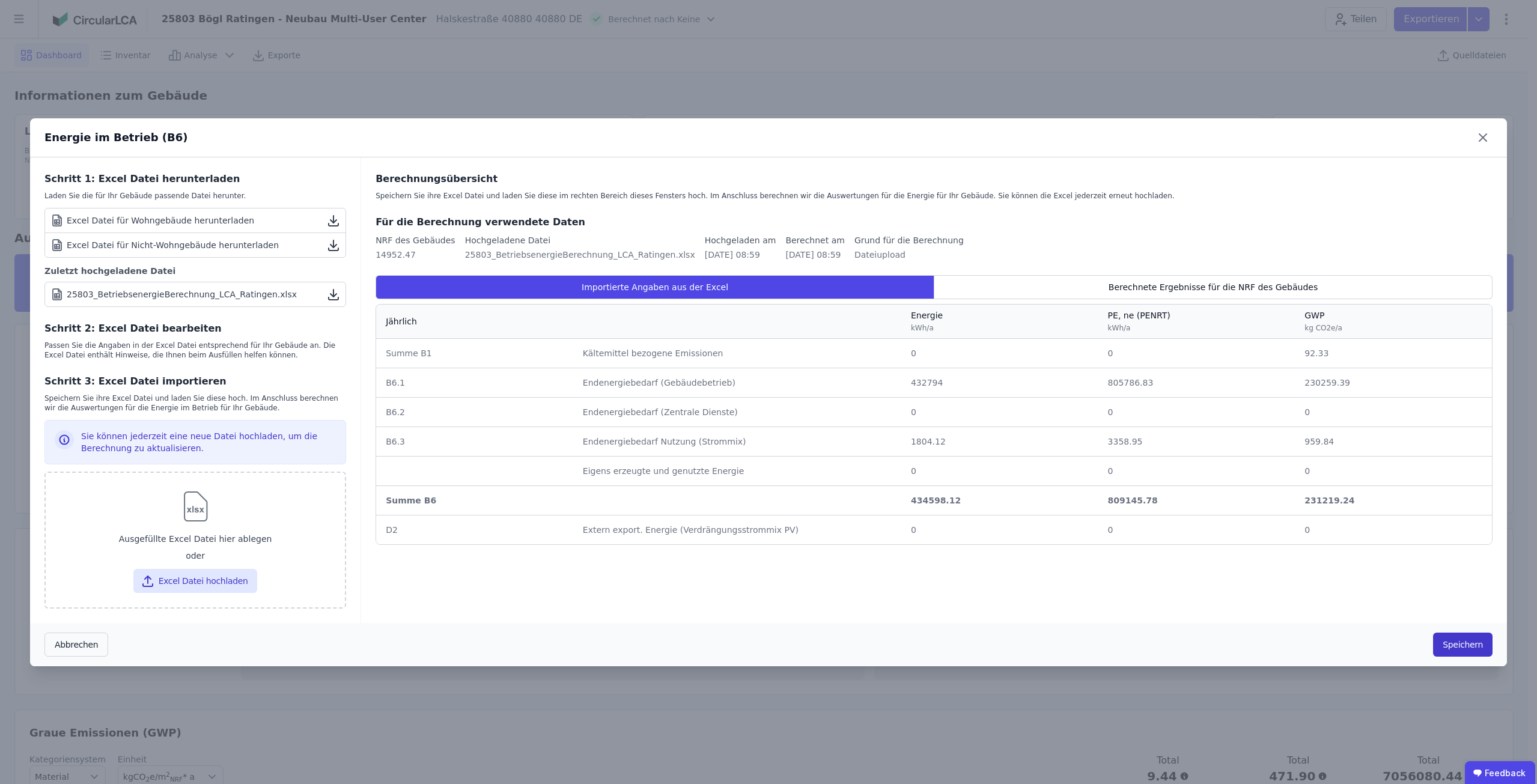
click at [1462, 652] on button "Speichern" at bounding box center [1463, 644] width 60 height 24
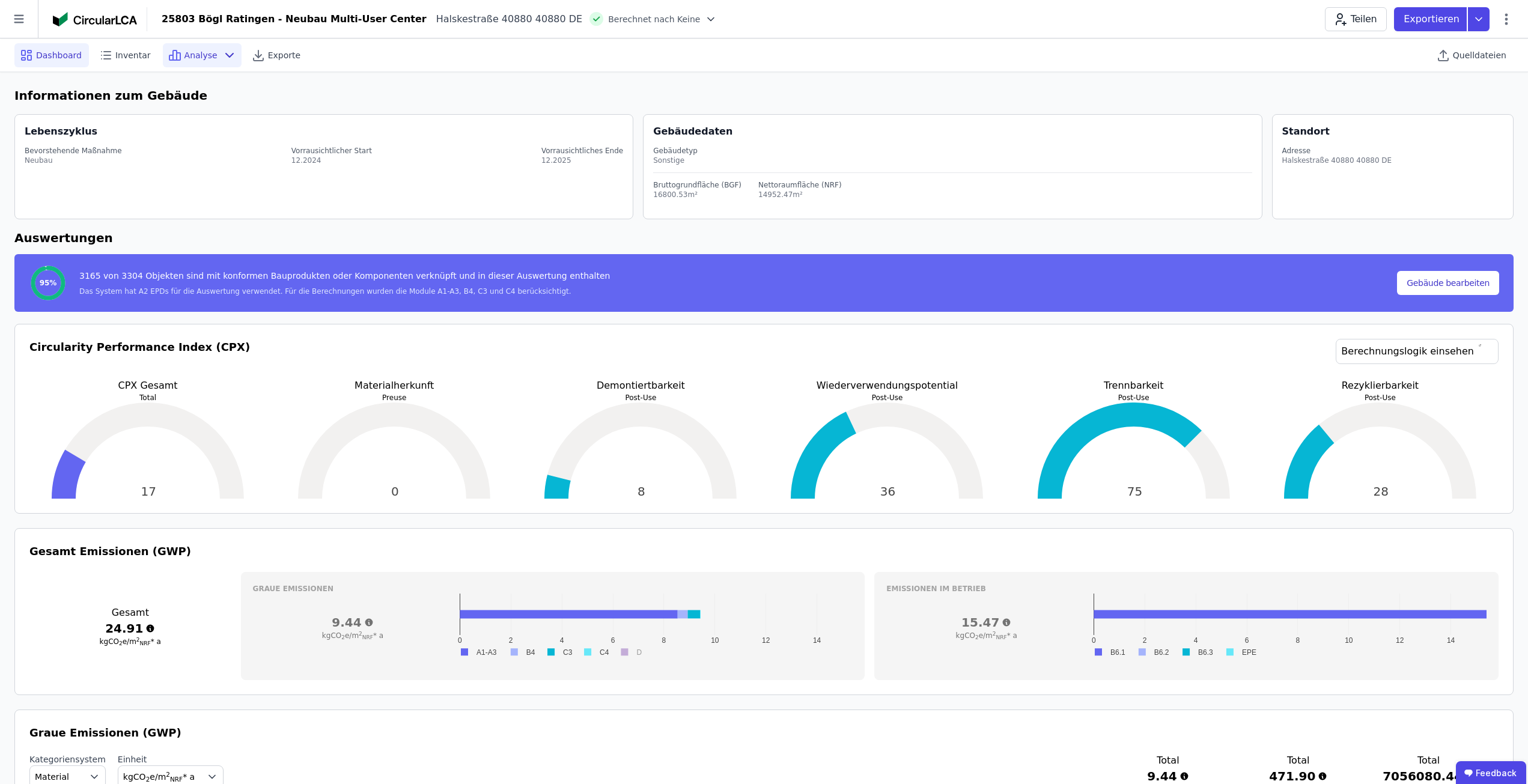
click at [199, 64] on div "Analyse" at bounding box center [203, 55] width 79 height 24
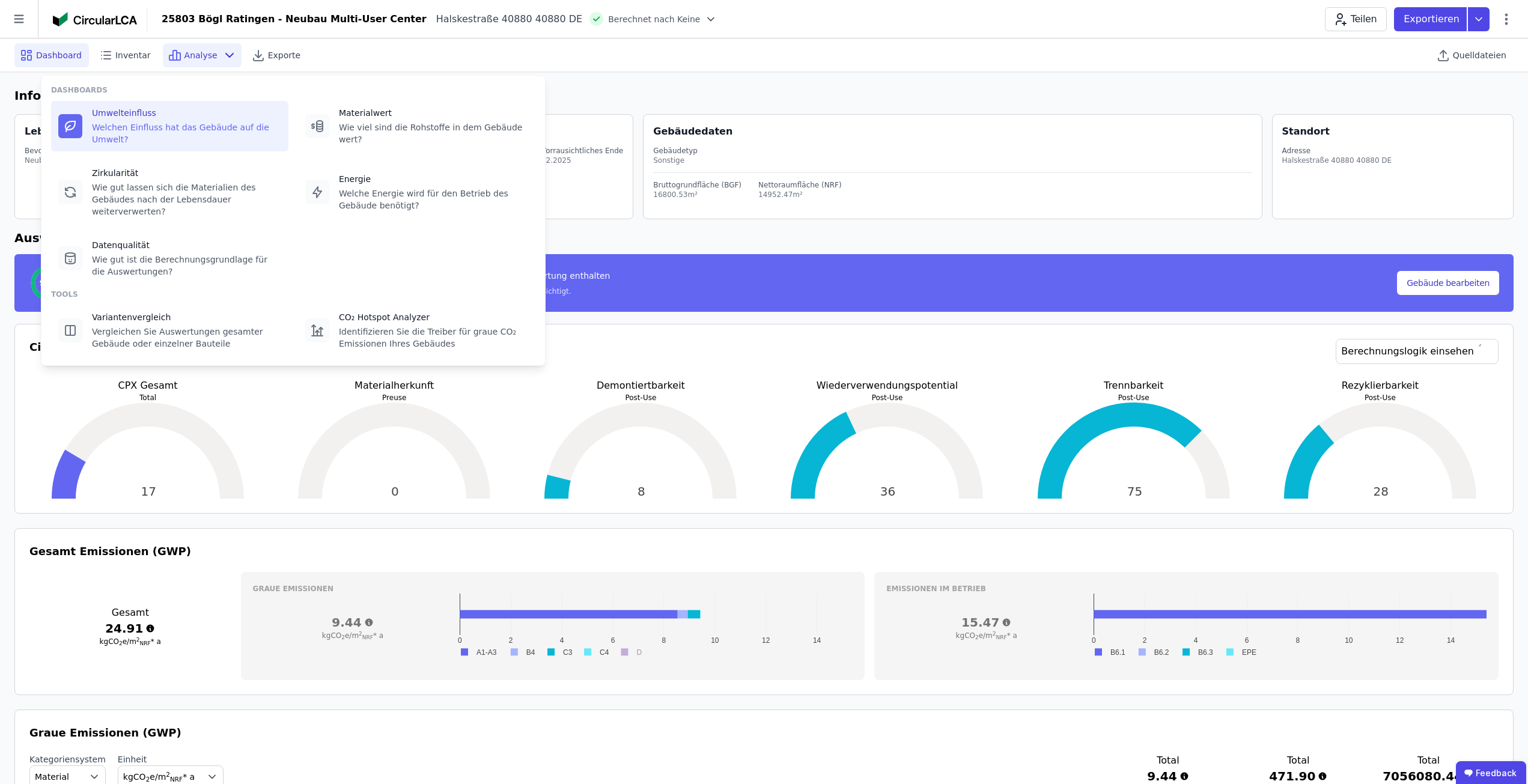
click at [179, 120] on div "Umwelteinfluss Welchen Einfluss hat das Gebäude auf die Umwelt?" at bounding box center [186, 126] width 189 height 38
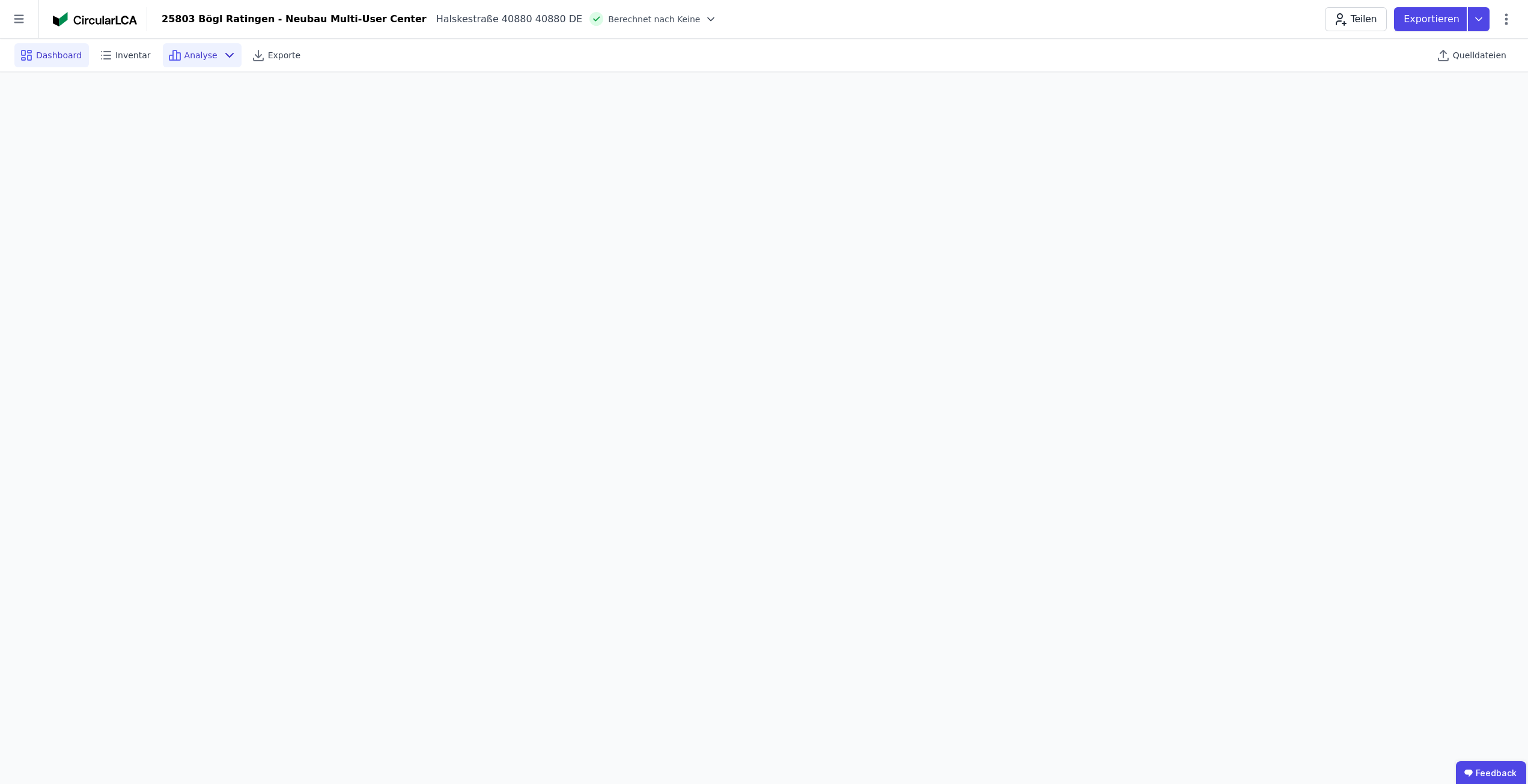
click at [37, 62] on div "Dashboard" at bounding box center [51, 55] width 74 height 24
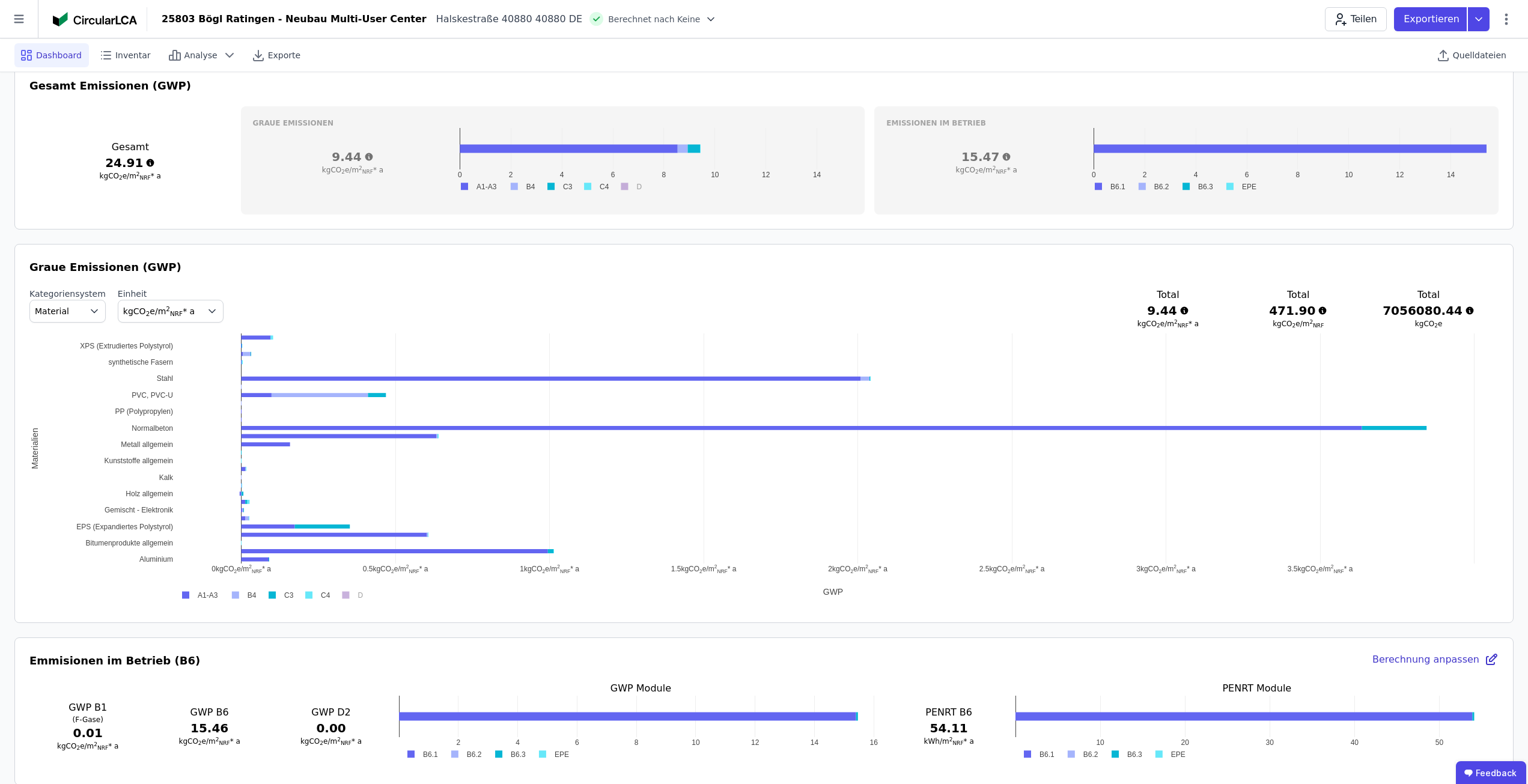
scroll to position [481, 0]
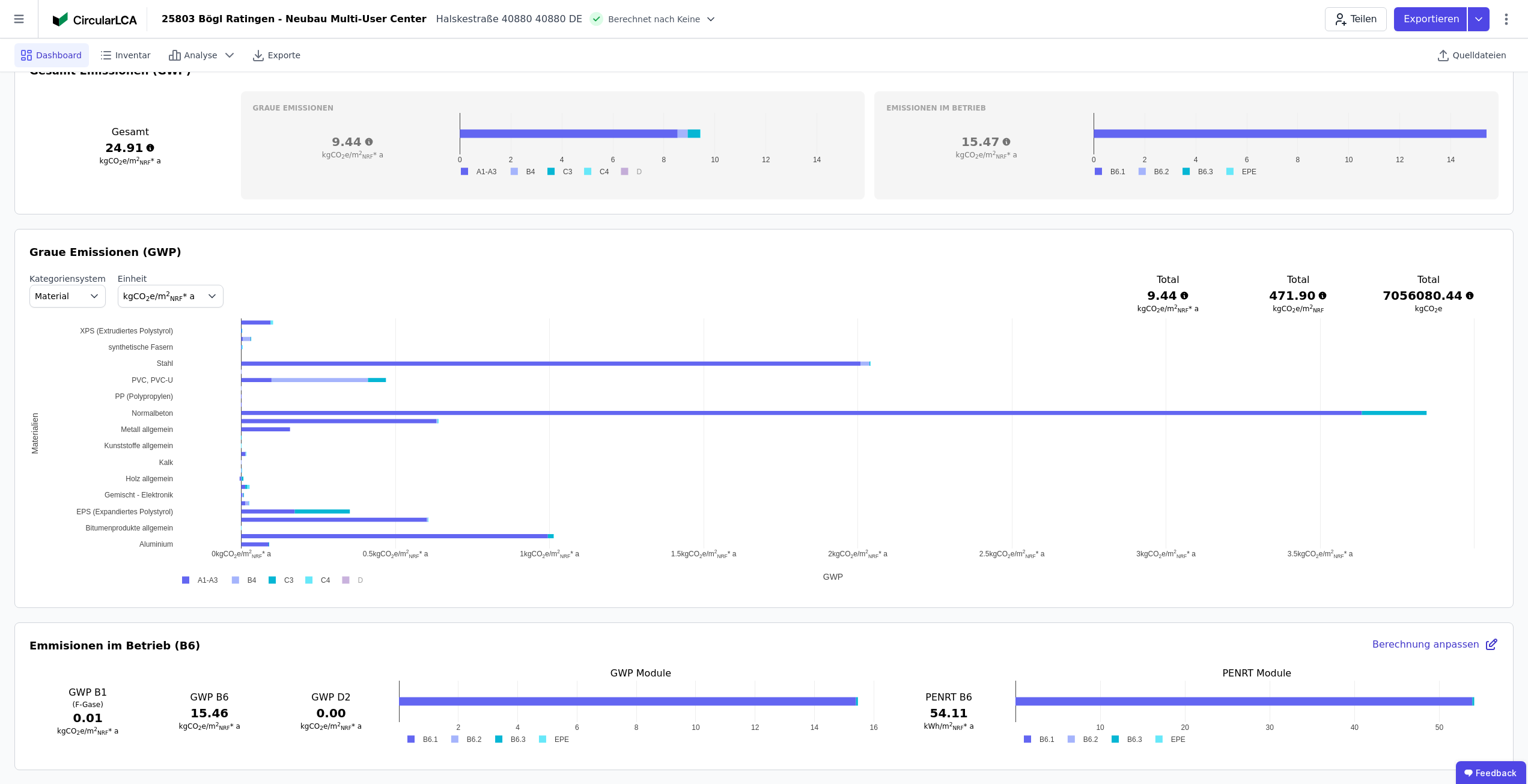
click at [88, 298] on icon "button" at bounding box center [94, 296] width 12 height 12
click at [80, 366] on div "DIN 276" at bounding box center [67, 367] width 56 height 12
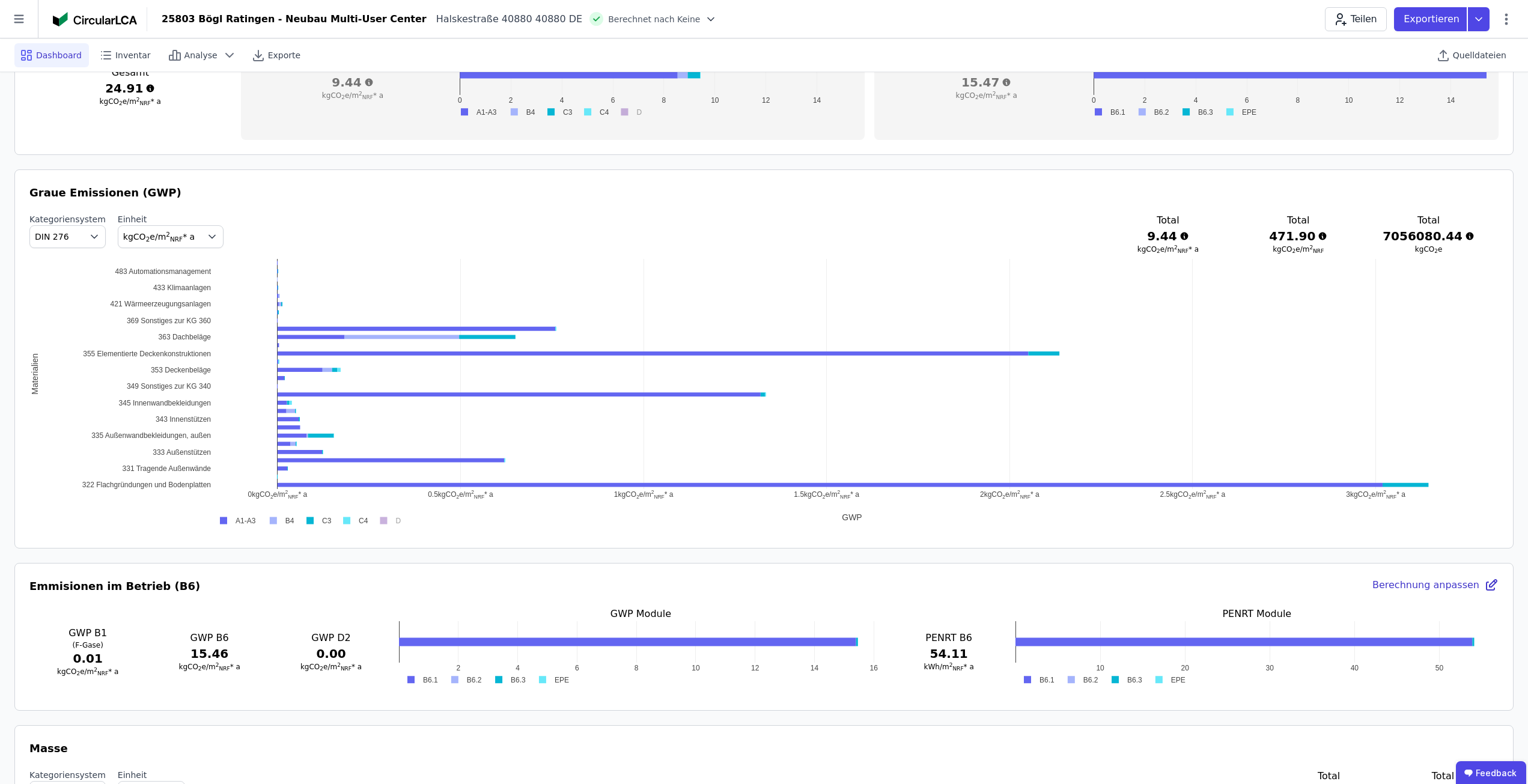
scroll to position [541, 0]
drag, startPoint x: 1053, startPoint y: 227, endPoint x: 887, endPoint y: 228, distance: 166.0
click at [887, 228] on div "Kategoriensystem DIN 276 Einheit kgCO 2 e/m 2 NRF * a Total 9.44 kgCO 2 e/m 2 N…" at bounding box center [763, 233] width 1469 height 41
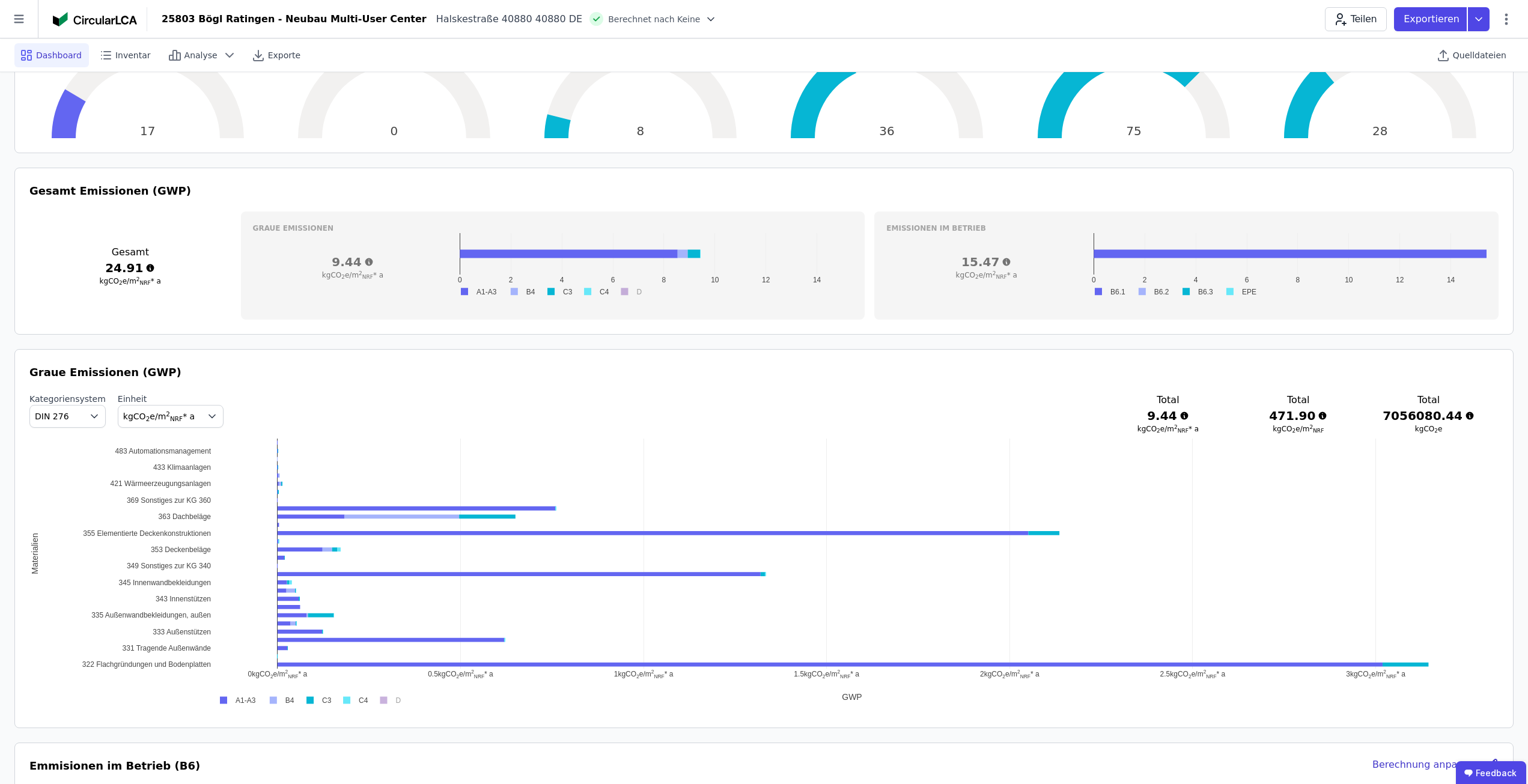
scroll to position [0, 0]
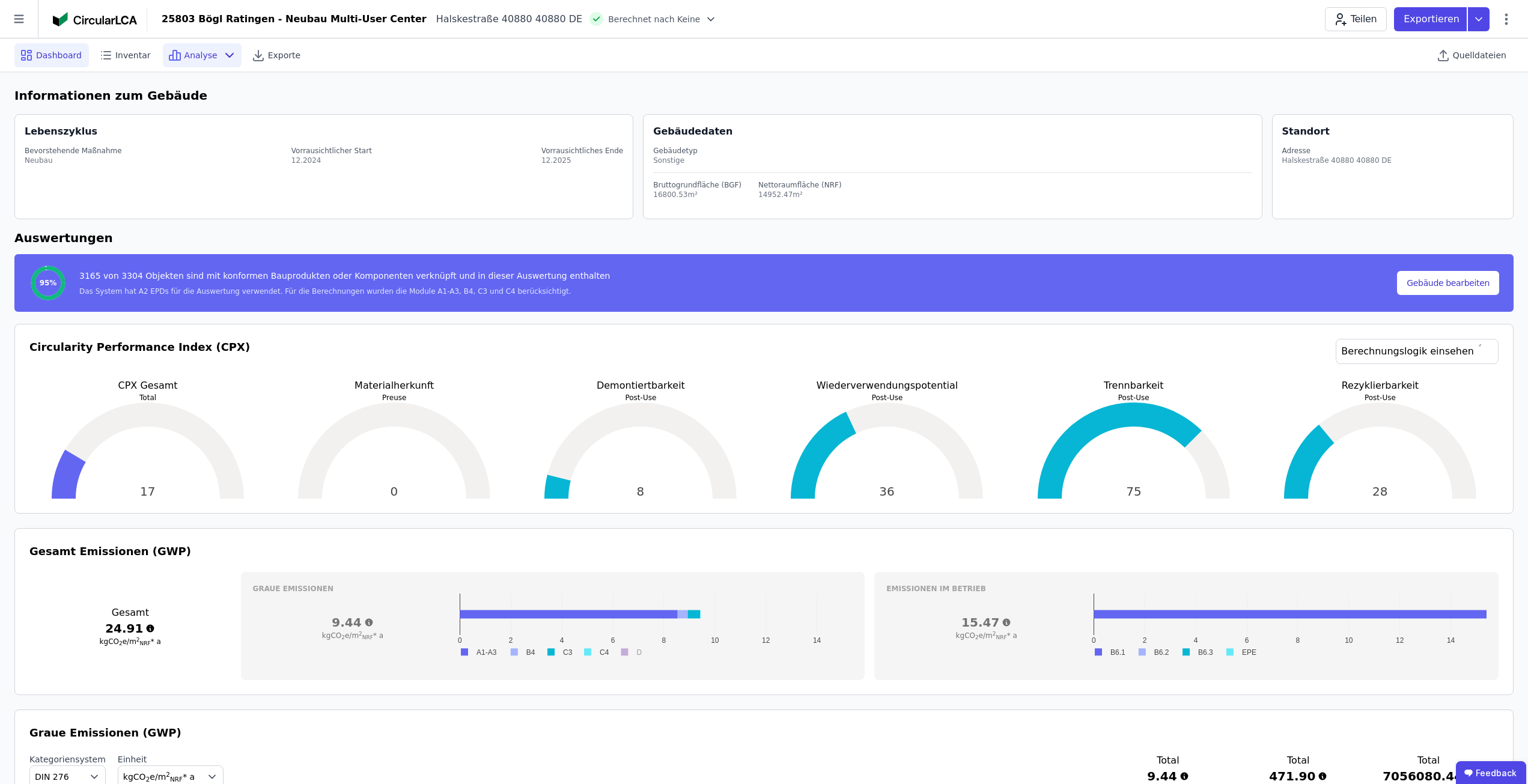
click at [205, 63] on div "Analyse" at bounding box center [203, 55] width 79 height 24
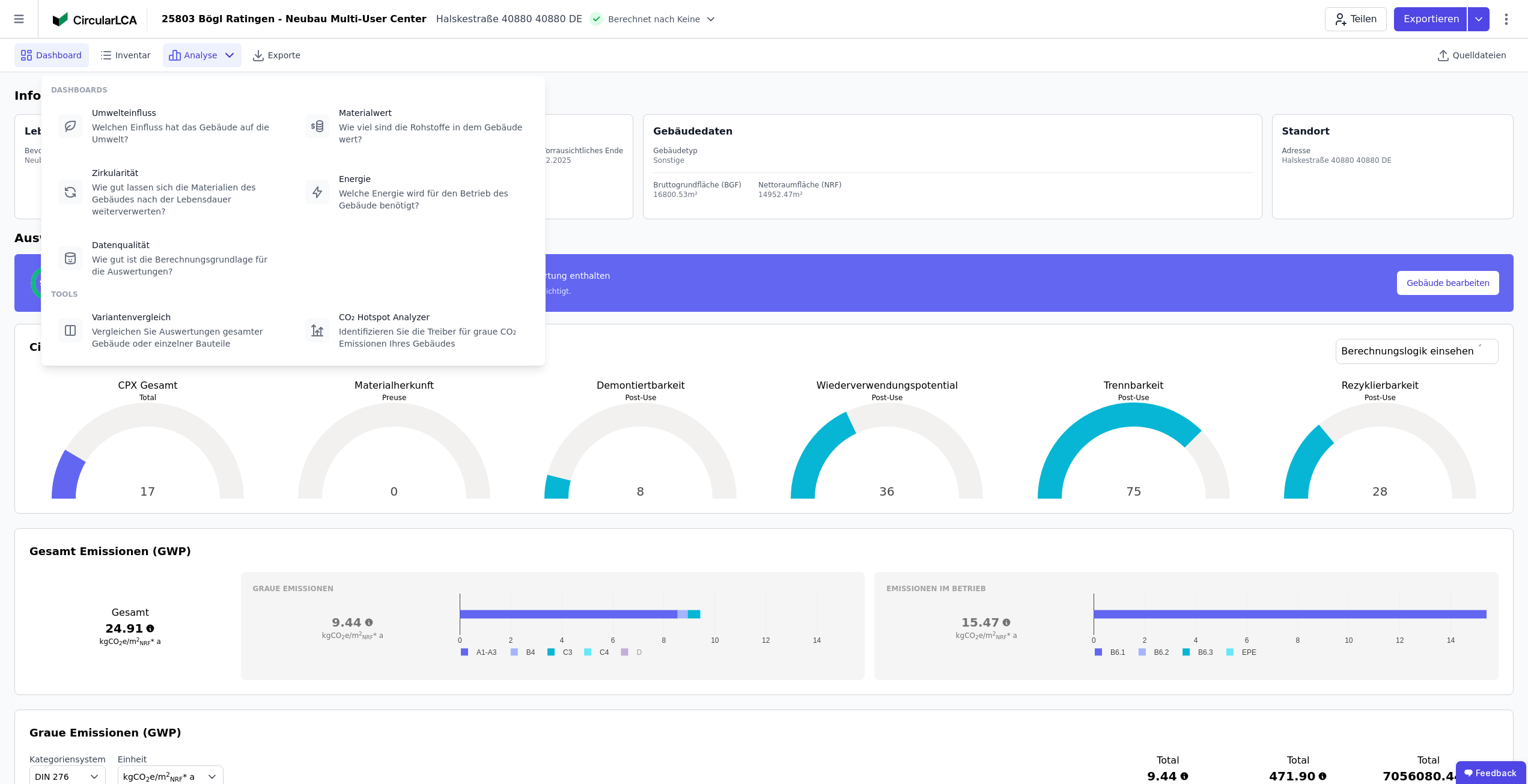
click at [205, 63] on div "Analyse" at bounding box center [203, 55] width 79 height 24
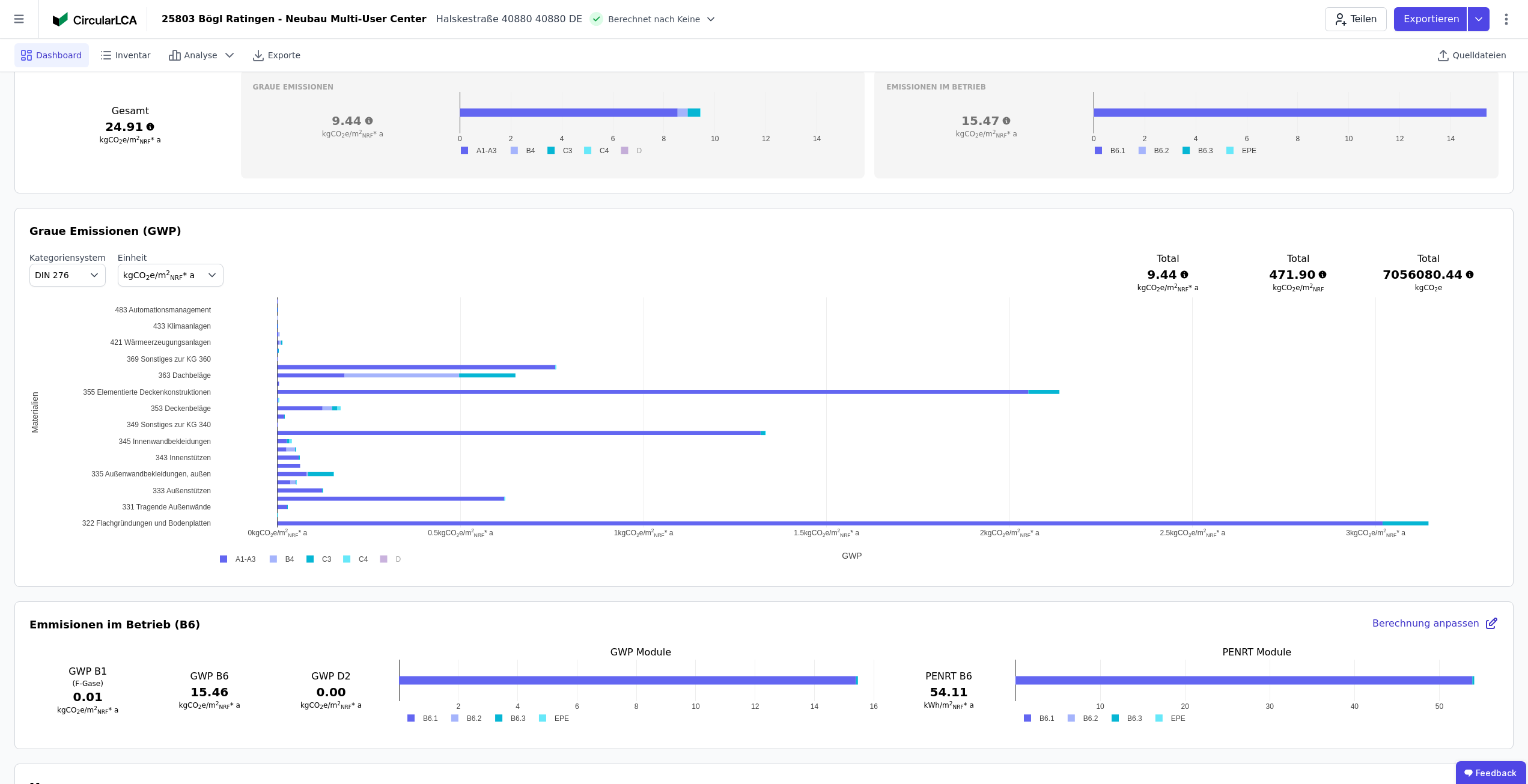
scroll to position [481, 0]
